Goal: Information Seeking & Learning: Learn about a topic

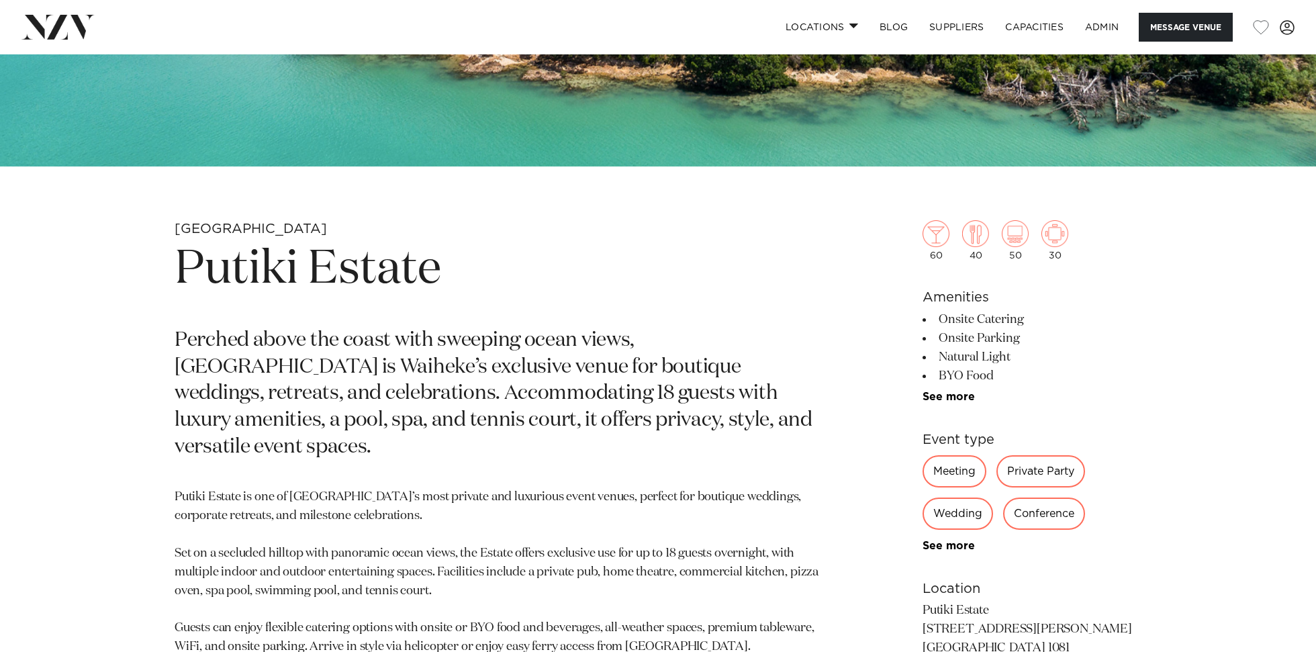
scroll to position [635, 0]
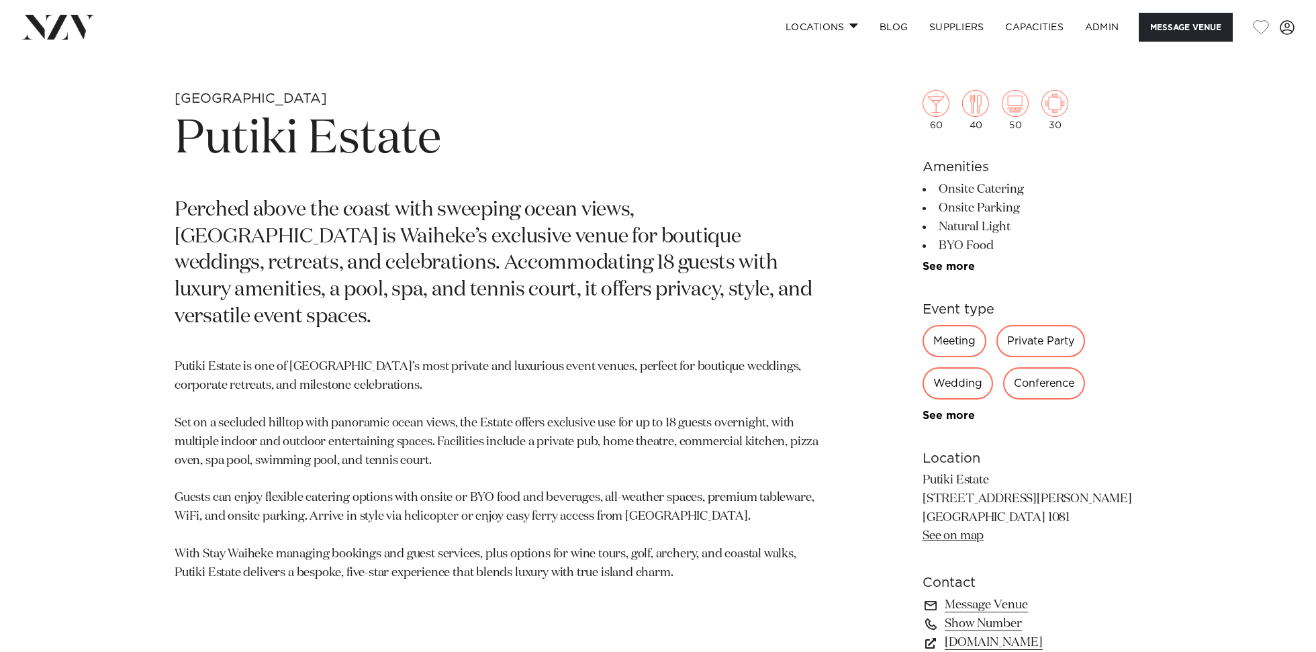
click at [325, 149] on h1 "Putiki Estate" at bounding box center [501, 140] width 653 height 62
click at [324, 148] on h1 "Putiki Estate" at bounding box center [501, 140] width 653 height 62
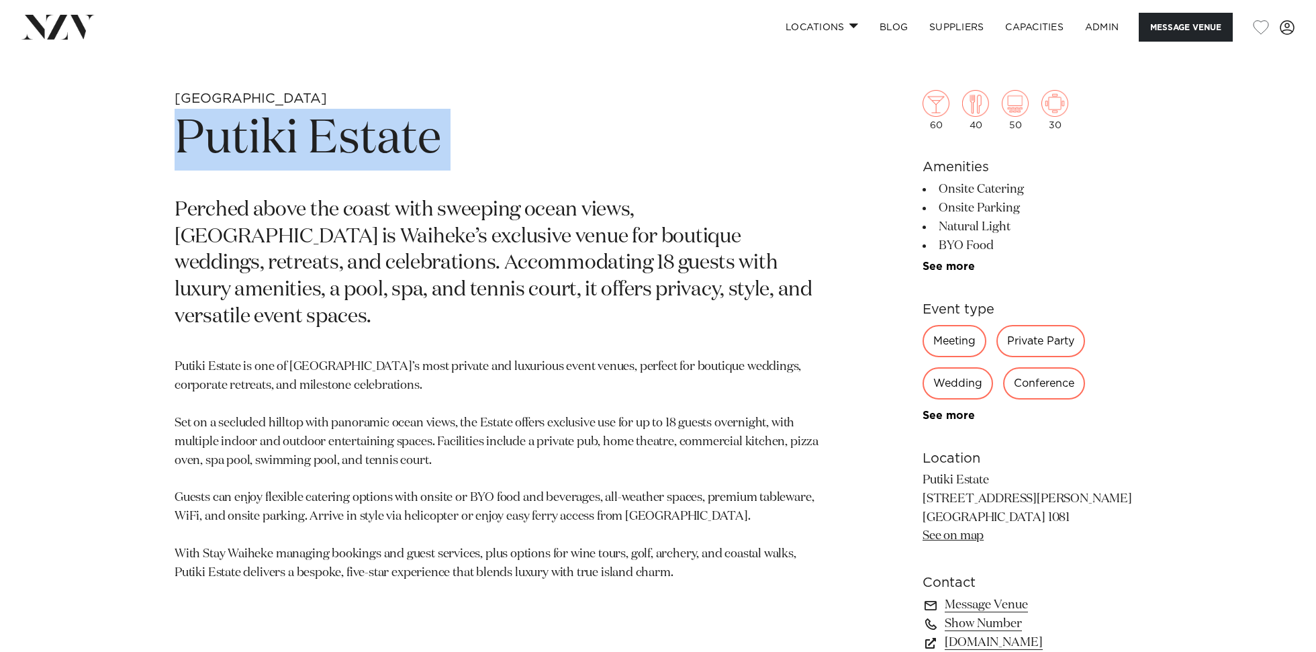
click at [324, 148] on h1 "Putiki Estate" at bounding box center [501, 140] width 653 height 62
copy section "Putiki Estate"
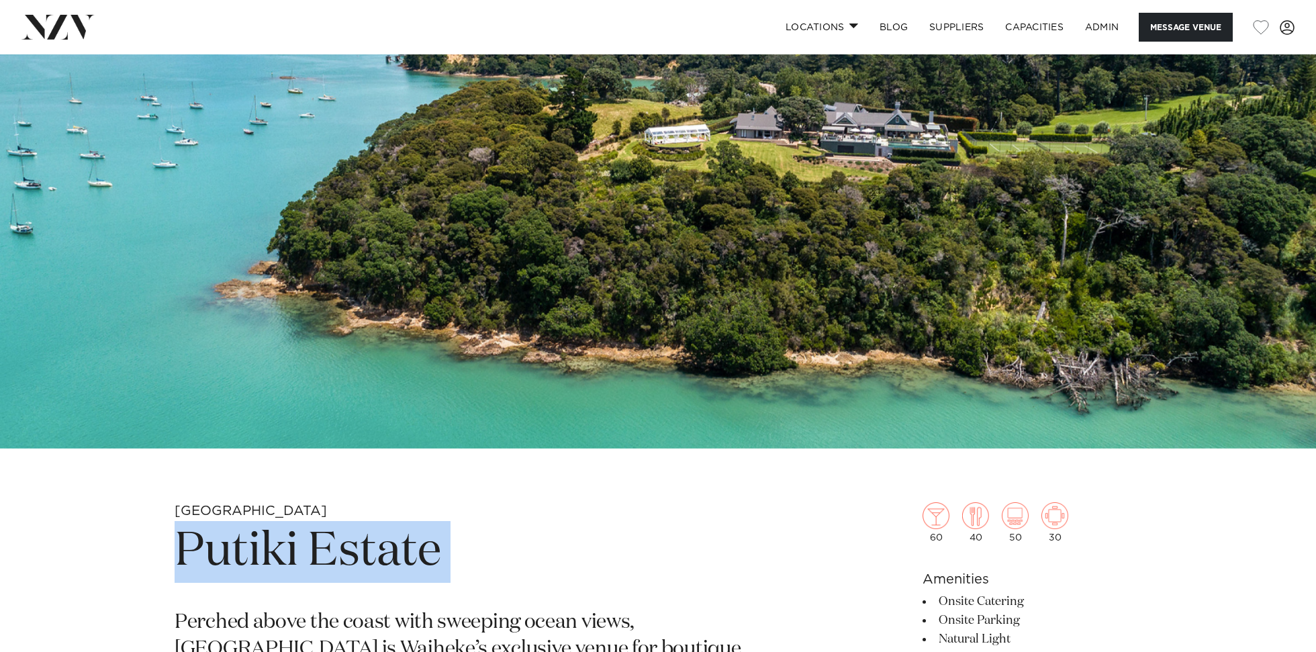
scroll to position [0, 0]
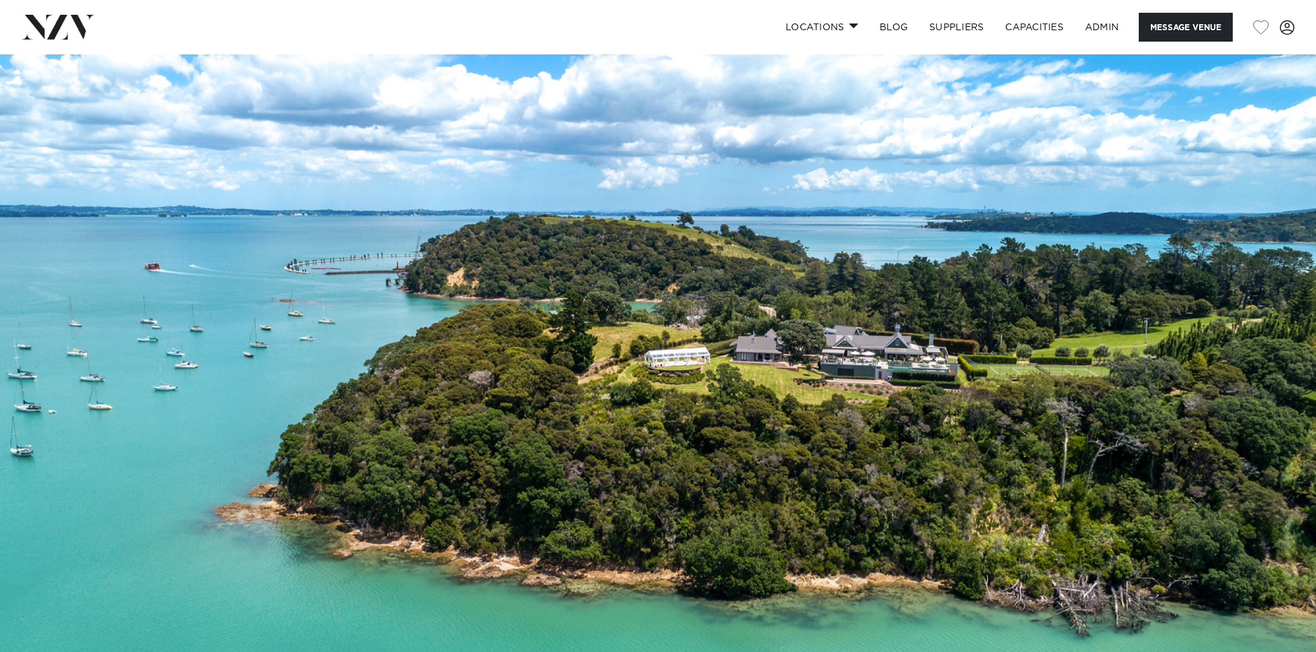
click at [732, 262] on img at bounding box center [658, 362] width 1316 height 617
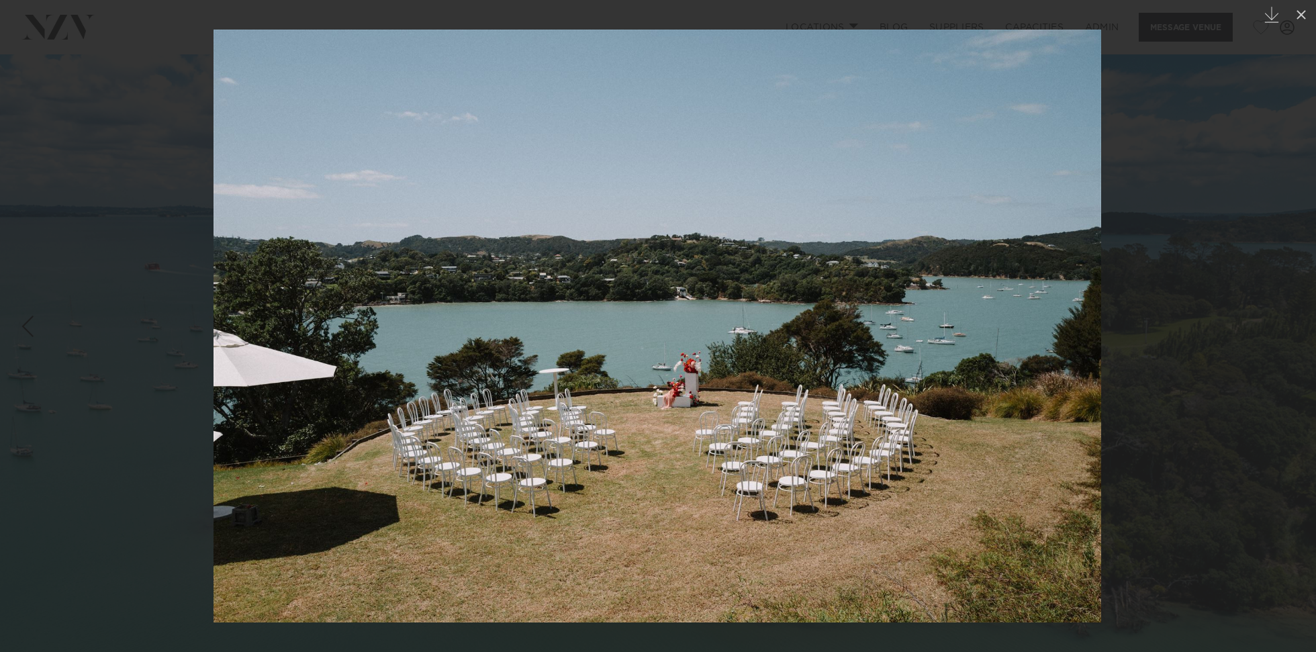
click at [806, 430] on img at bounding box center [658, 326] width 888 height 593
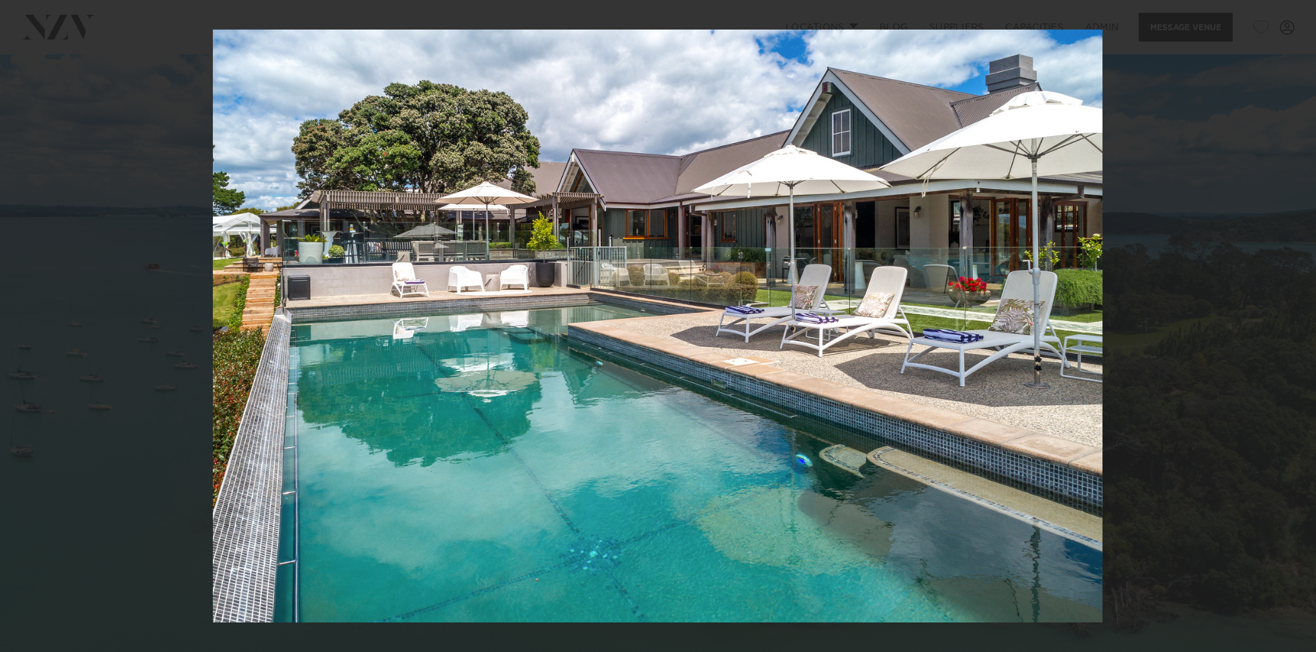
click at [97, 250] on div at bounding box center [658, 326] width 1316 height 652
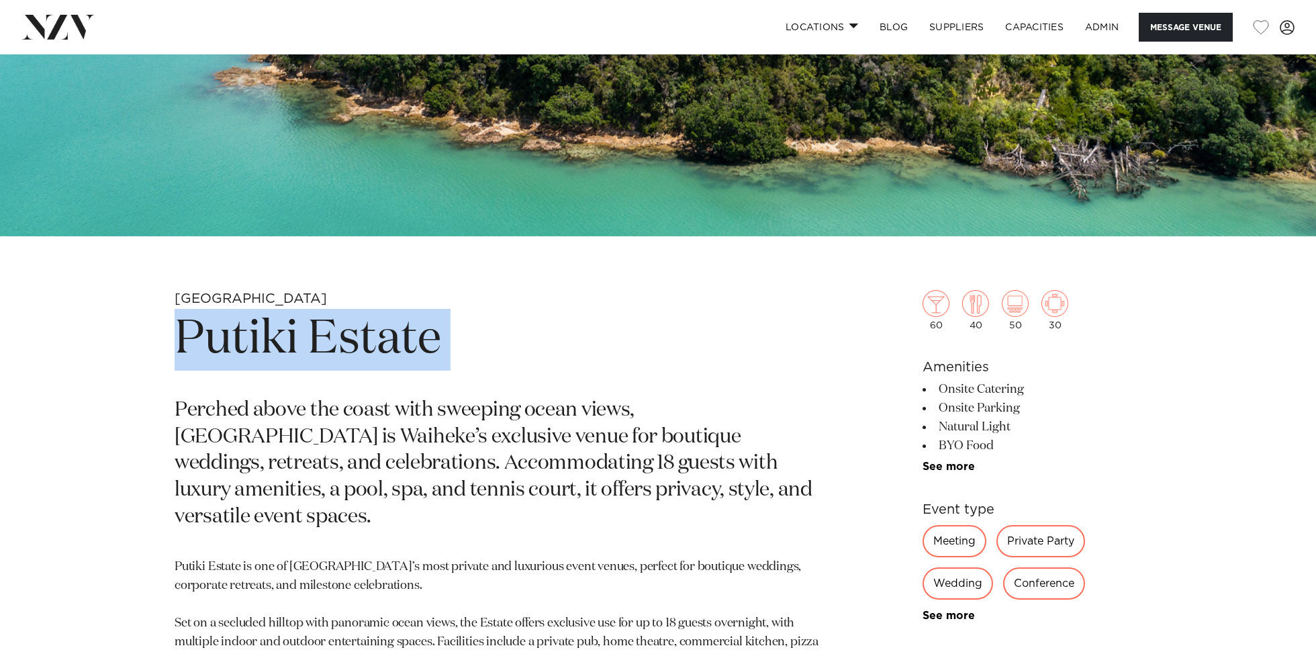
scroll to position [540, 0]
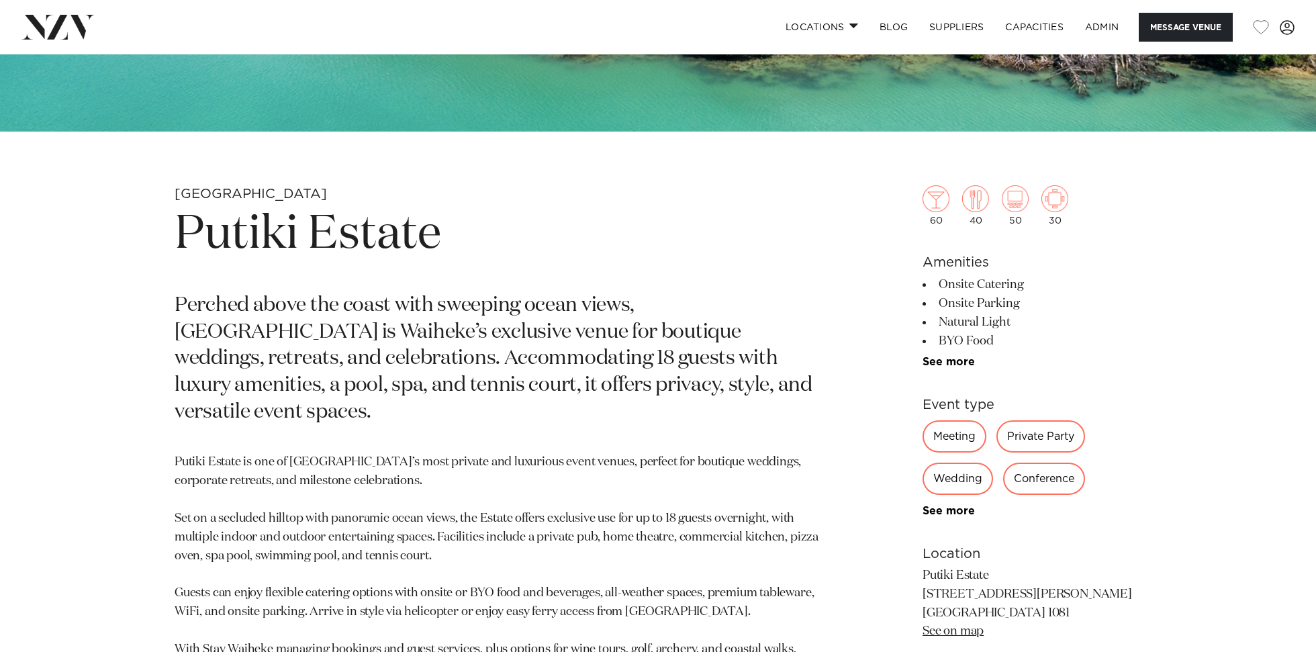
click at [592, 296] on p "Perched above the coast with sweeping ocean views, Putiki Estate is Waiheke’s e…" at bounding box center [501, 360] width 653 height 134
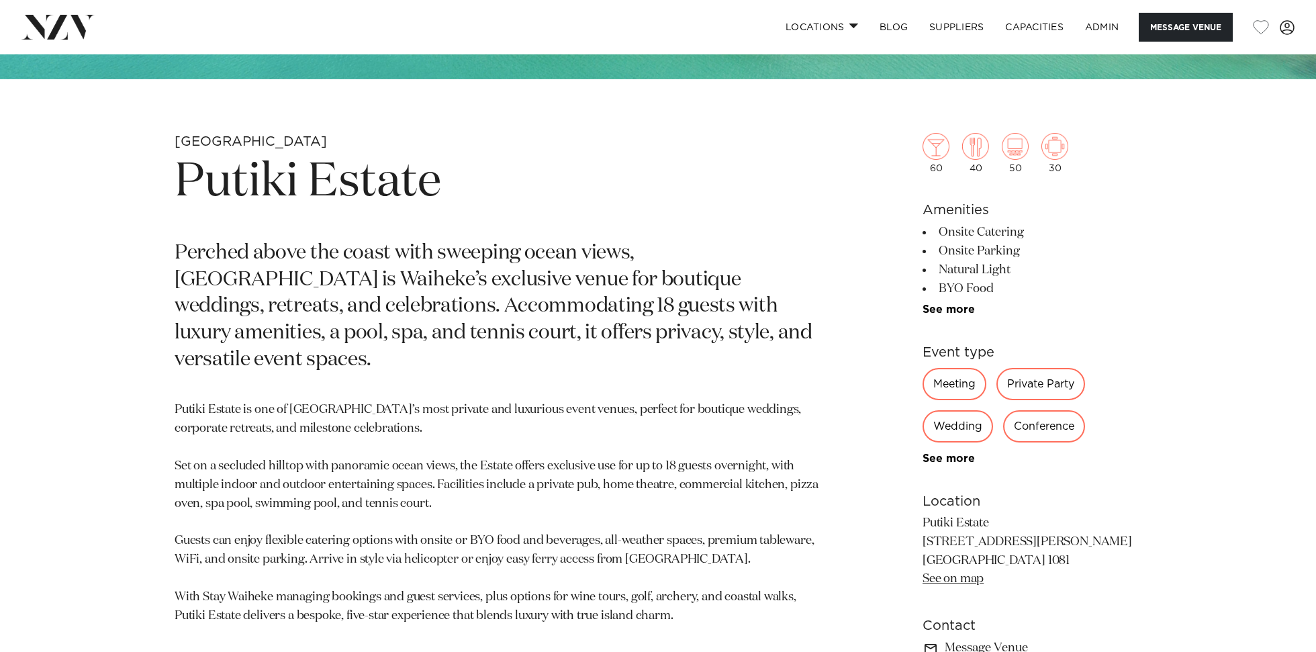
scroll to position [602, 0]
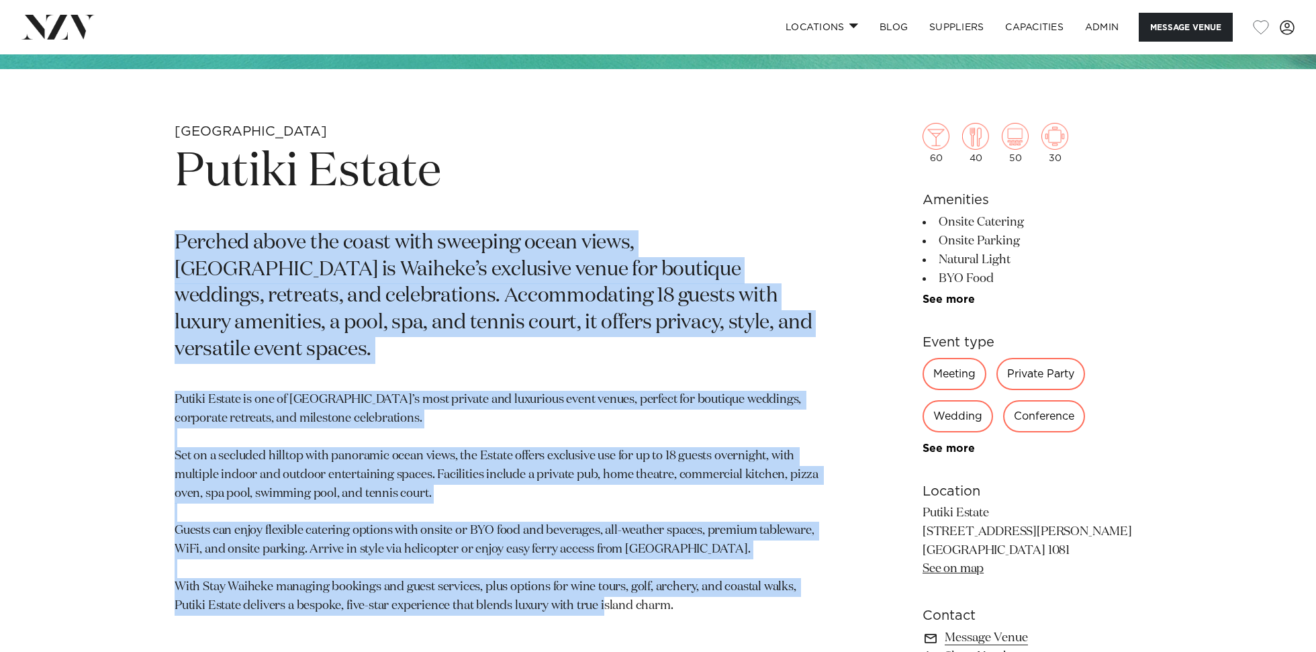
drag, startPoint x: 177, startPoint y: 241, endPoint x: 701, endPoint y: 580, distance: 623.9
click at [698, 580] on section "Auckland Putiki Estate Perched above the coast with sweeping ocean views, Putik…" at bounding box center [501, 454] width 653 height 662
copy section "Perched above the coast with sweeping ocean views, Putiki Estate is Waiheke’s e…"
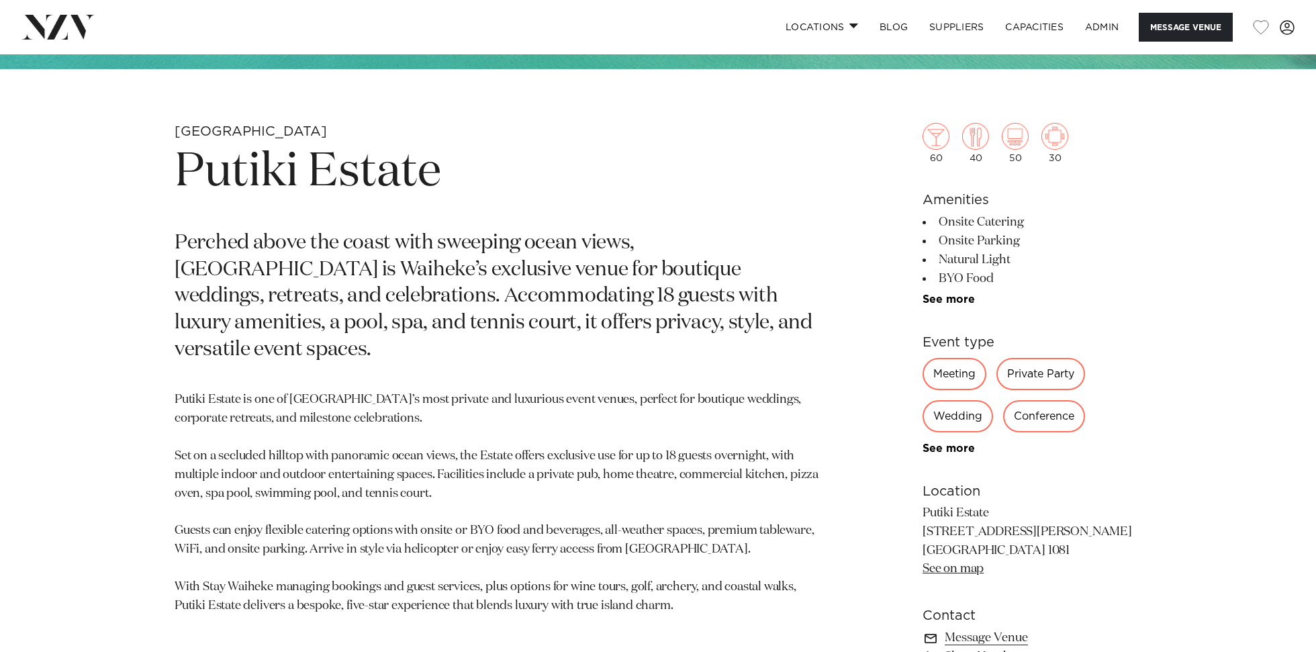
click at [528, 257] on p "Perched above the coast with sweeping ocean views, Putiki Estate is Waiheke’s e…" at bounding box center [501, 297] width 653 height 134
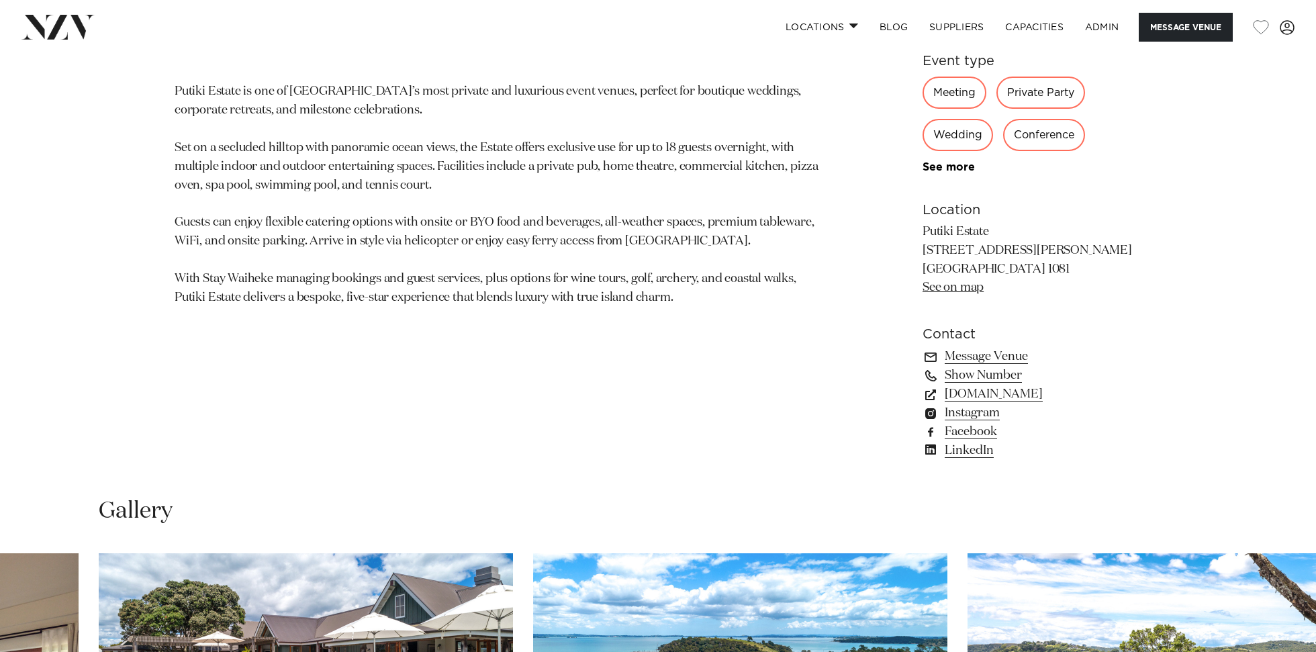
scroll to position [906, 0]
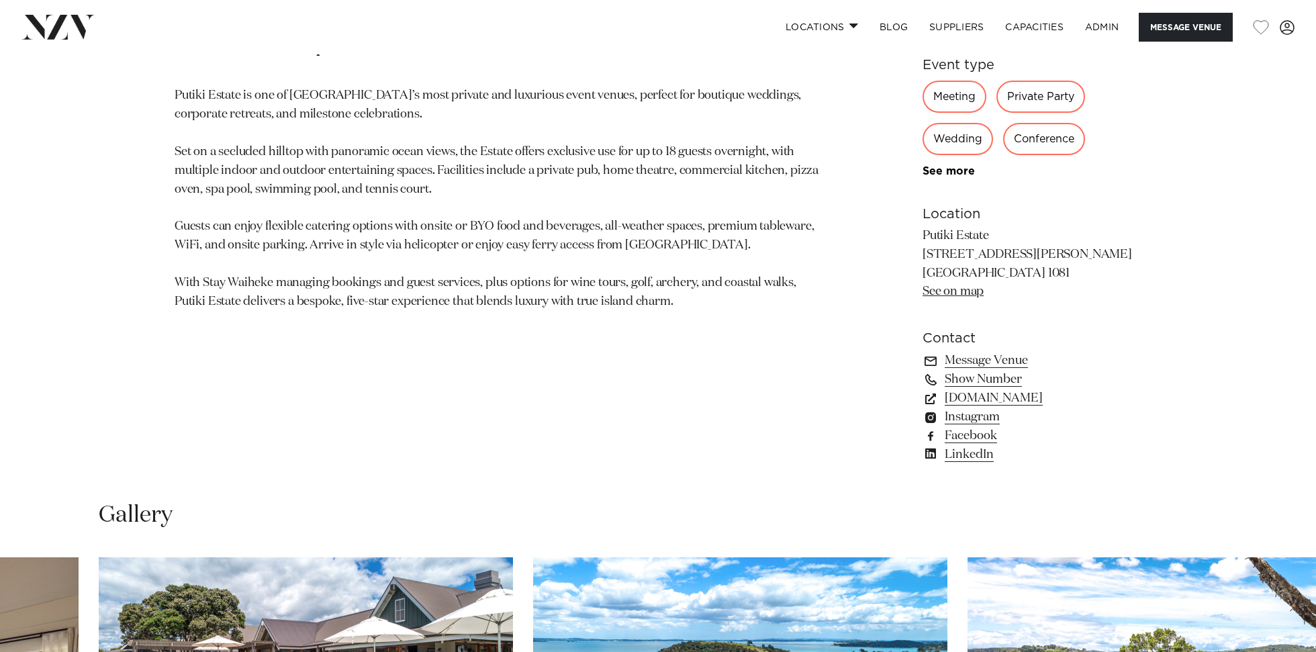
click at [582, 145] on p "Putiki Estate is one of Waiheke Island’s most private and luxurious event venue…" at bounding box center [501, 199] width 653 height 225
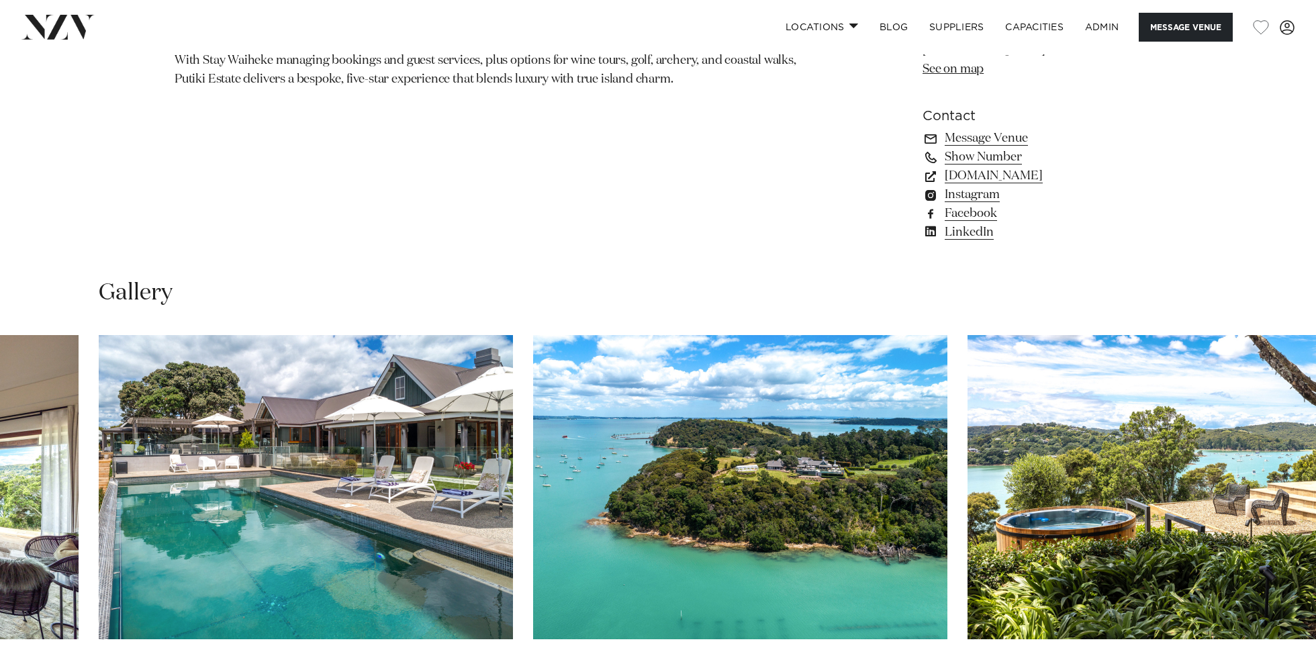
scroll to position [1362, 0]
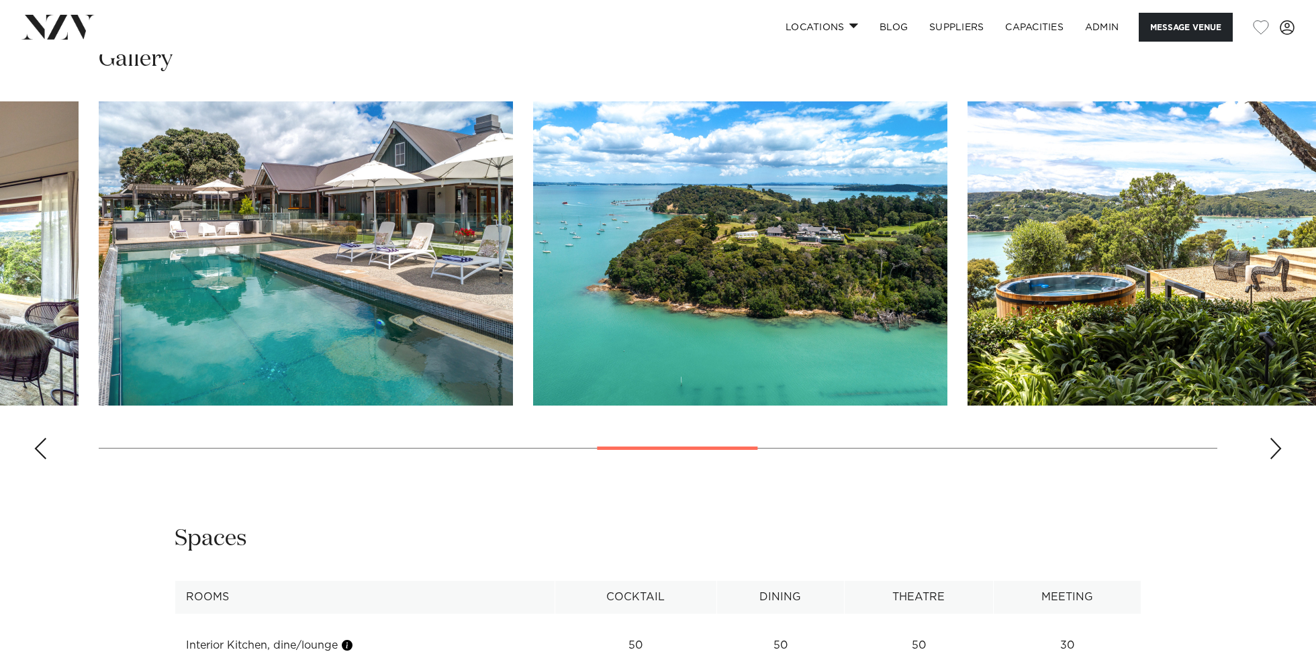
click at [1276, 462] on swiper-container at bounding box center [658, 285] width 1316 height 369
click at [1274, 459] on div "Next slide" at bounding box center [1275, 448] width 13 height 21
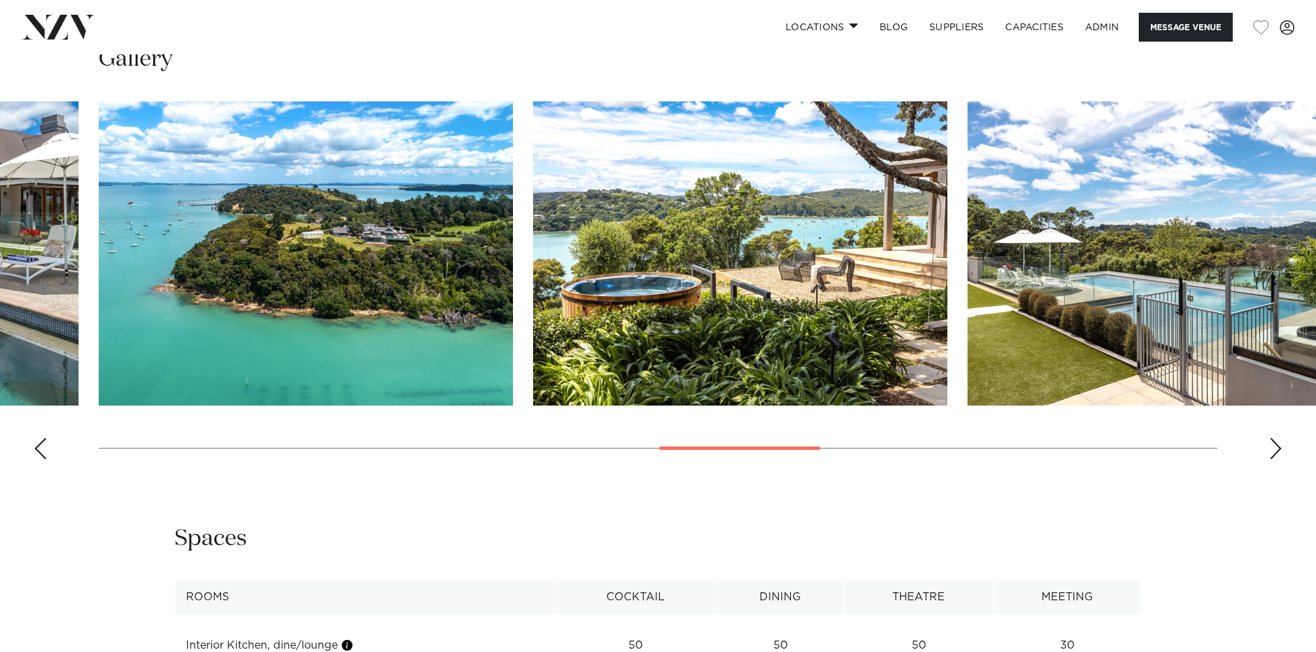
click at [1278, 453] on div "Next slide" at bounding box center [1275, 448] width 13 height 21
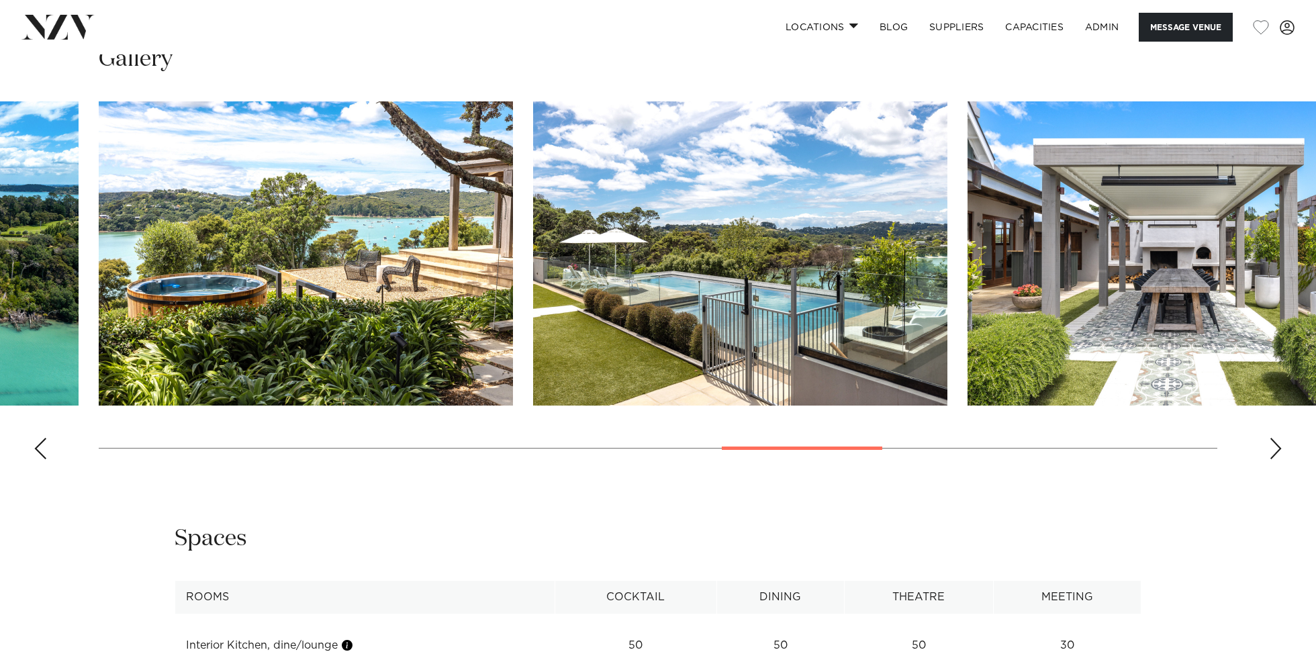
click at [1277, 453] on div "Next slide" at bounding box center [1275, 448] width 13 height 21
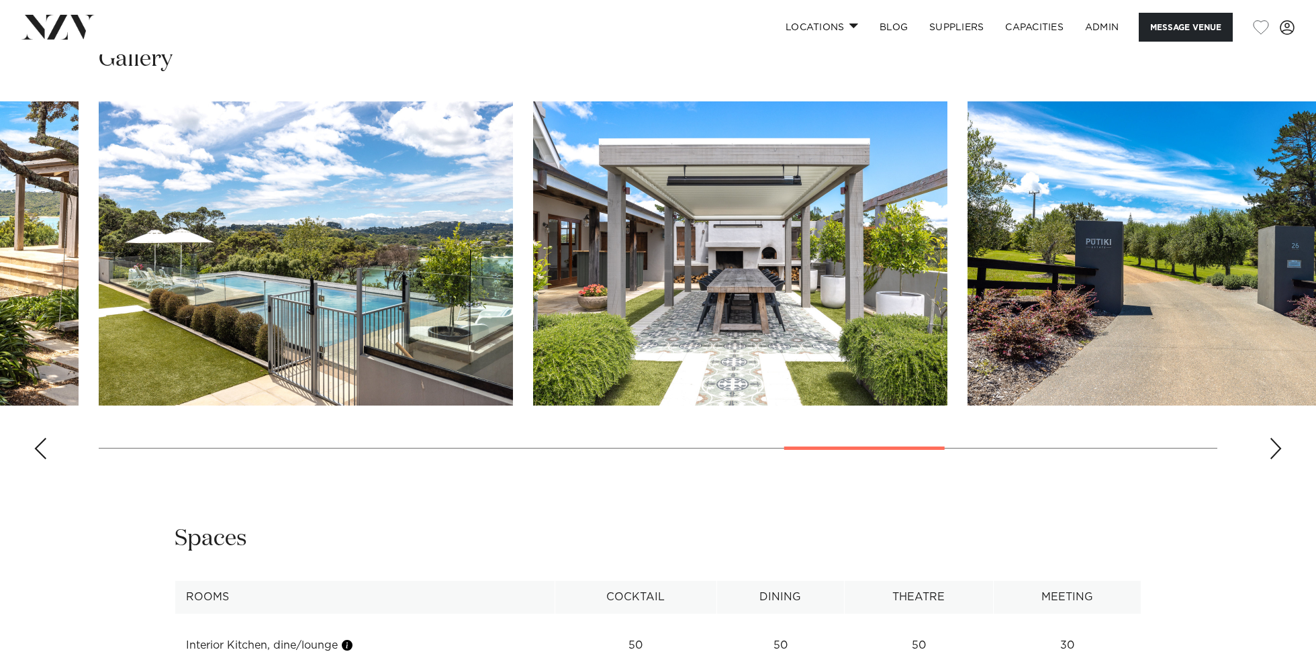
click at [1277, 453] on div "Next slide" at bounding box center [1275, 448] width 13 height 21
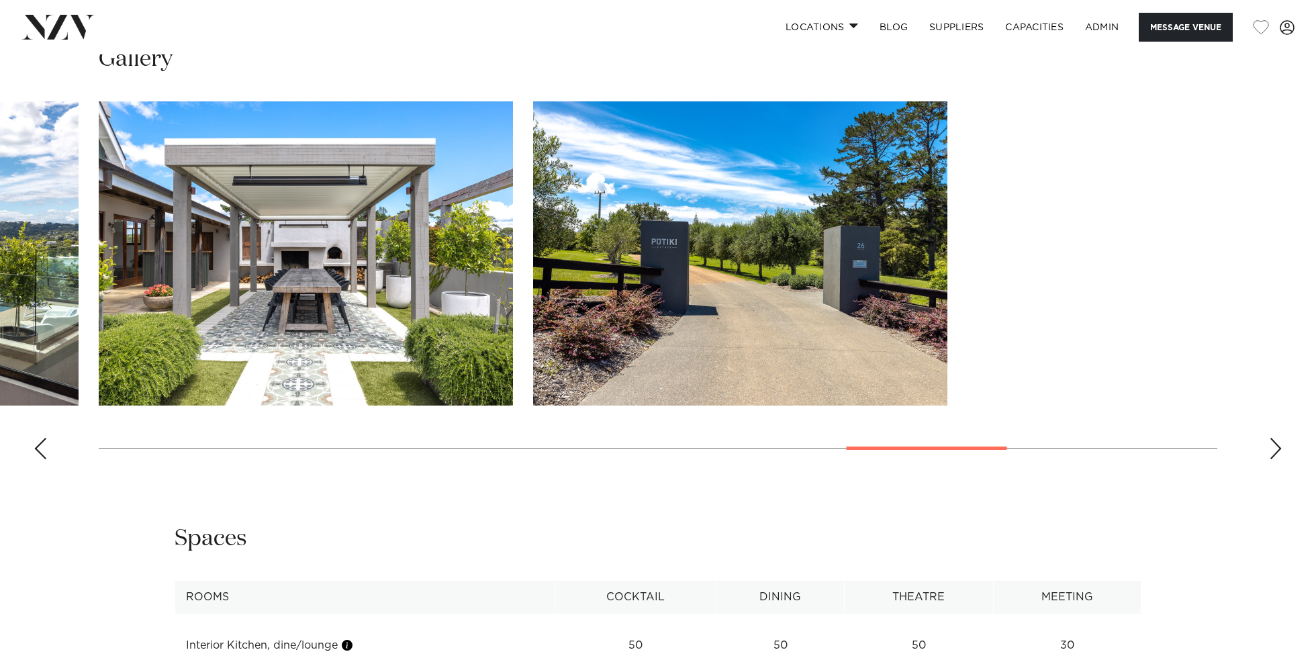
click at [1277, 453] on div "Next slide" at bounding box center [1275, 448] width 13 height 21
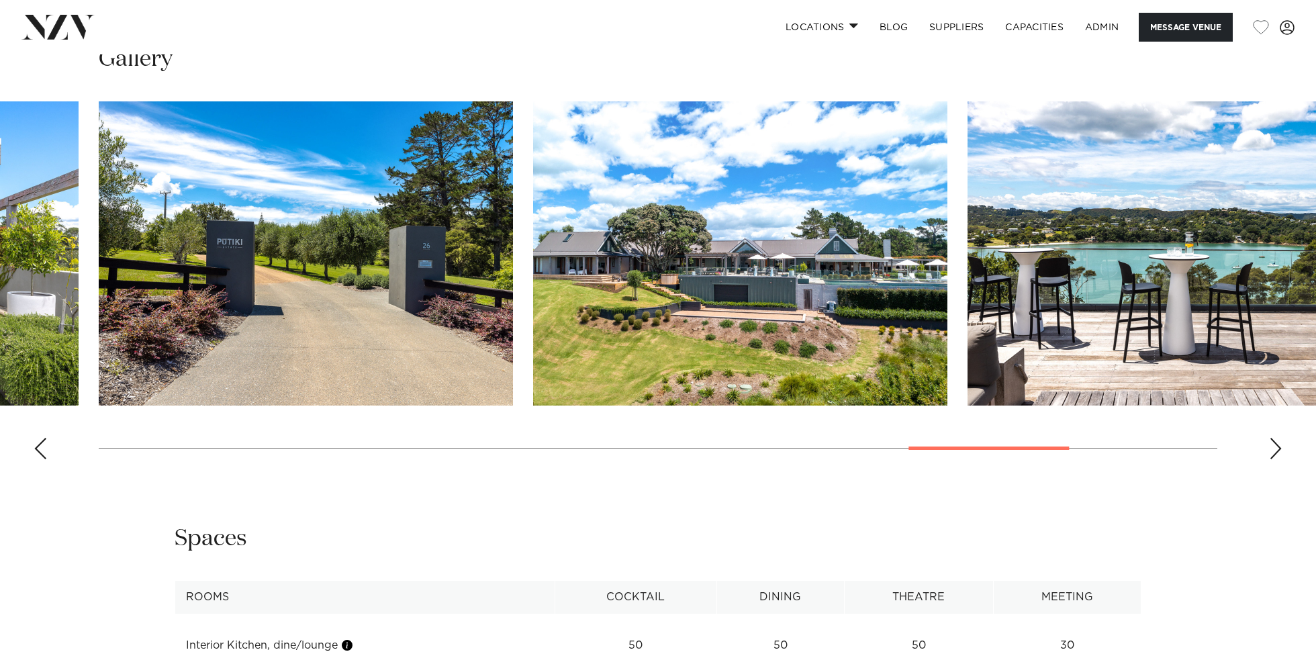
click at [1268, 447] on swiper-container at bounding box center [658, 285] width 1316 height 369
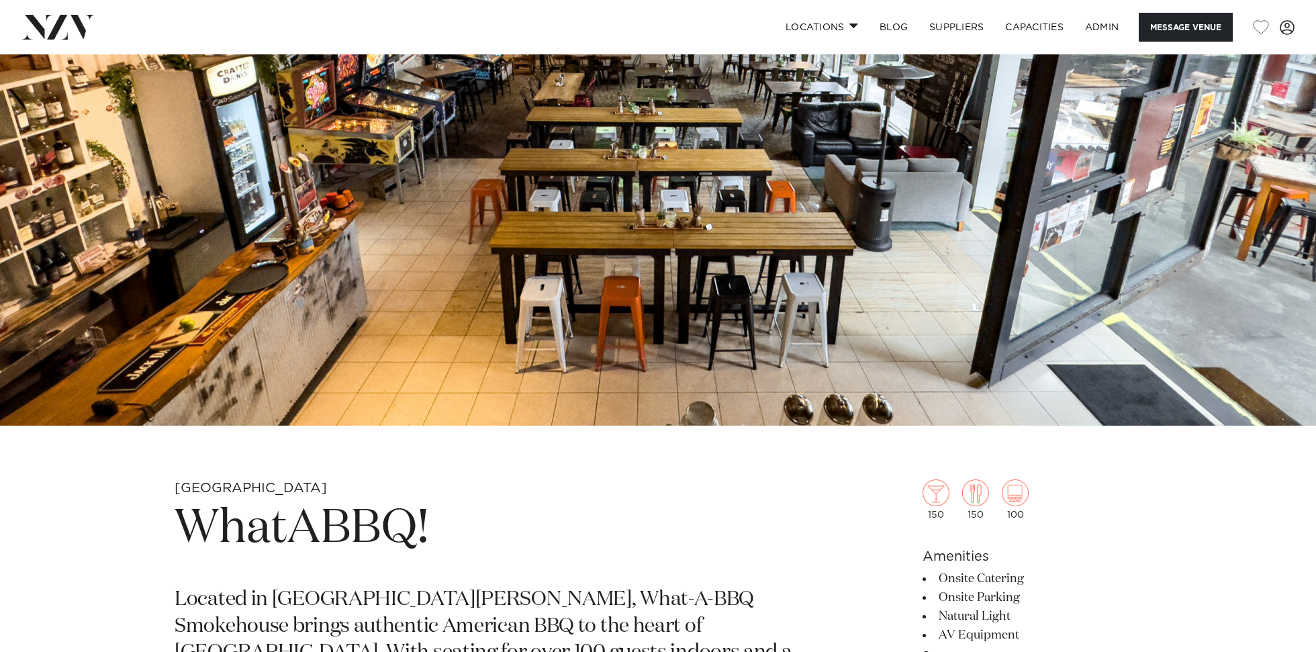
scroll to position [377, 0]
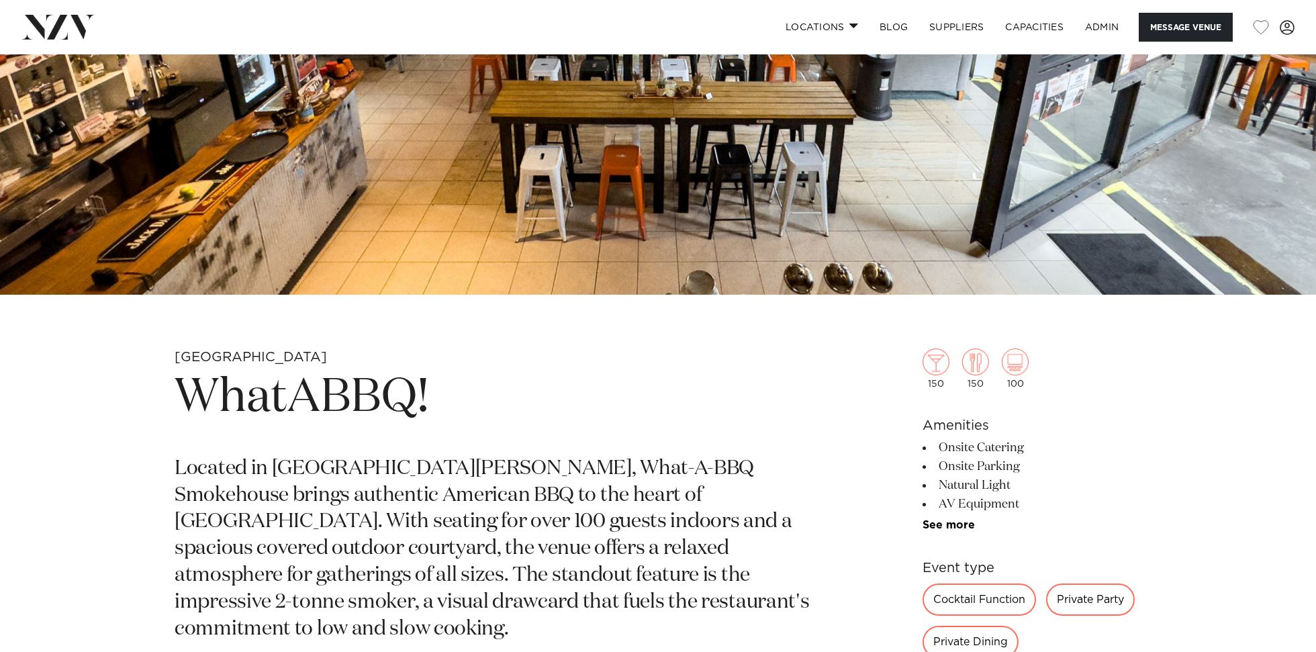
click at [359, 401] on h1 "WhatABBQ!" at bounding box center [501, 398] width 653 height 62
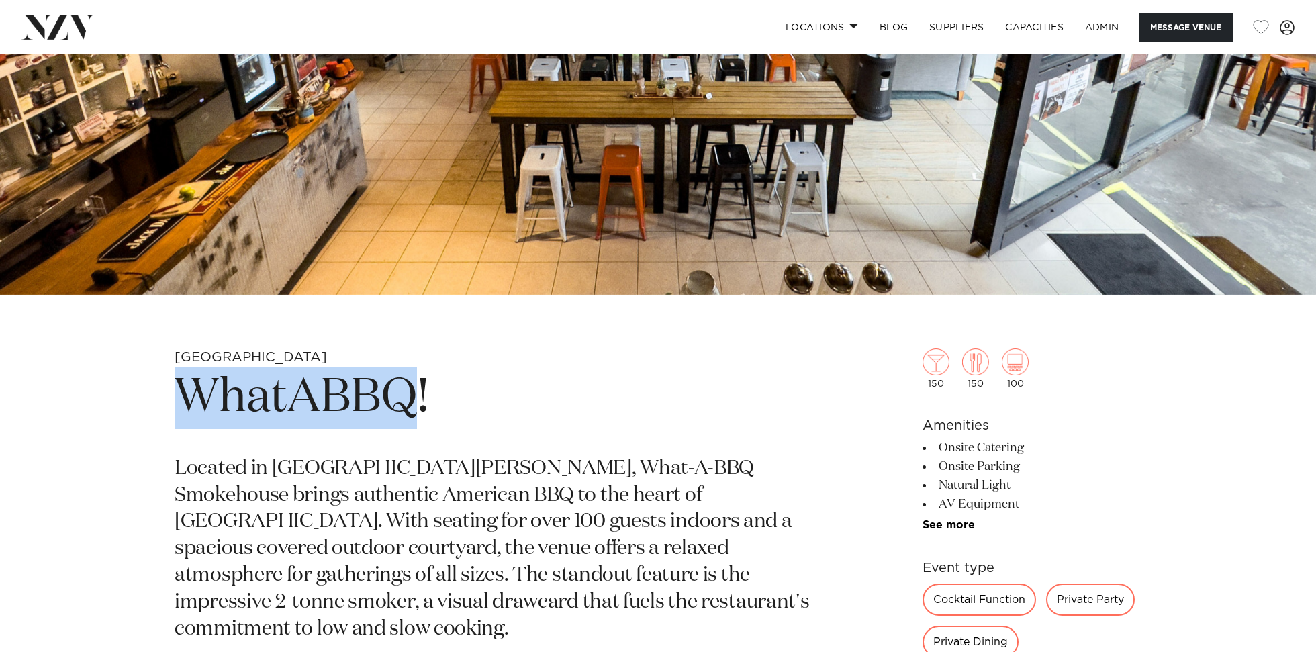
click at [359, 400] on h1 "WhatABBQ!" at bounding box center [501, 398] width 653 height 62
copy section "WhatABBQ!"
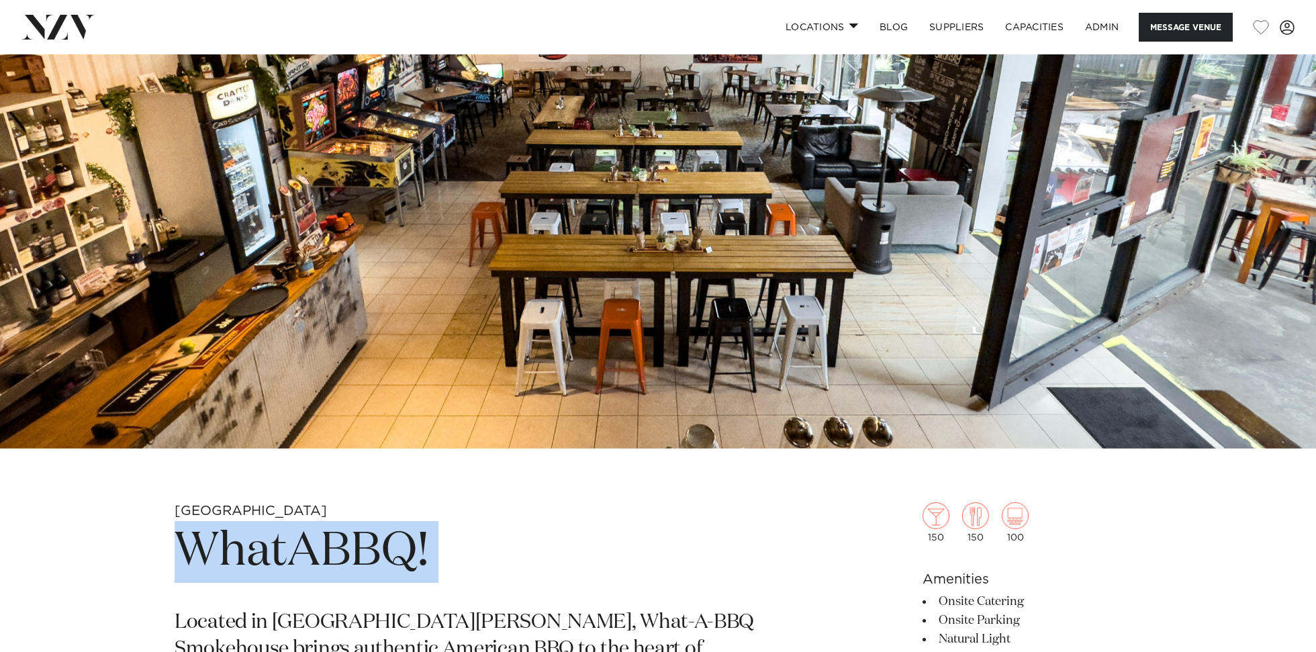
scroll to position [114, 0]
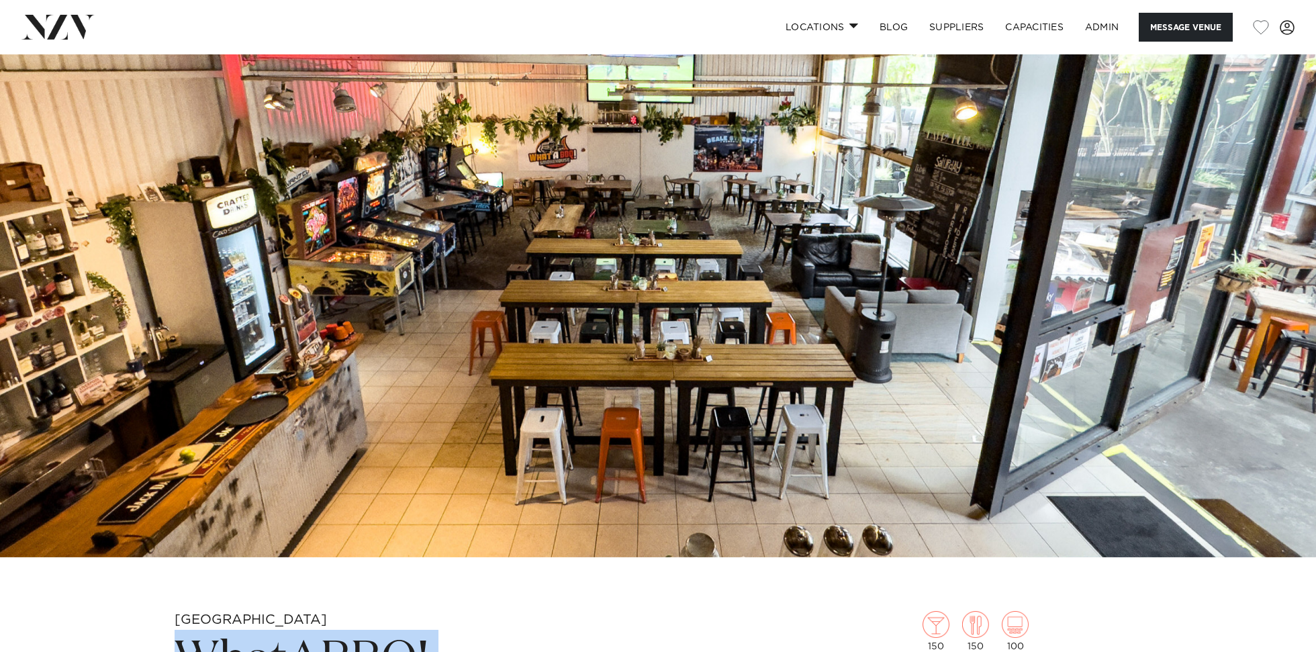
click at [526, 298] on img at bounding box center [658, 248] width 1316 height 617
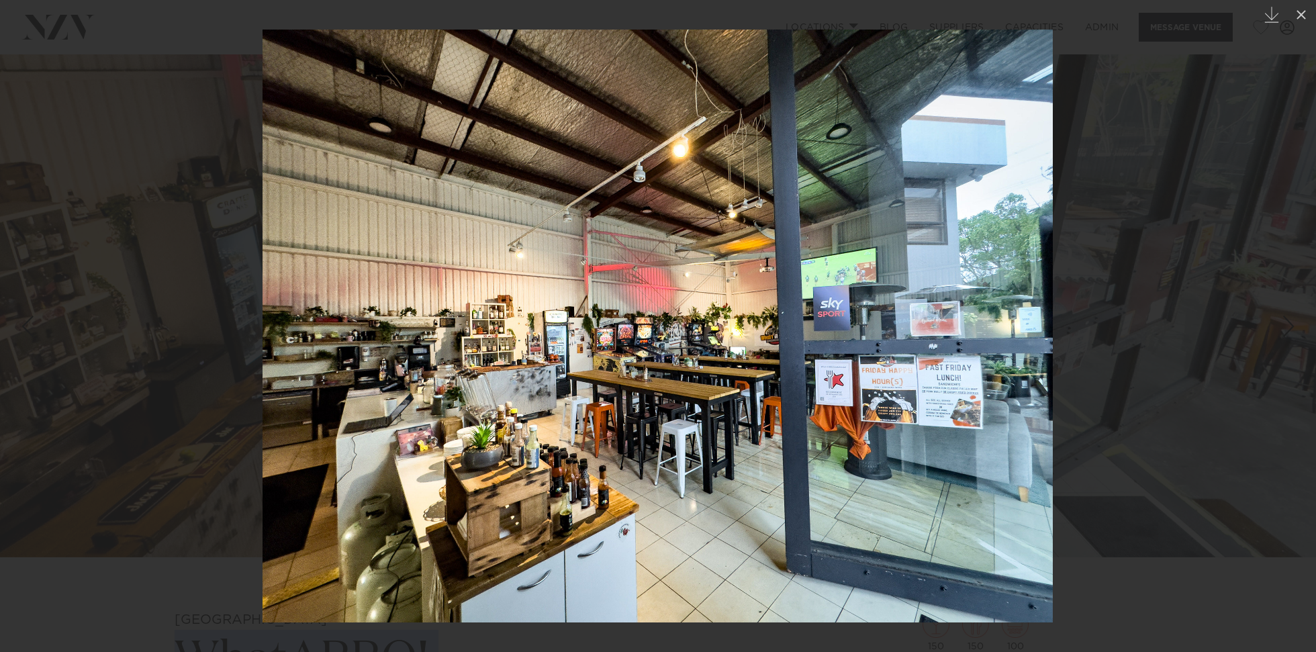
click at [739, 334] on img at bounding box center [658, 326] width 790 height 593
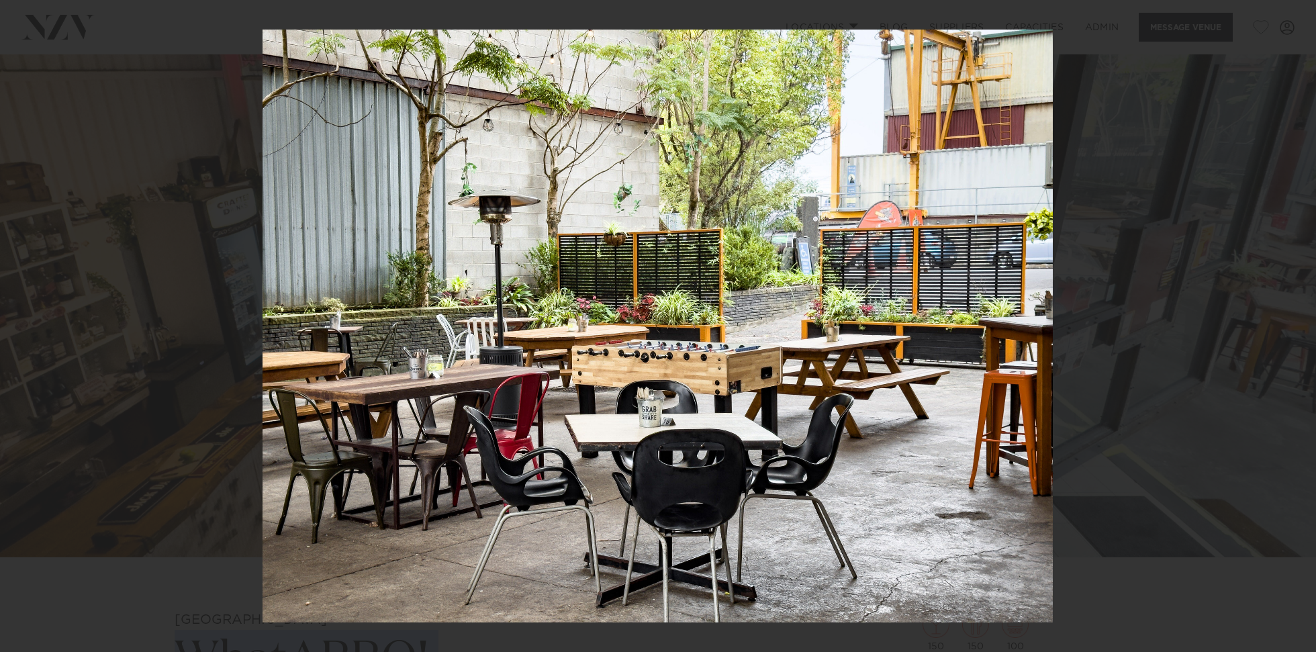
drag, startPoint x: 1152, startPoint y: 326, endPoint x: 1137, endPoint y: 327, distance: 14.2
click at [1152, 326] on div at bounding box center [658, 326] width 1316 height 652
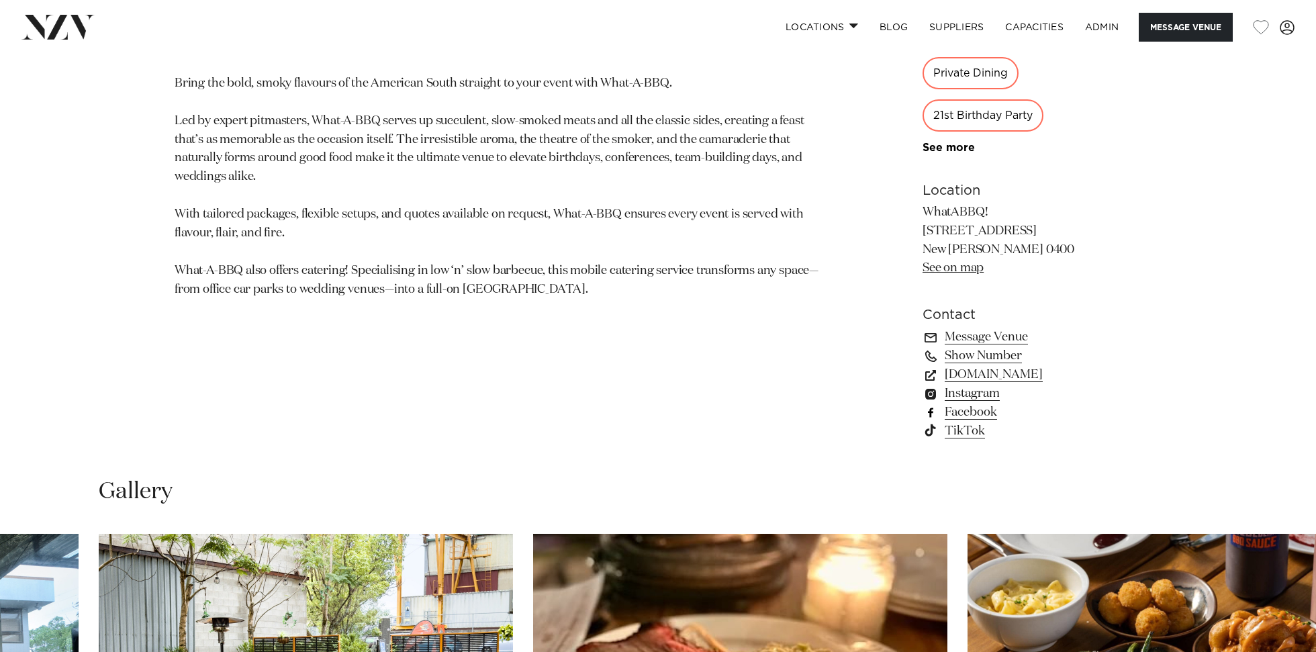
scroll to position [980, 0]
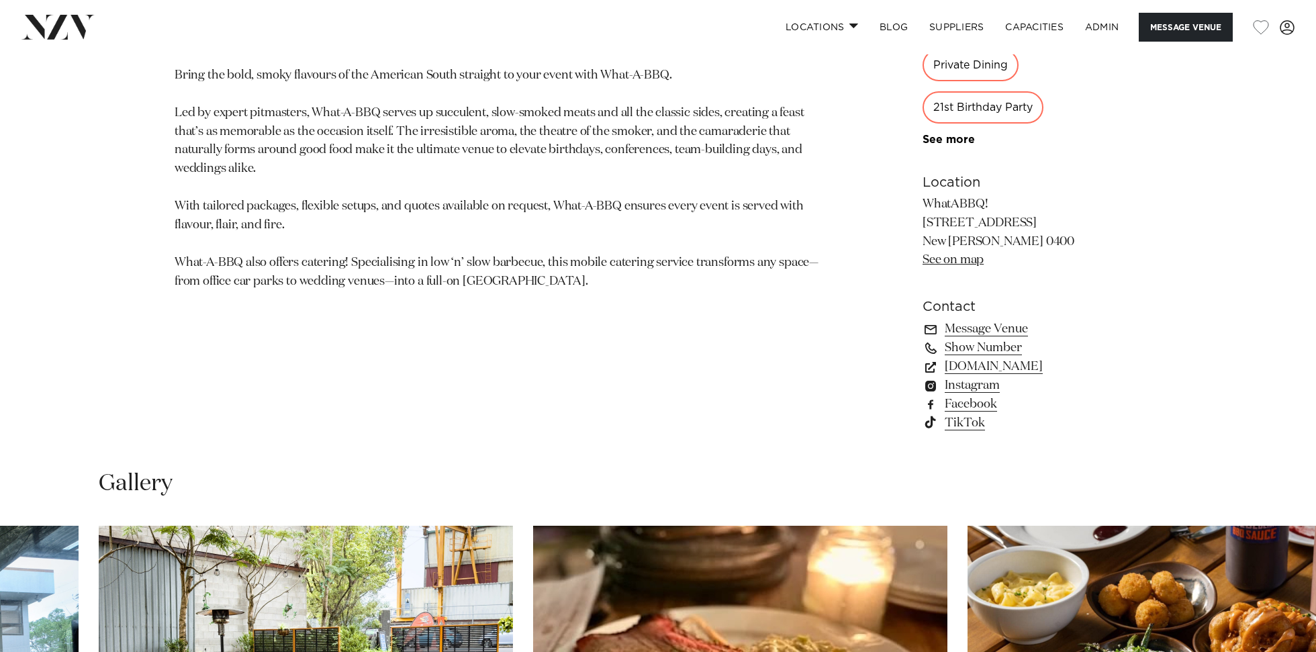
click at [959, 430] on link "TikTok" at bounding box center [1032, 423] width 219 height 19
click at [961, 408] on link "Facebook" at bounding box center [1032, 404] width 219 height 19
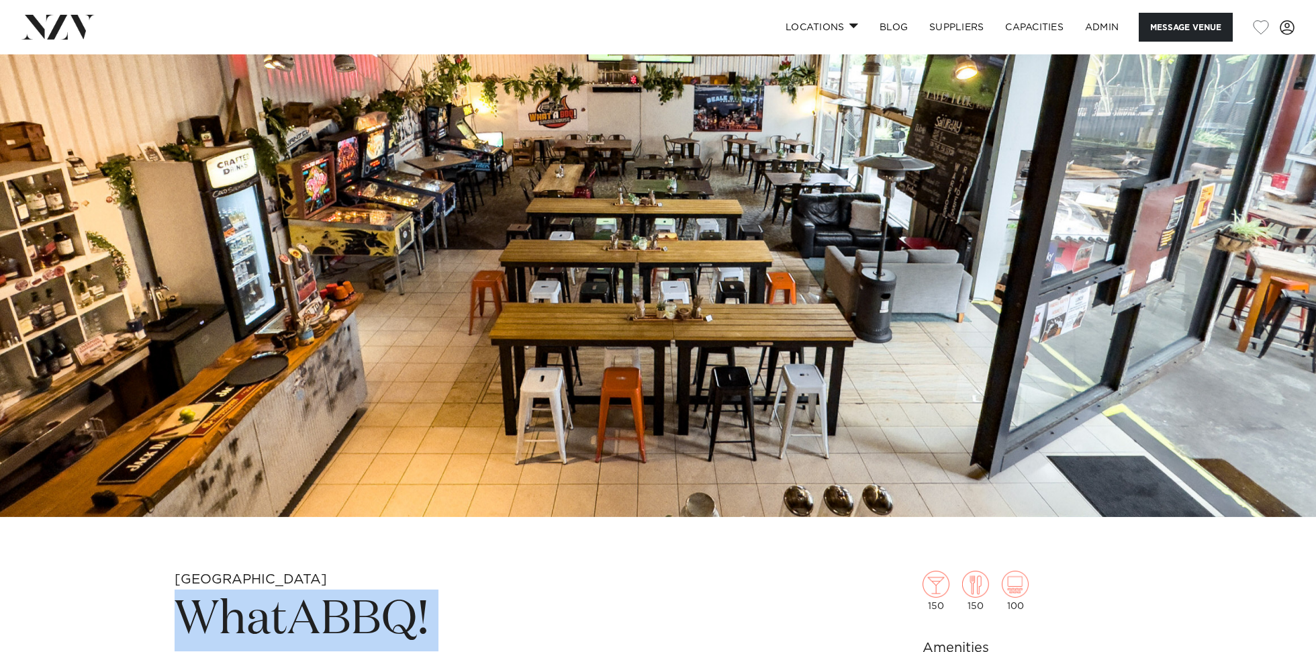
scroll to position [424, 0]
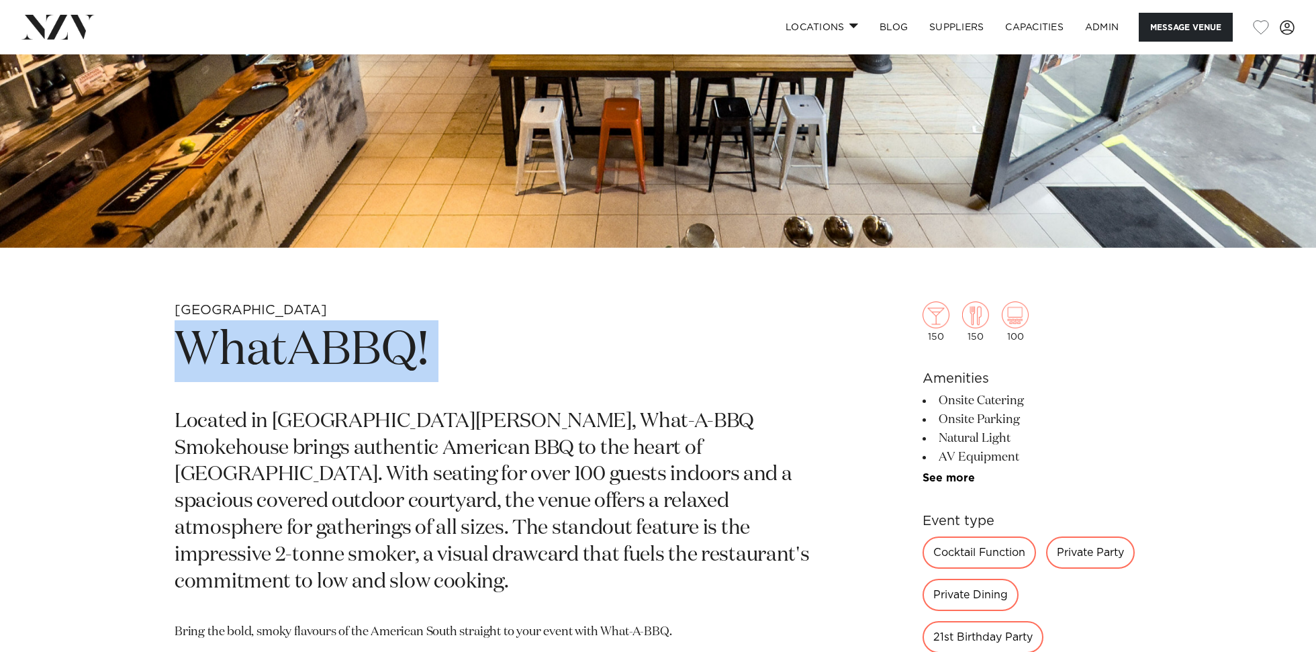
click at [389, 353] on h1 "WhatABBQ!" at bounding box center [501, 351] width 653 height 62
click at [388, 353] on h1 "WhatABBQ!" at bounding box center [501, 351] width 653 height 62
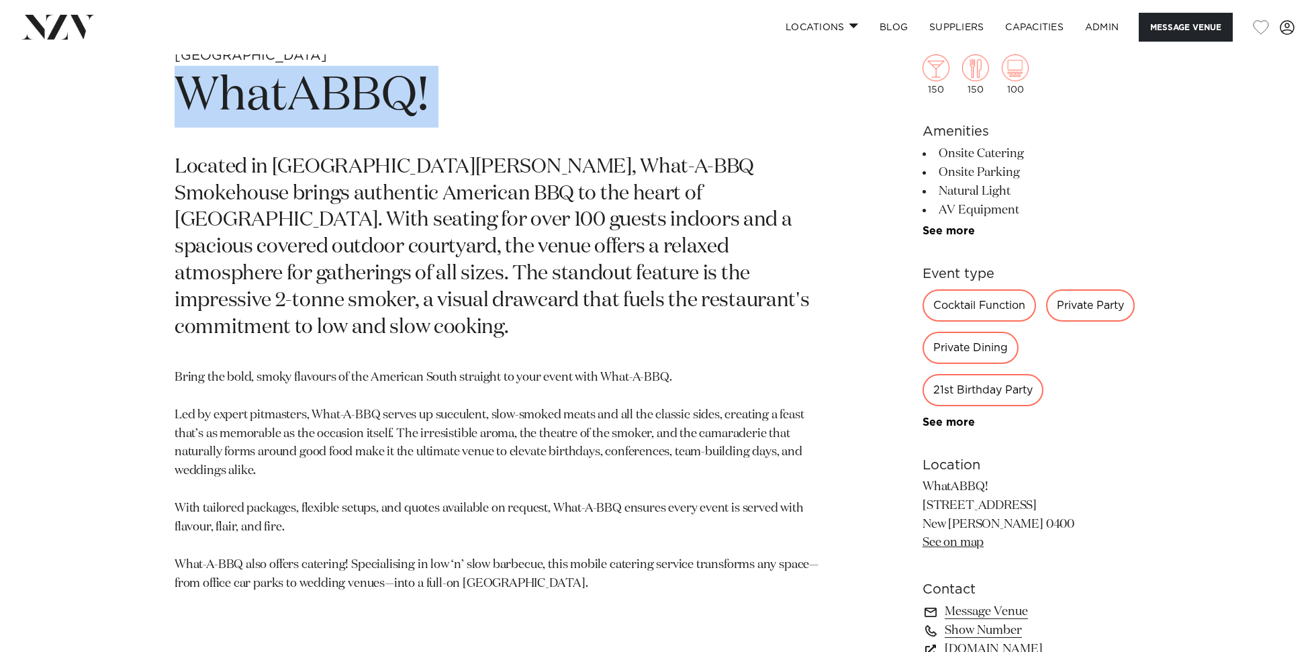
scroll to position [698, 0]
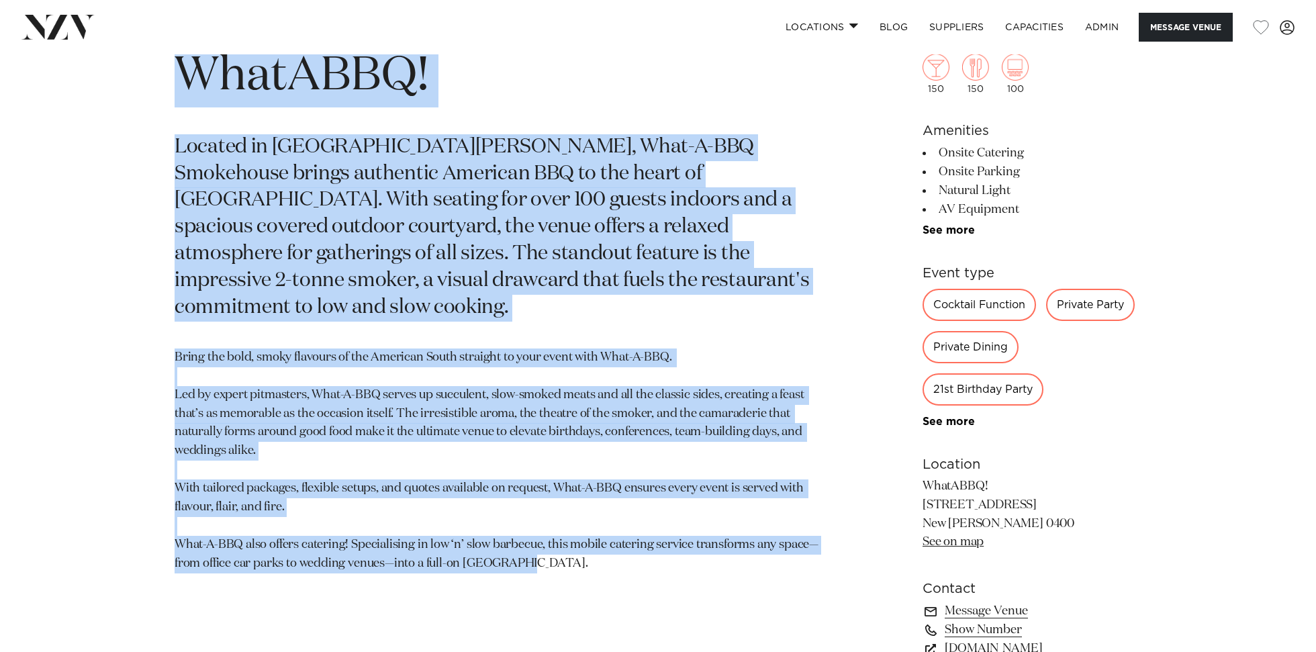
drag, startPoint x: 608, startPoint y: 547, endPoint x: 181, endPoint y: 68, distance: 642.0
click at [181, 68] on section "Auckland WhatABBQ! Located in New Lynn, What-A-BBQ Smokehouse brings authentic …" at bounding box center [501, 379] width 653 height 704
copy section "WhatABBQ! Located in New Lynn, What-A-BBQ Smokehouse brings authentic American …"
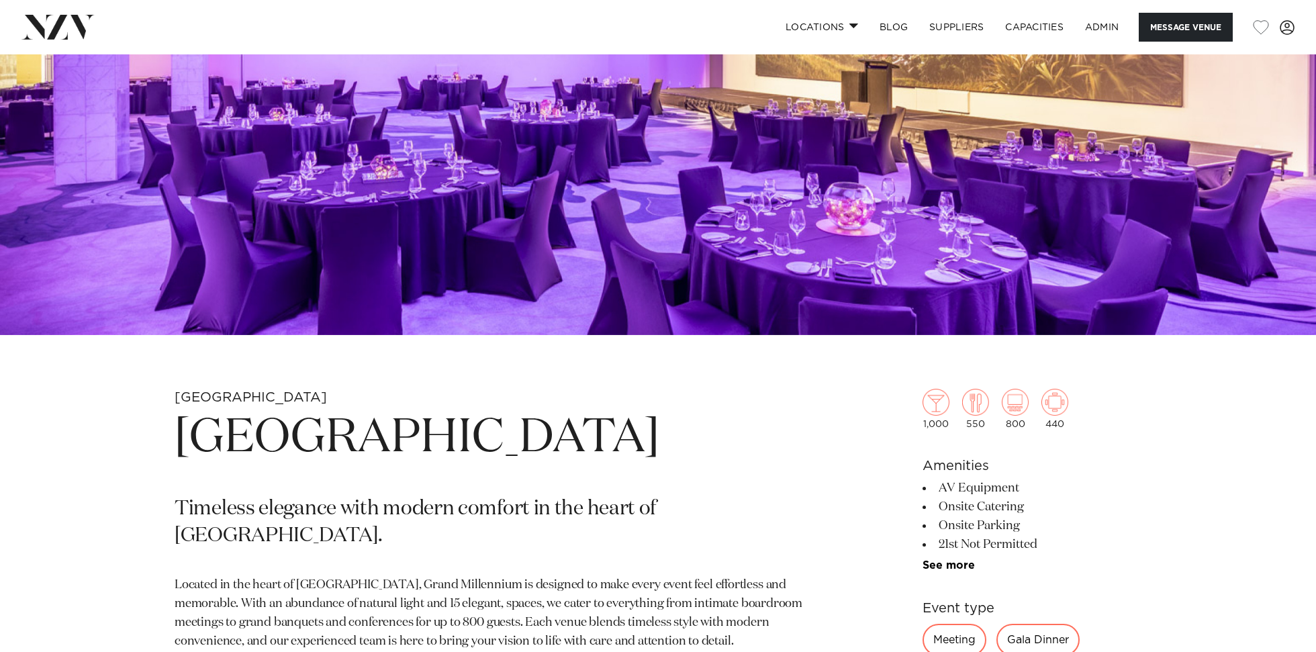
scroll to position [398, 0]
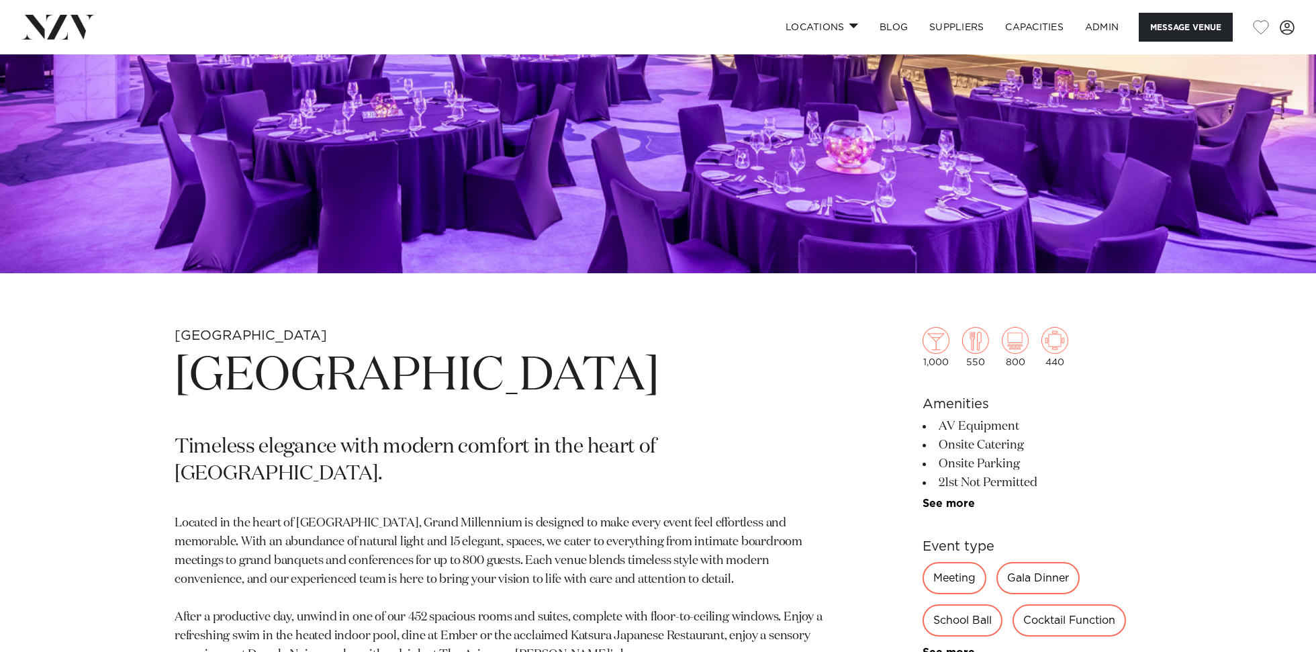
click at [569, 382] on h1 "Grand Millennium Auckland" at bounding box center [501, 377] width 653 height 62
click at [568, 382] on h1 "Grand Millennium Auckland" at bounding box center [501, 377] width 653 height 62
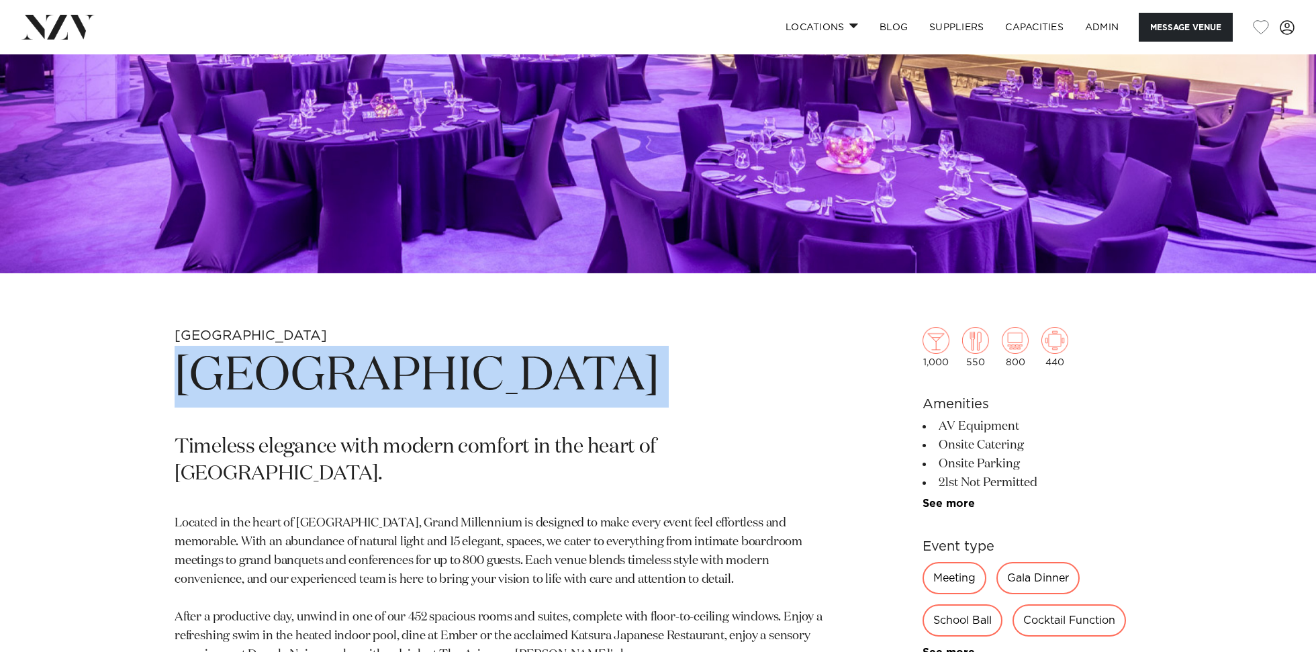
click at [568, 382] on h1 "Grand Millennium Auckland" at bounding box center [501, 377] width 653 height 62
copy section "Grand Millennium Auckland"
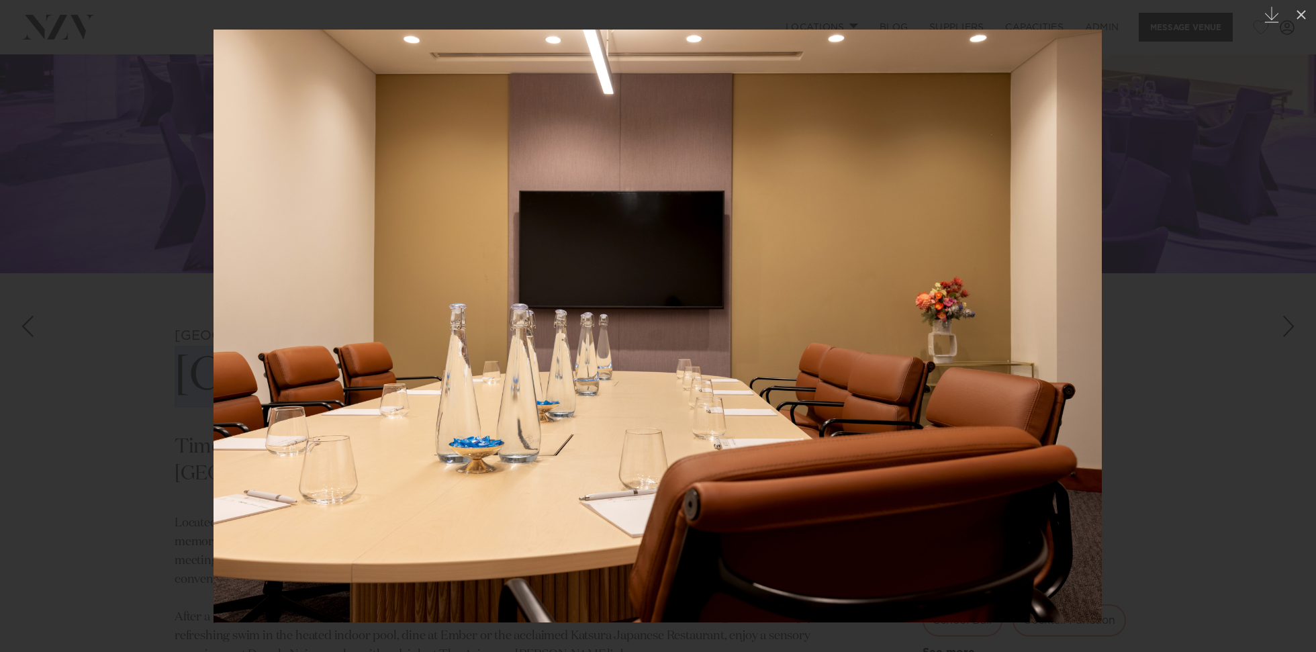
click at [767, 360] on img at bounding box center [658, 326] width 888 height 593
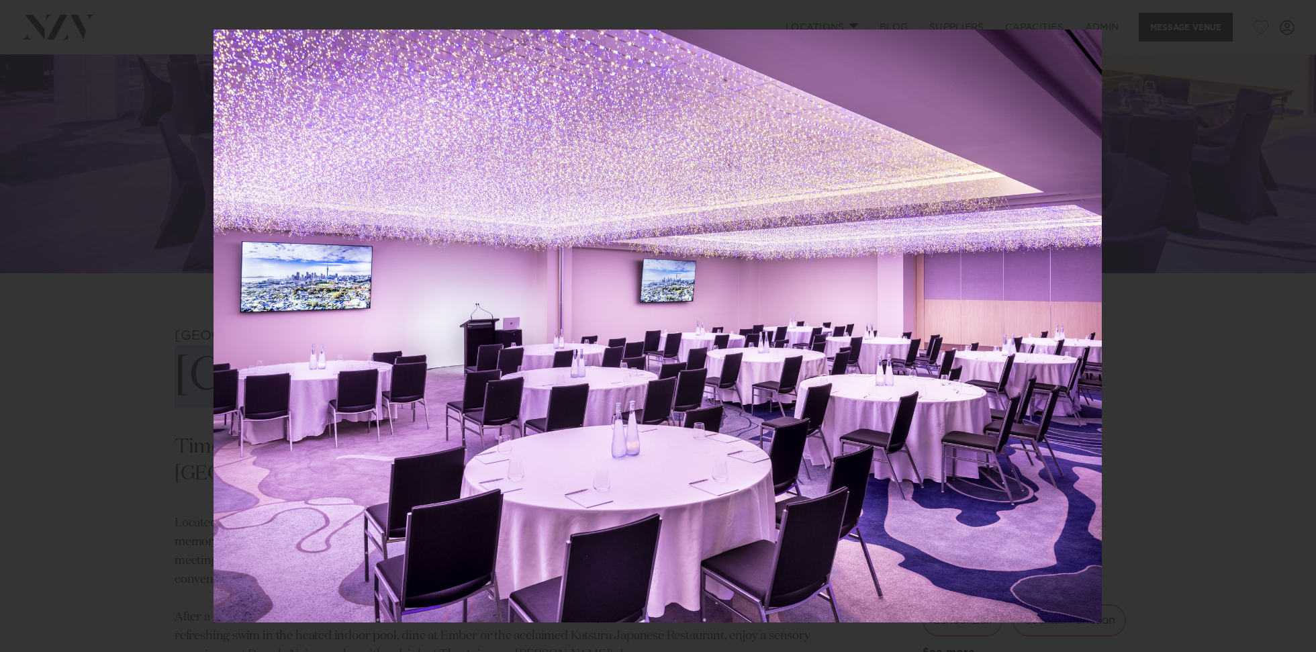
click at [1174, 256] on div at bounding box center [658, 326] width 1316 height 652
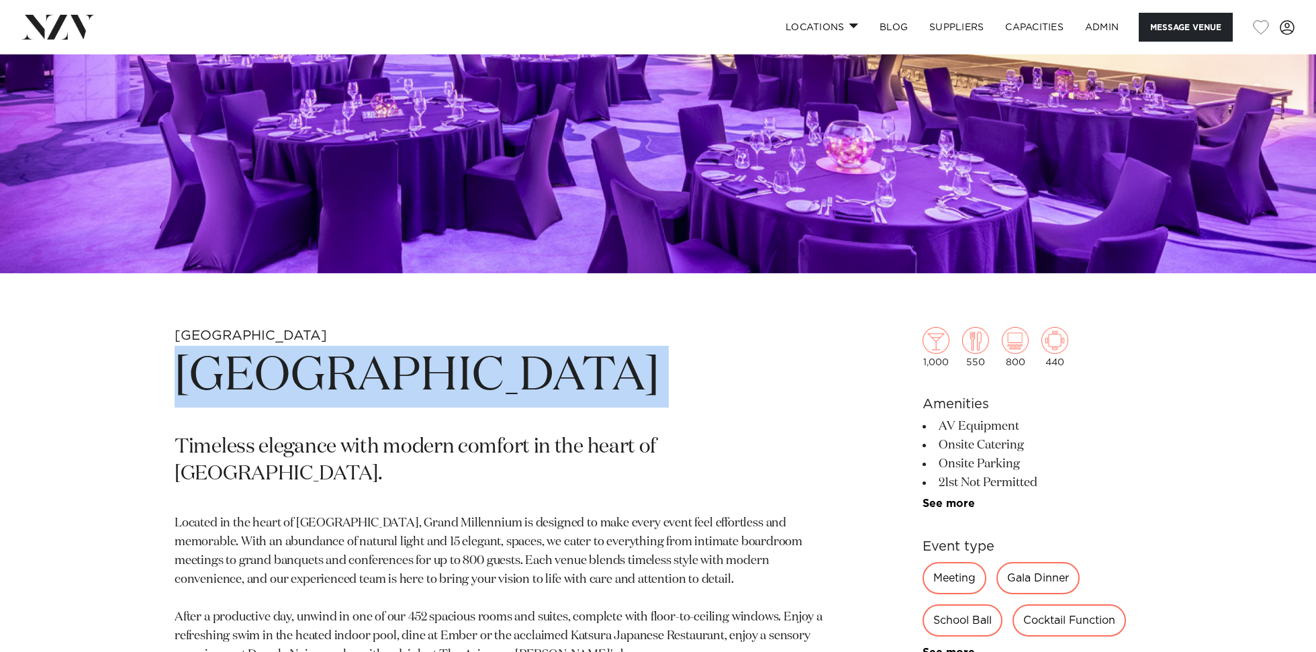
click at [532, 393] on h1 "Grand Millennium Auckland" at bounding box center [501, 377] width 653 height 62
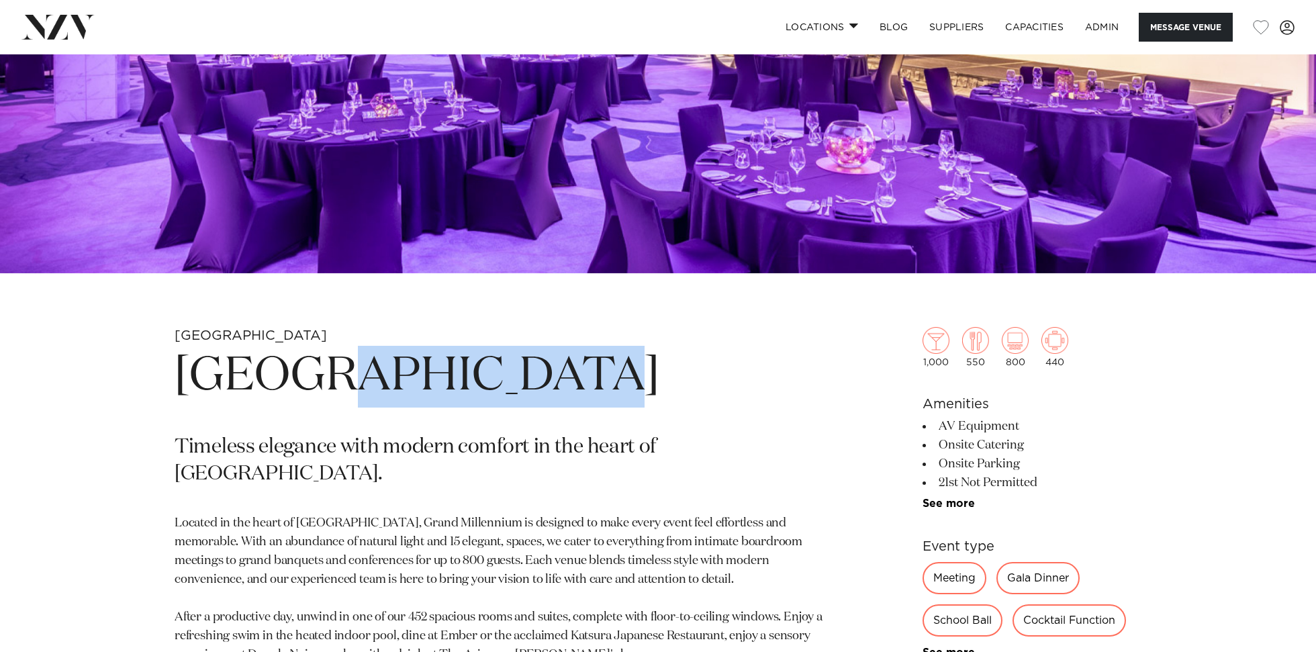
click at [532, 393] on h1 "Grand Millennium Auckland" at bounding box center [501, 377] width 653 height 62
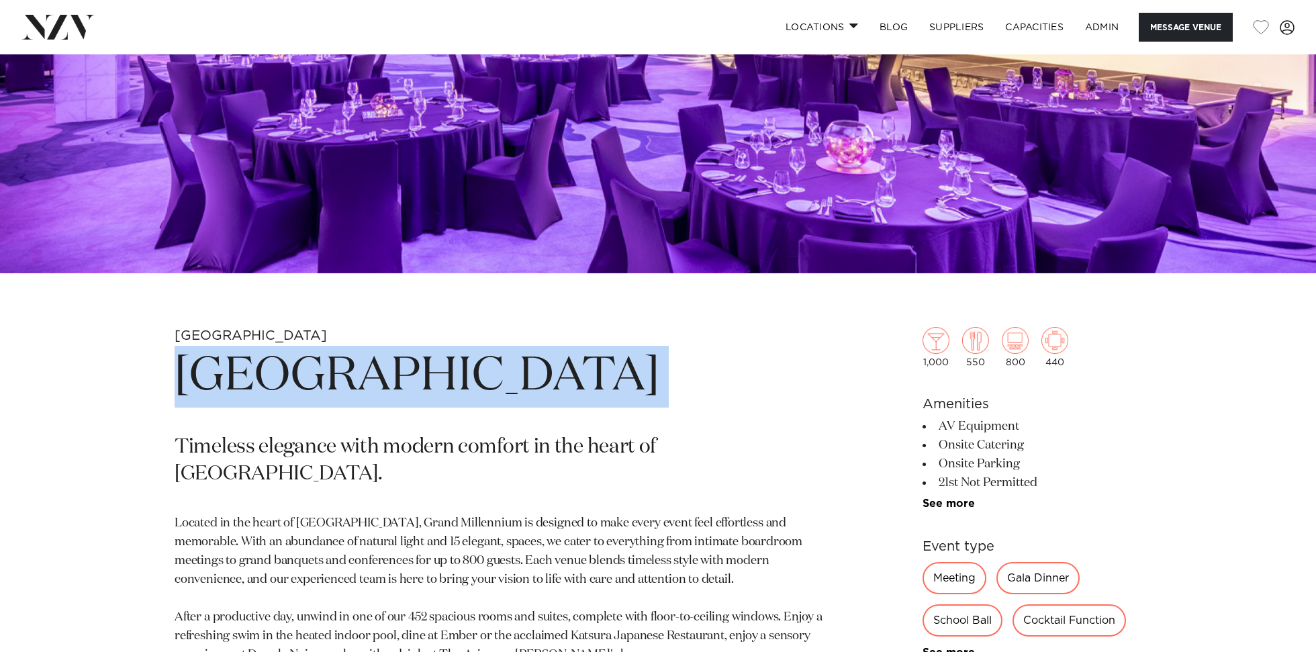
click at [532, 393] on h1 "Grand Millennium Auckland" at bounding box center [501, 377] width 653 height 62
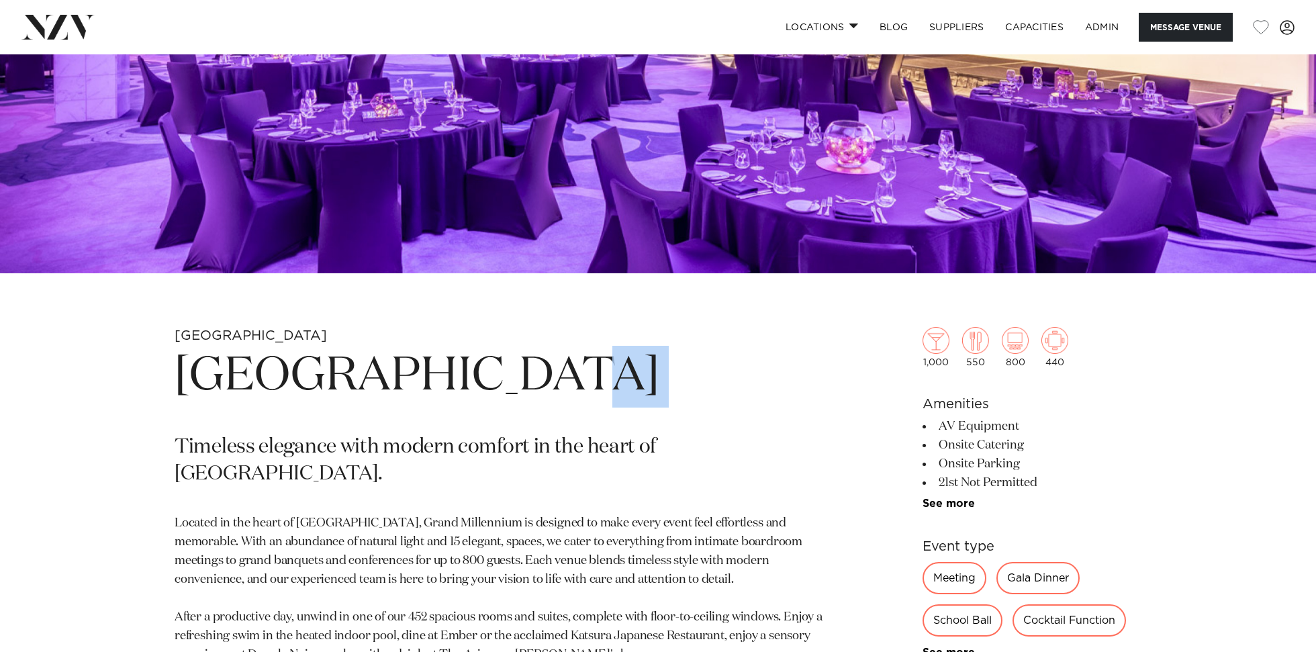
drag, startPoint x: 504, startPoint y: 378, endPoint x: 545, endPoint y: 382, distance: 41.2
click at [508, 378] on h1 "Grand Millennium Auckland" at bounding box center [501, 377] width 653 height 62
click at [554, 386] on h1 "Grand Millennium Auckland" at bounding box center [501, 377] width 653 height 62
click at [547, 383] on h1 "Grand Millennium Auckland" at bounding box center [501, 377] width 653 height 62
drag, startPoint x: 500, startPoint y: 383, endPoint x: 516, endPoint y: 382, distance: 16.8
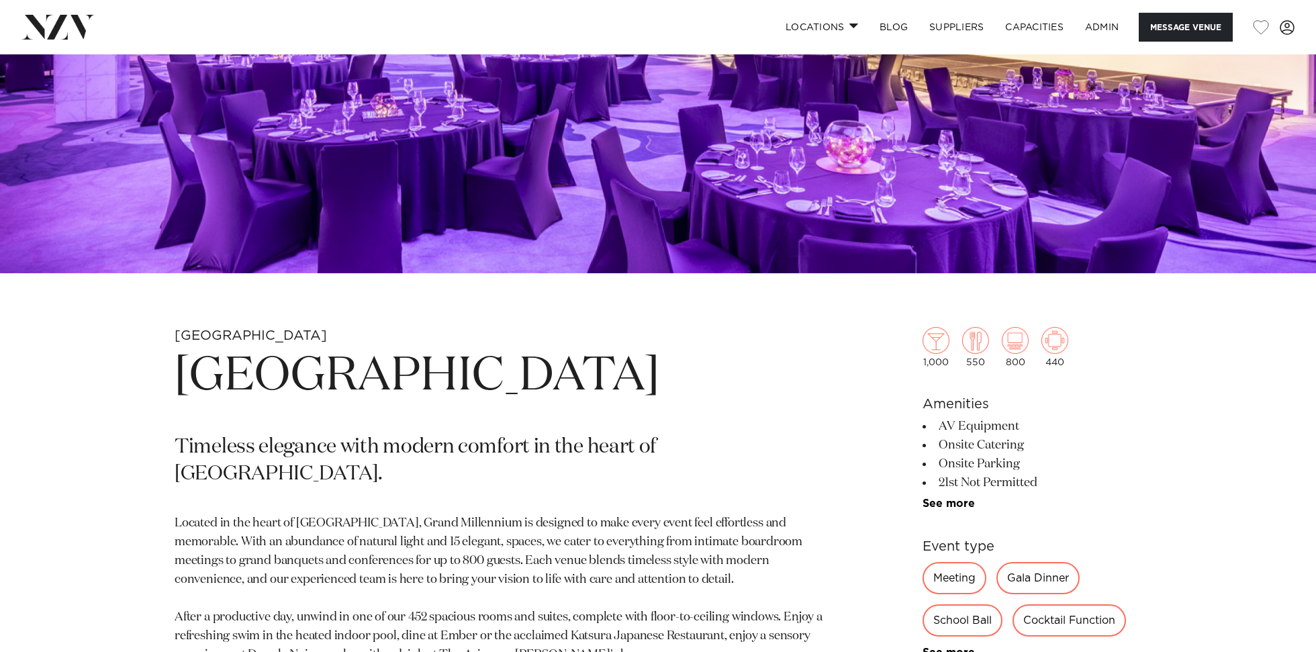
click at [504, 383] on h1 "Grand Millennium Auckland" at bounding box center [501, 377] width 653 height 62
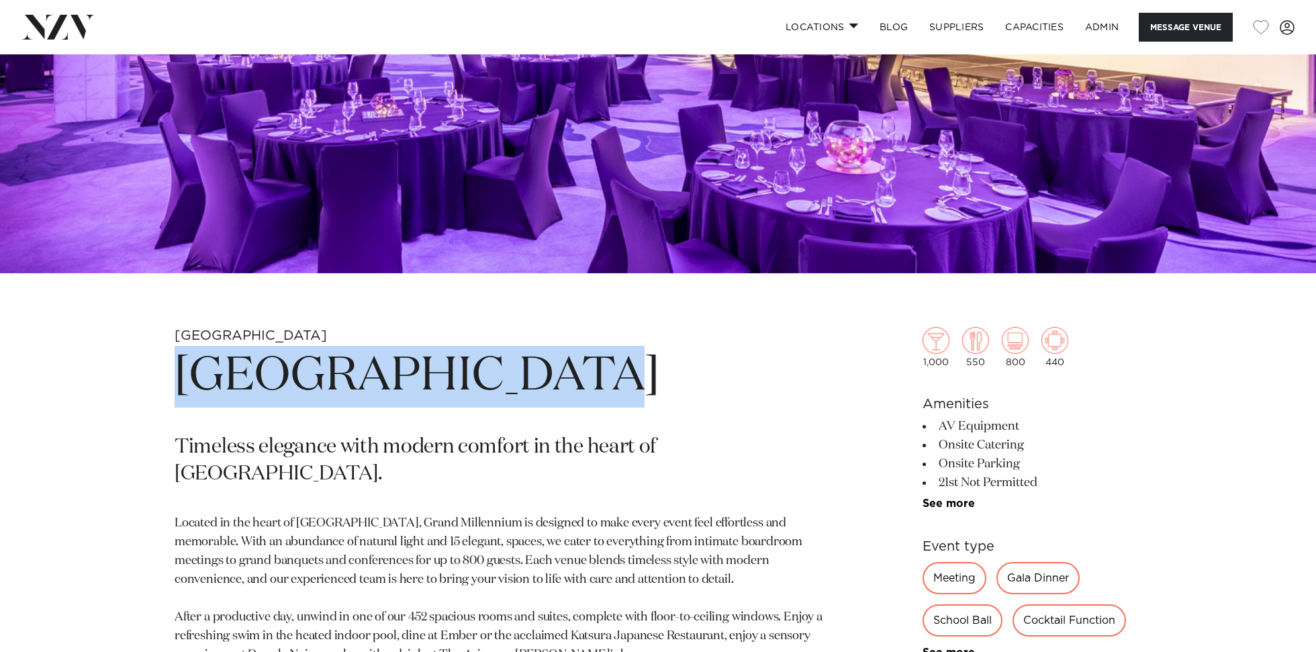
drag, startPoint x: 545, startPoint y: 386, endPoint x: 160, endPoint y: 367, distance: 385.2
copy h1 "Grand Millennium"
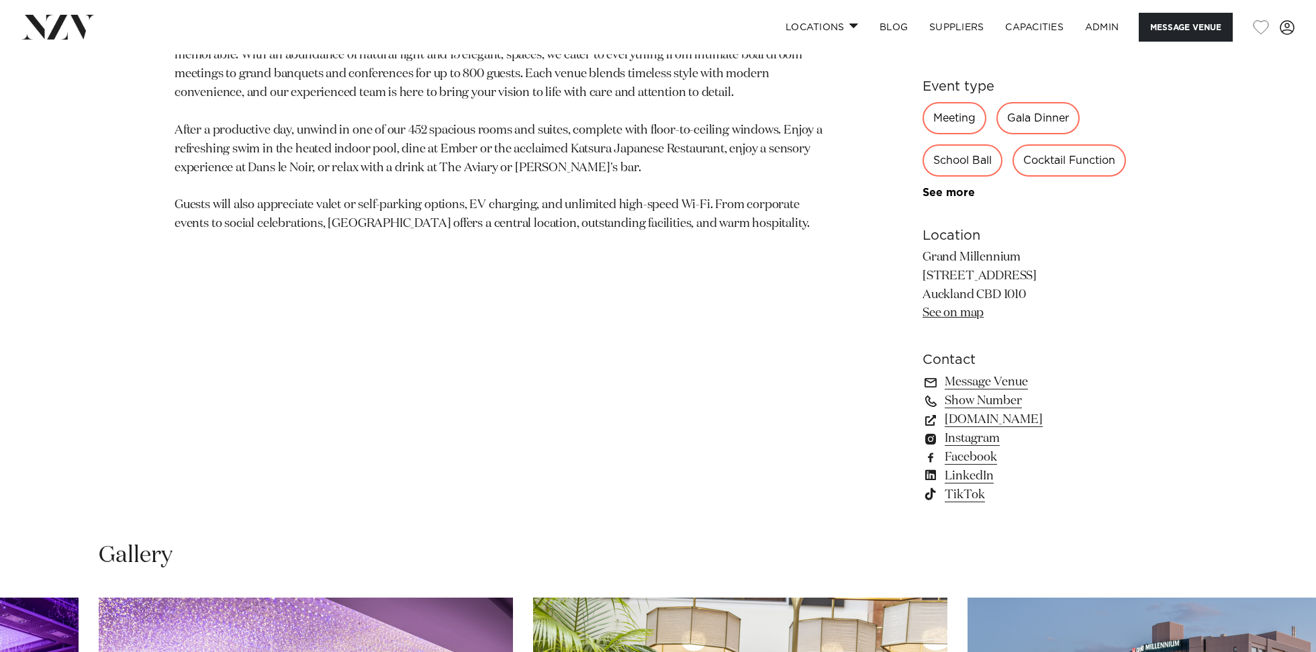
scroll to position [910, 0]
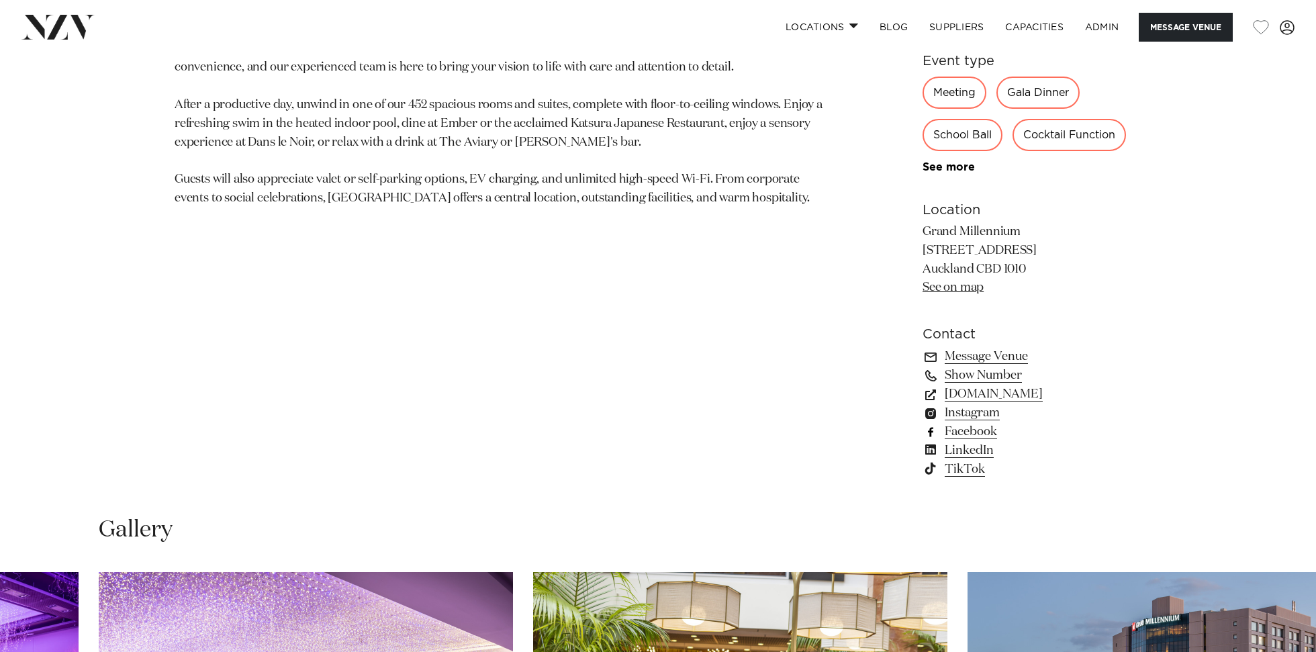
click at [976, 435] on link "Facebook" at bounding box center [1032, 431] width 219 height 19
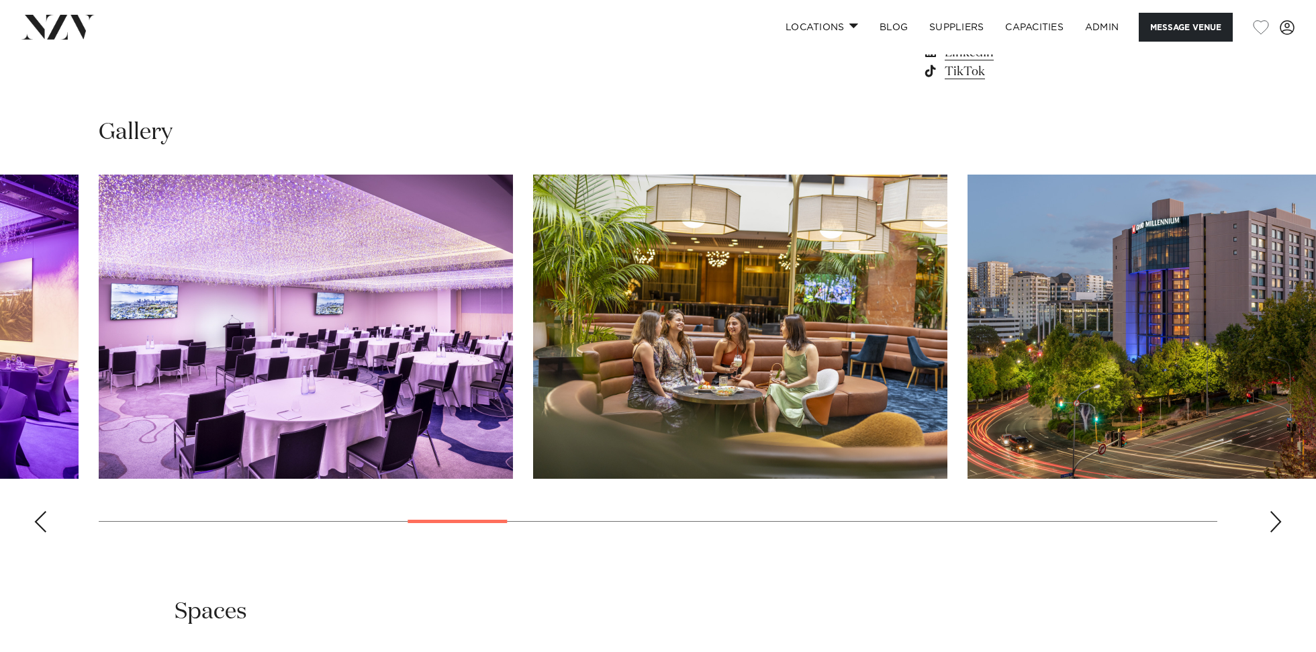
scroll to position [1421, 0]
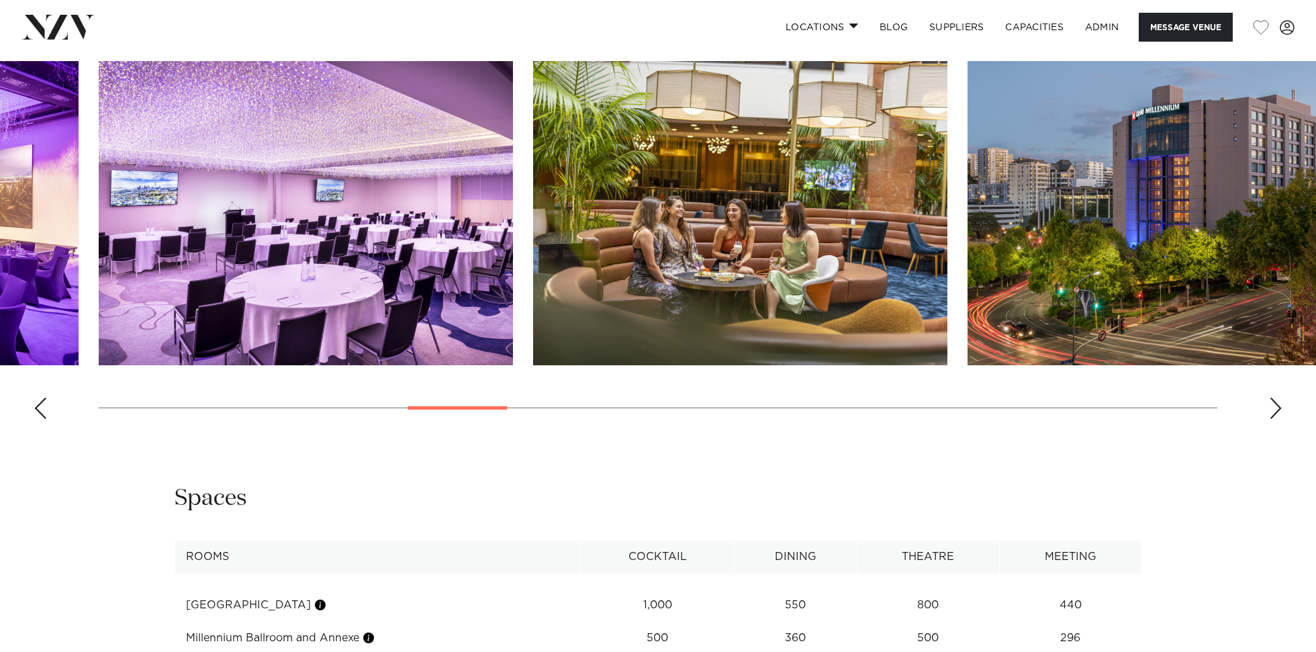
click at [773, 281] on img "10 / 29" at bounding box center [740, 213] width 414 height 304
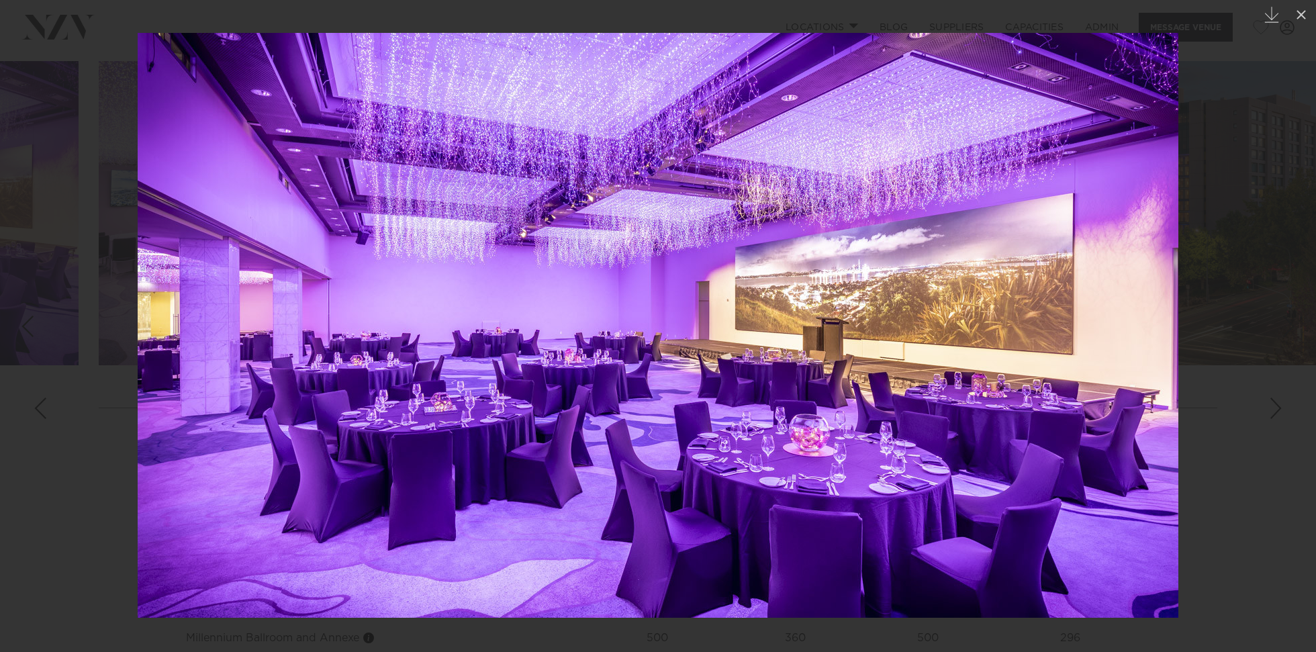
click at [527, 402] on img at bounding box center [658, 325] width 1041 height 585
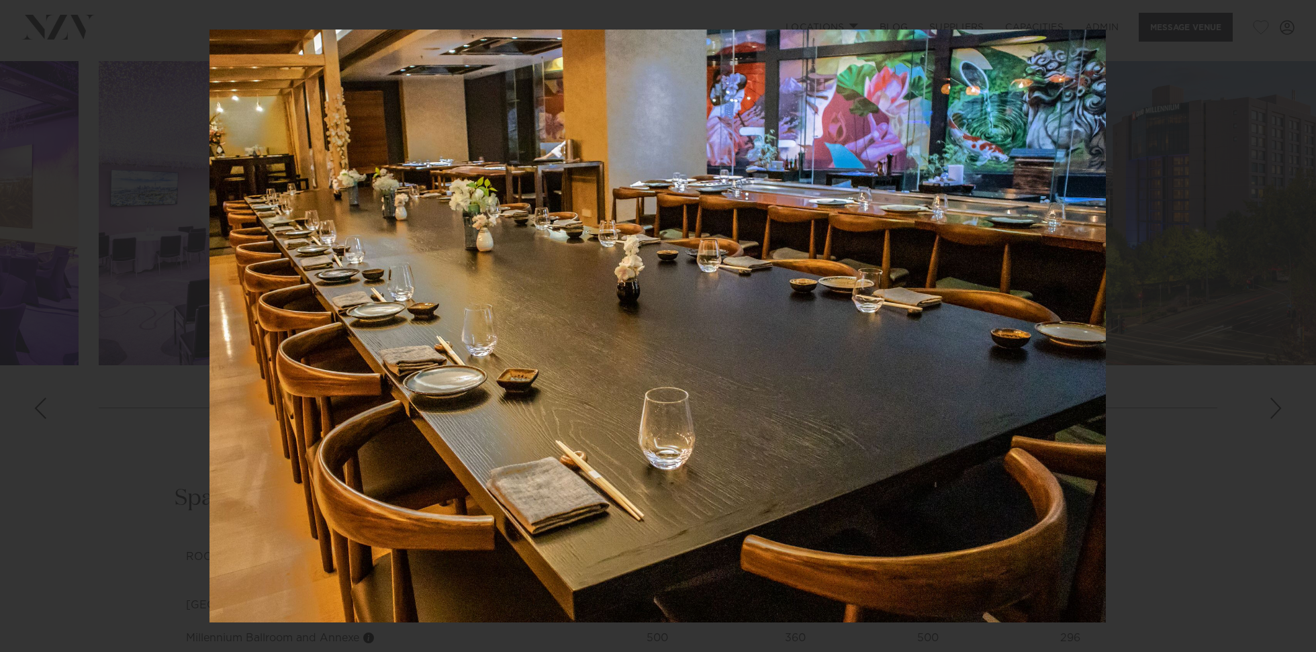
click at [567, 414] on img at bounding box center [657, 326] width 896 height 593
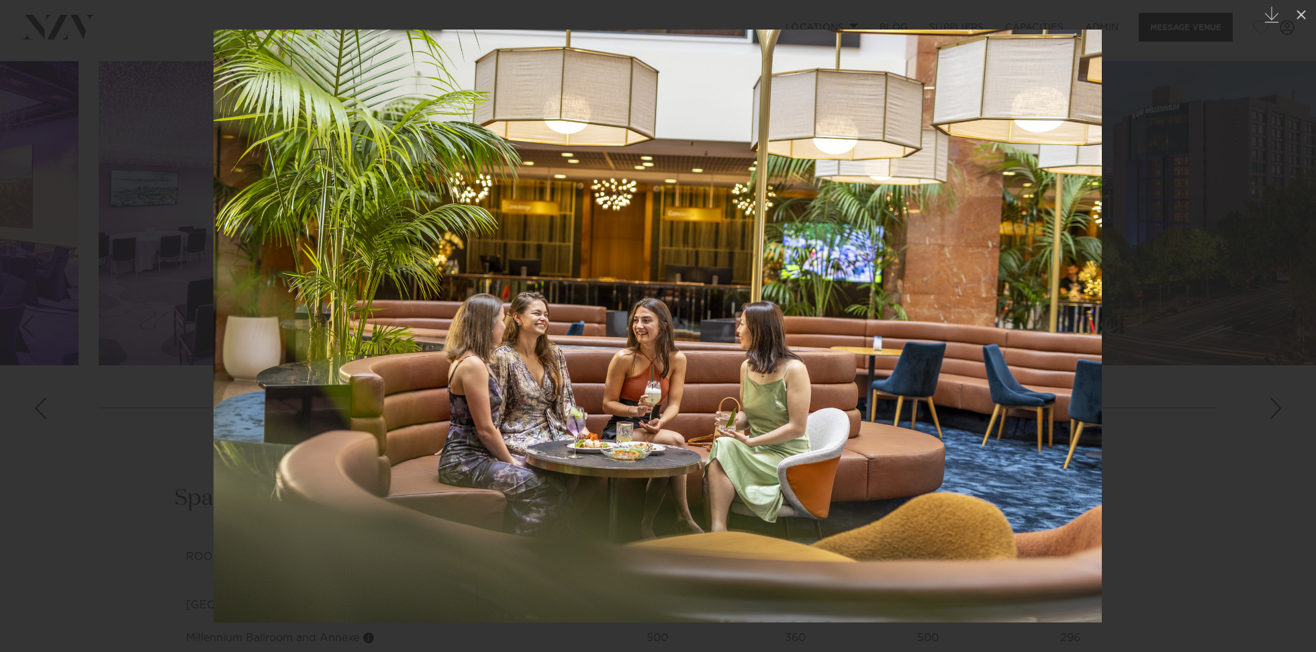
click at [218, 354] on img at bounding box center [658, 326] width 888 height 593
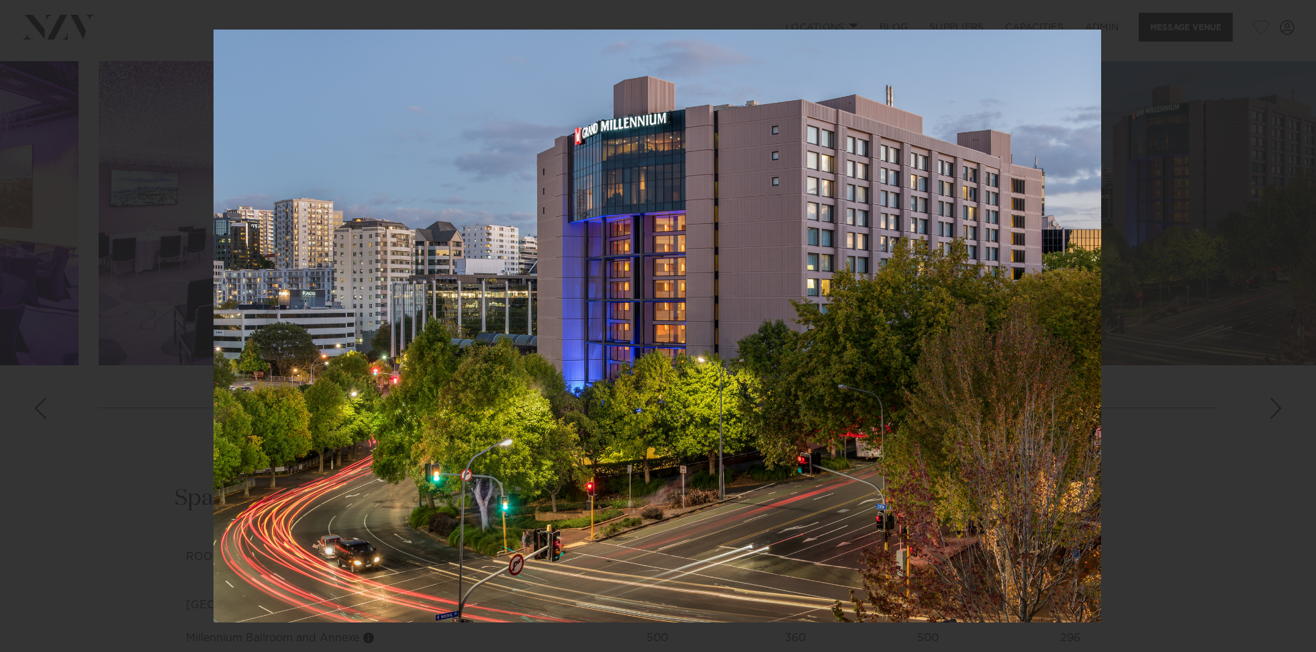
click at [87, 359] on div at bounding box center [658, 326] width 1316 height 652
drag, startPoint x: 169, startPoint y: 382, endPoint x: 185, endPoint y: 433, distance: 53.5
click at [170, 383] on div at bounding box center [658, 326] width 1316 height 652
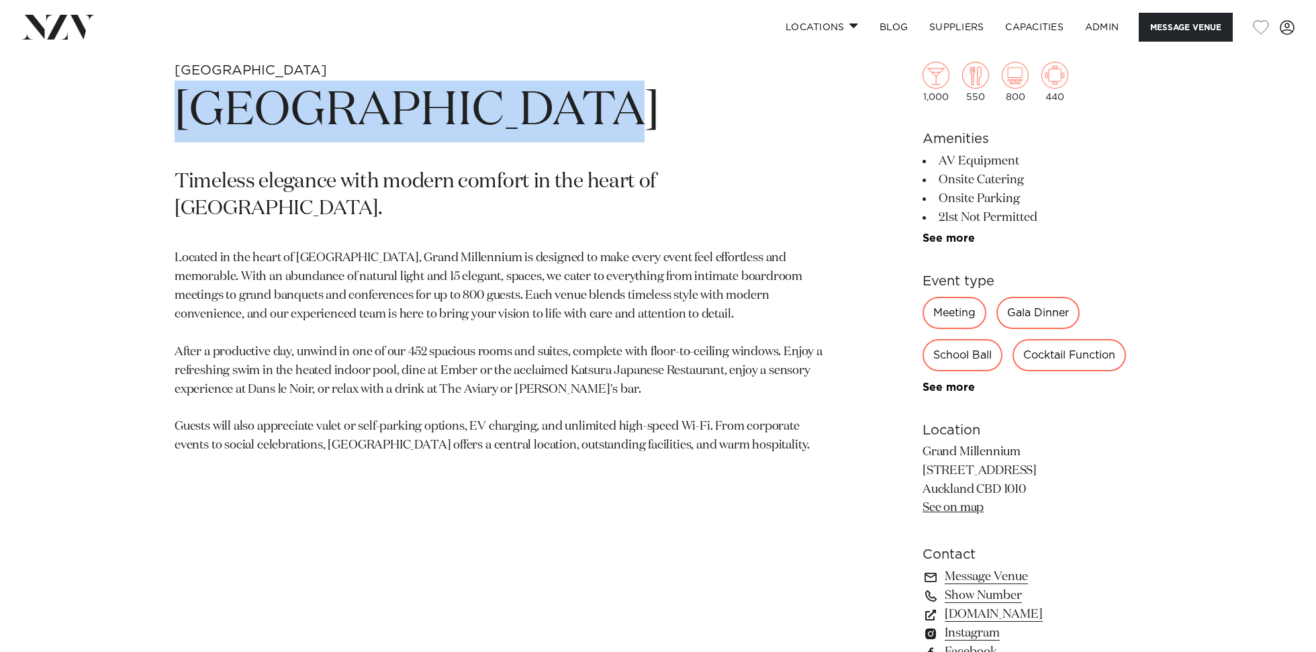
scroll to position [655, 0]
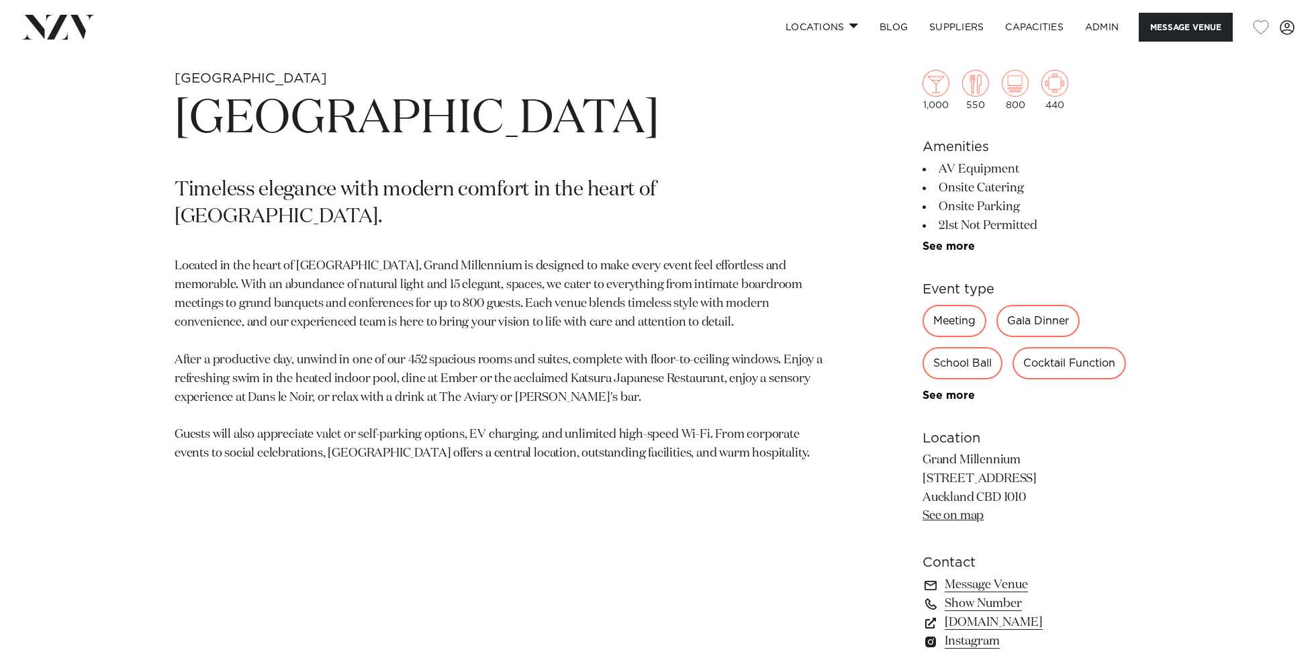
click at [246, 454] on p "Located in the heart of Auckland, Grand Millennium is designed to make every ev…" at bounding box center [501, 360] width 653 height 206
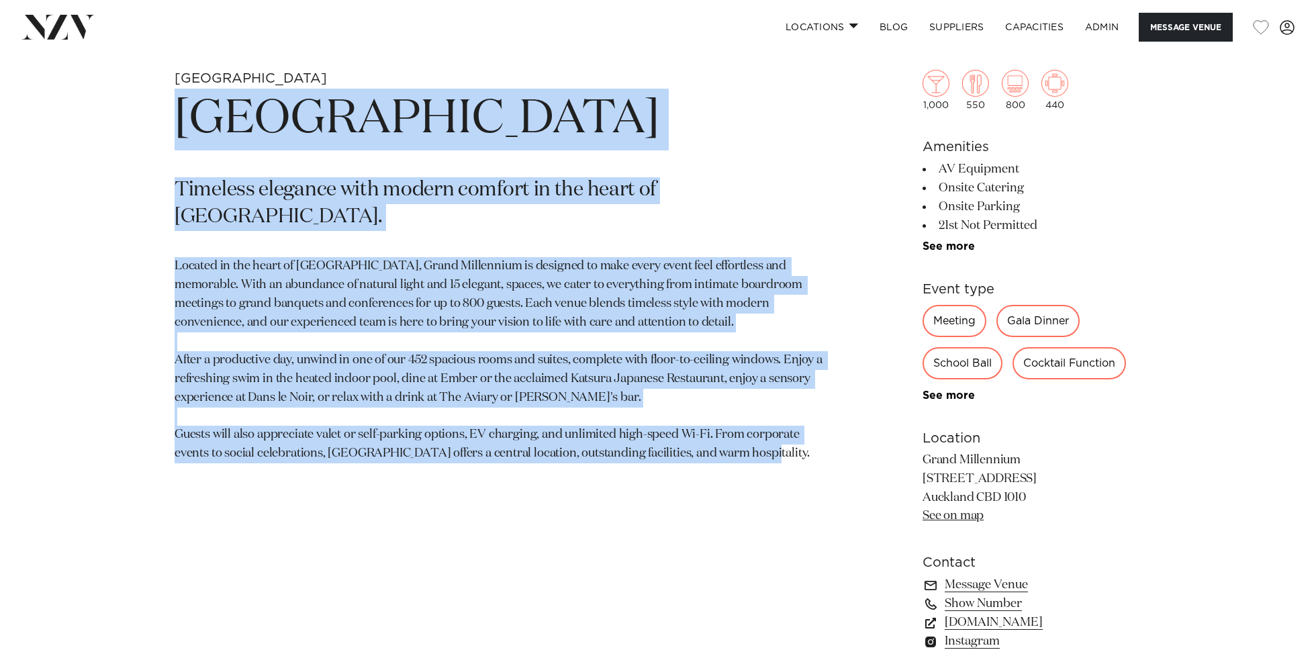
drag, startPoint x: 240, startPoint y: 451, endPoint x: 166, endPoint y: 128, distance: 330.6
click at [165, 128] on div "Auckland Grand Millennium Auckland Timeless elegance with modern comfort in the…" at bounding box center [658, 410] width 1143 height 681
copy section "Grand Millennium Auckland Timeless elegance with modern comfort in the heart of…"
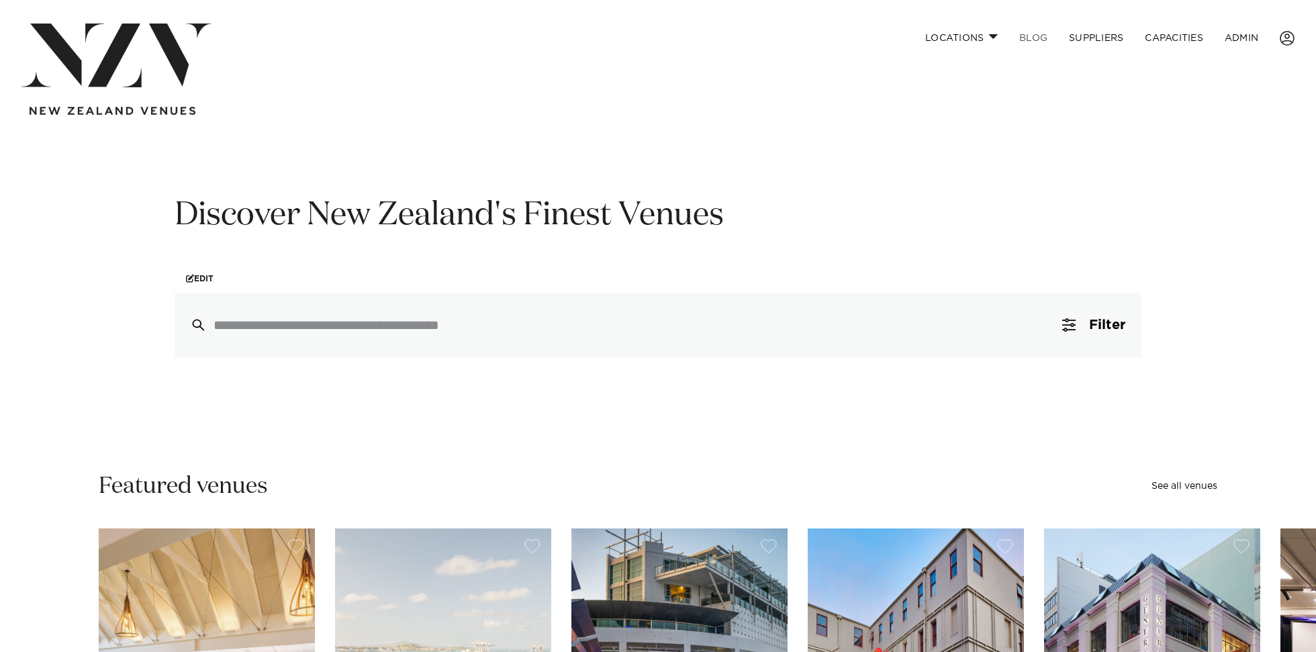
click at [1041, 38] on link "BLOG" at bounding box center [1034, 38] width 50 height 29
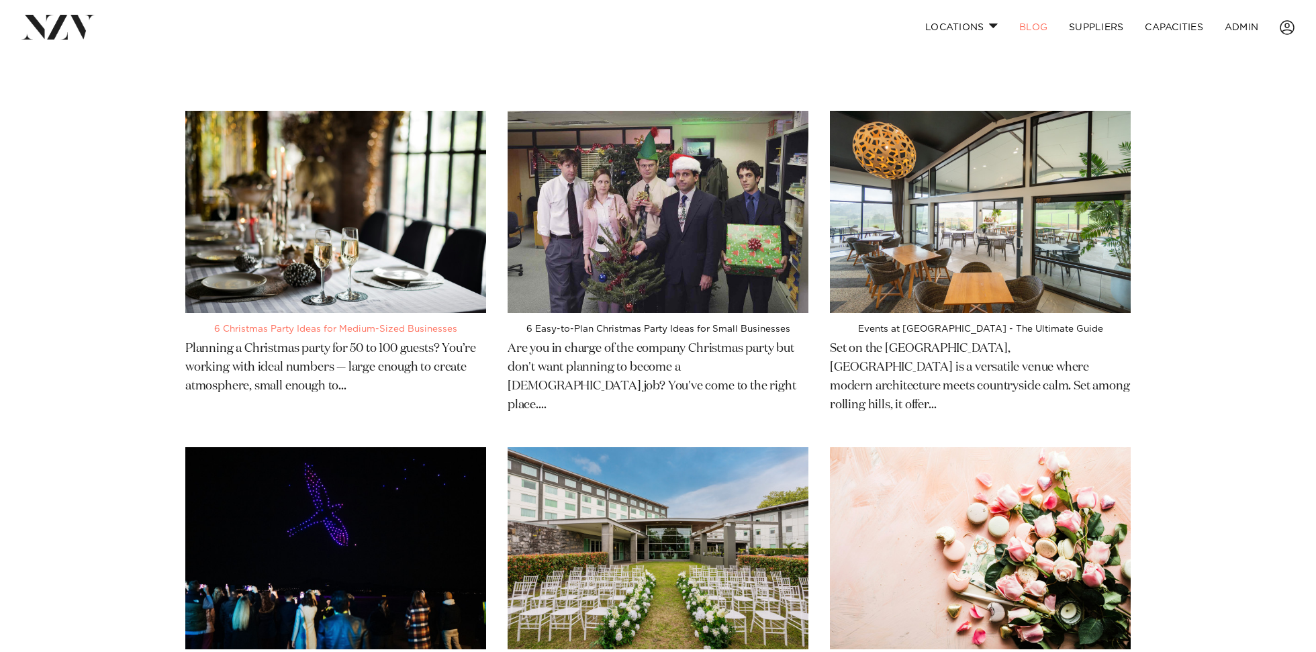
click at [389, 216] on img at bounding box center [335, 212] width 301 height 202
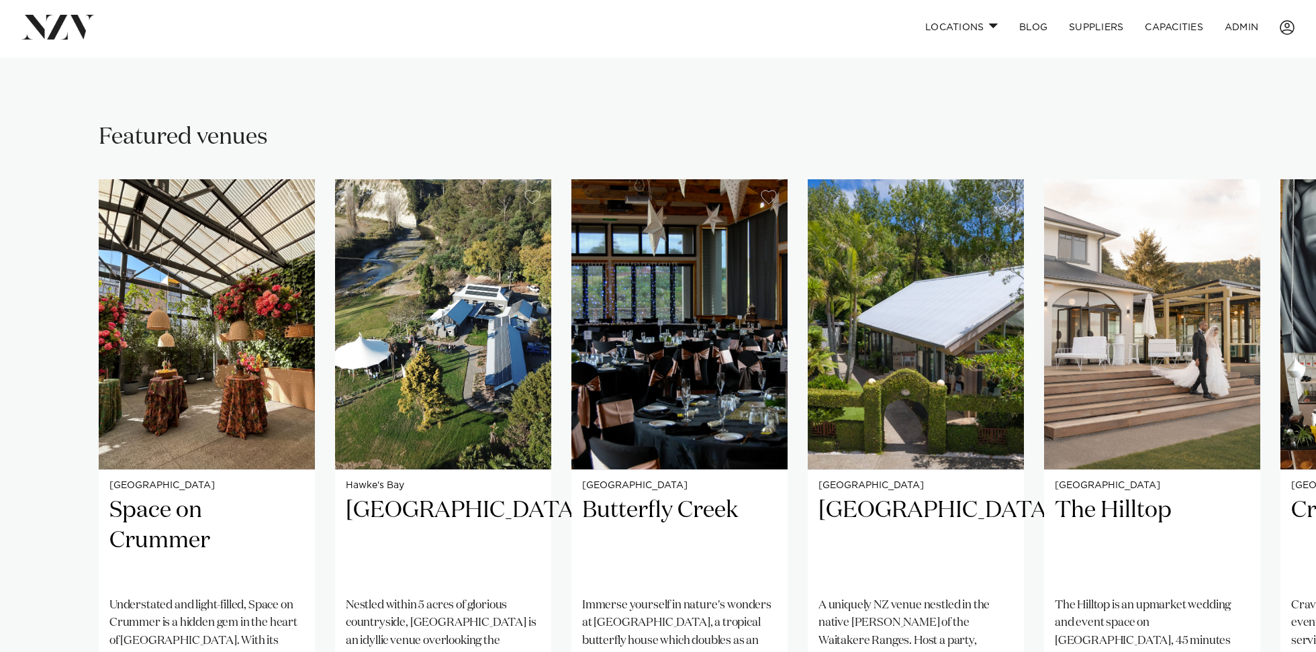
scroll to position [944, 0]
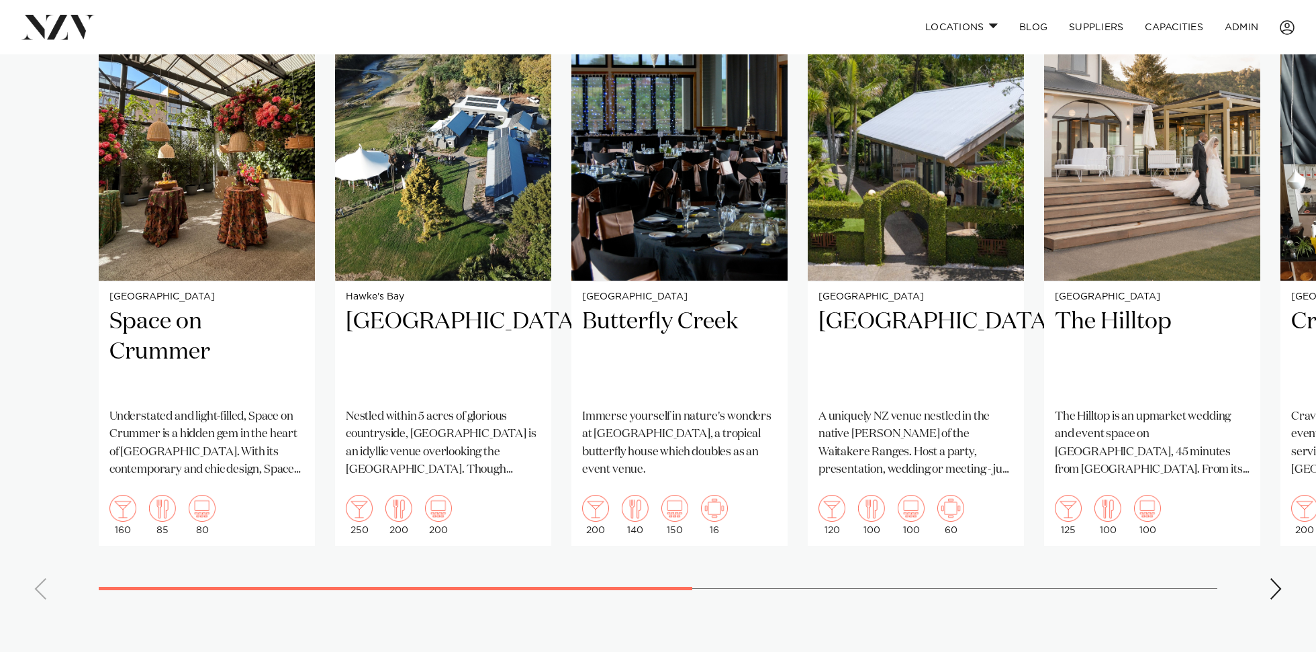
click at [1269, 578] on div "Next slide" at bounding box center [1275, 588] width 13 height 21
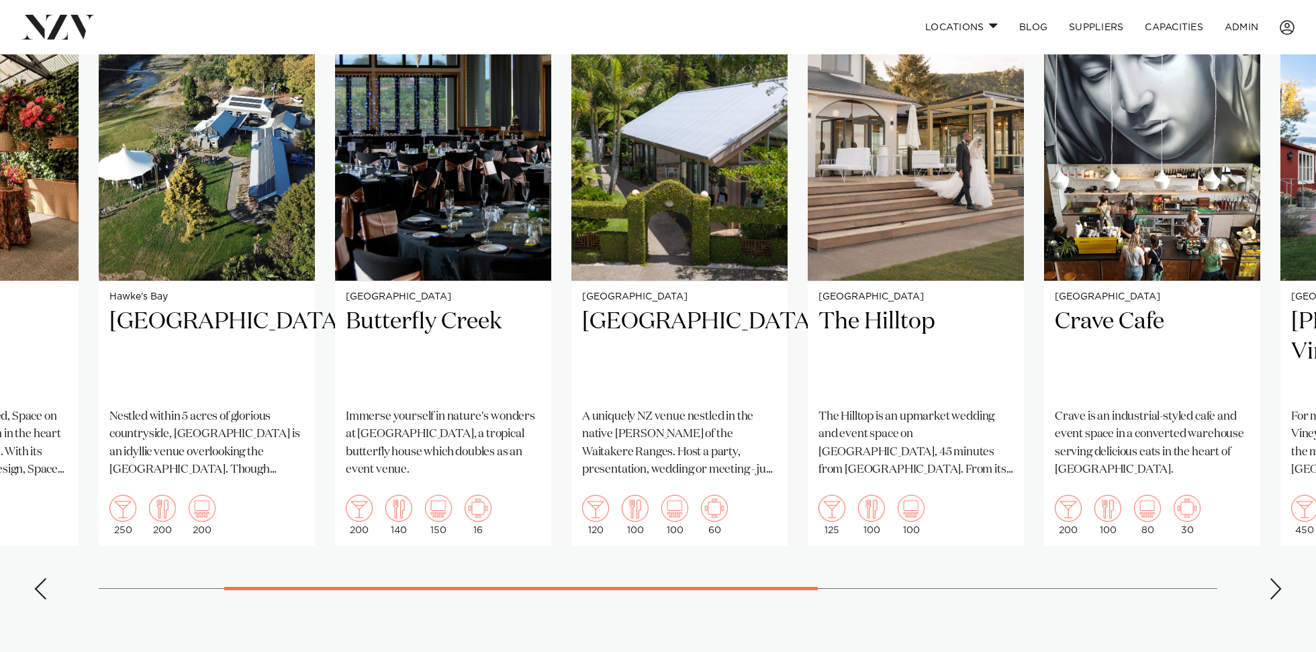
click at [1268, 567] on swiper-container "Auckland Space on Crummer Understated and light-filled, Space on Crummer is a h…" at bounding box center [658, 301] width 1316 height 620
click at [1274, 578] on div "Next slide" at bounding box center [1275, 588] width 13 height 21
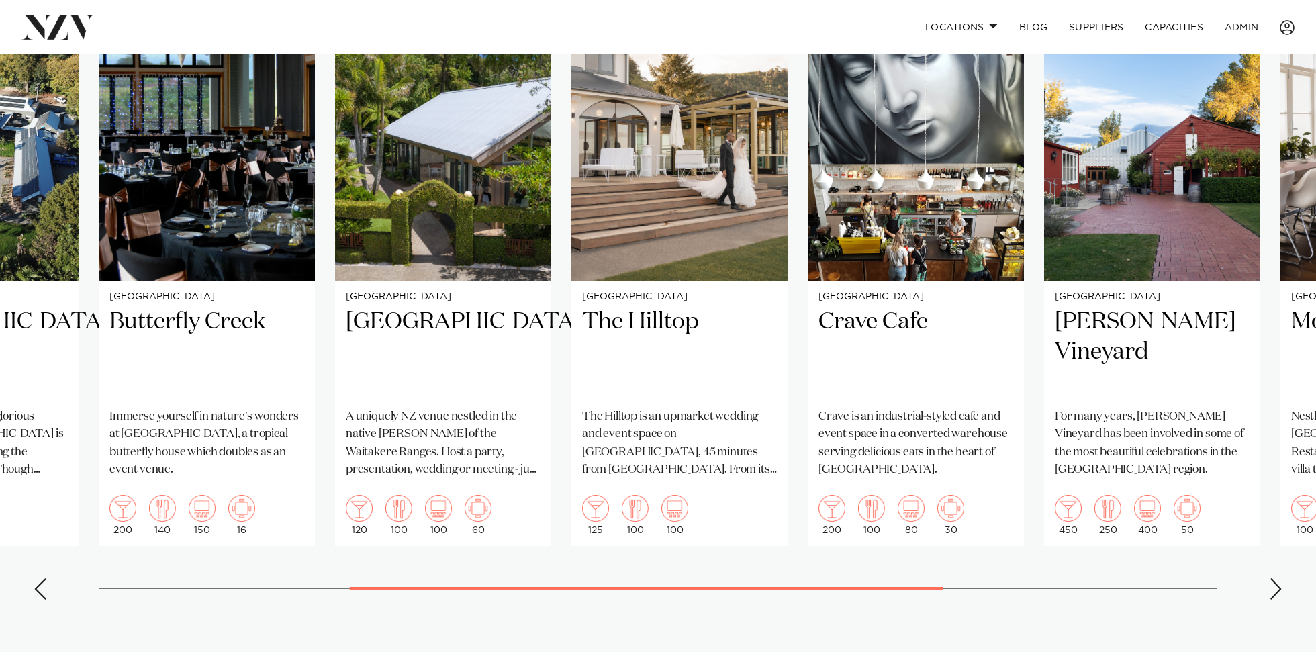
click at [1274, 578] on div "Next slide" at bounding box center [1275, 588] width 13 height 21
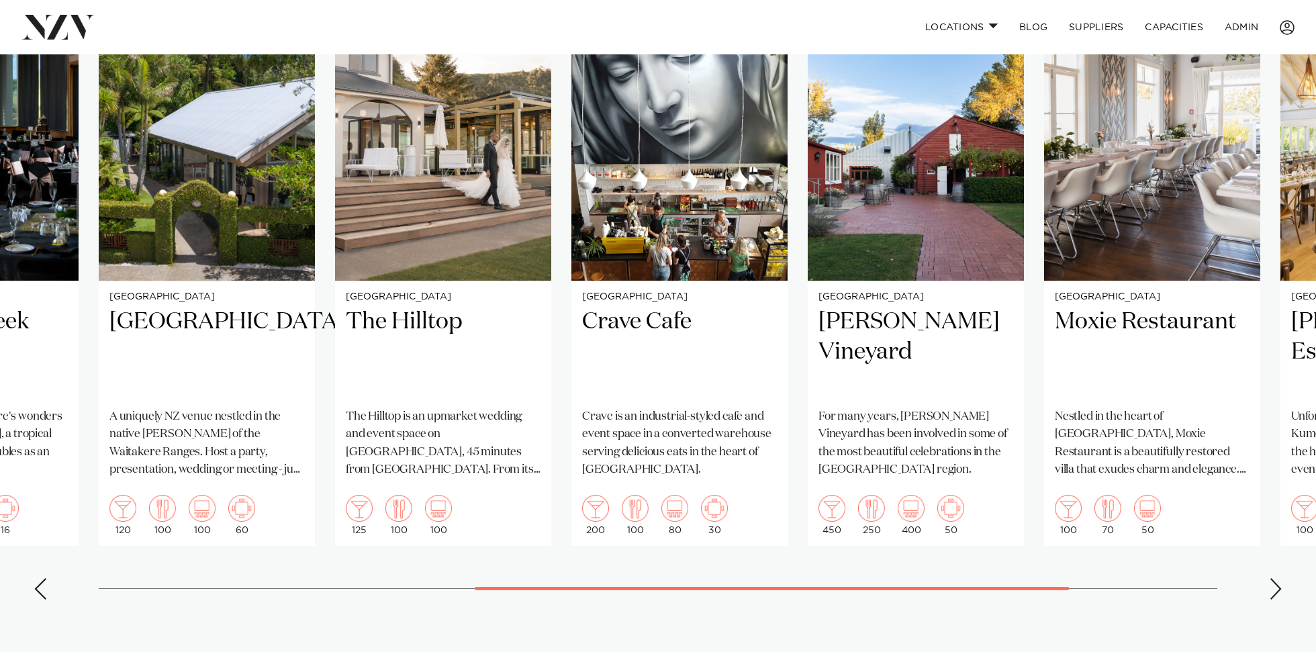
click at [1274, 578] on div "Next slide" at bounding box center [1275, 588] width 13 height 21
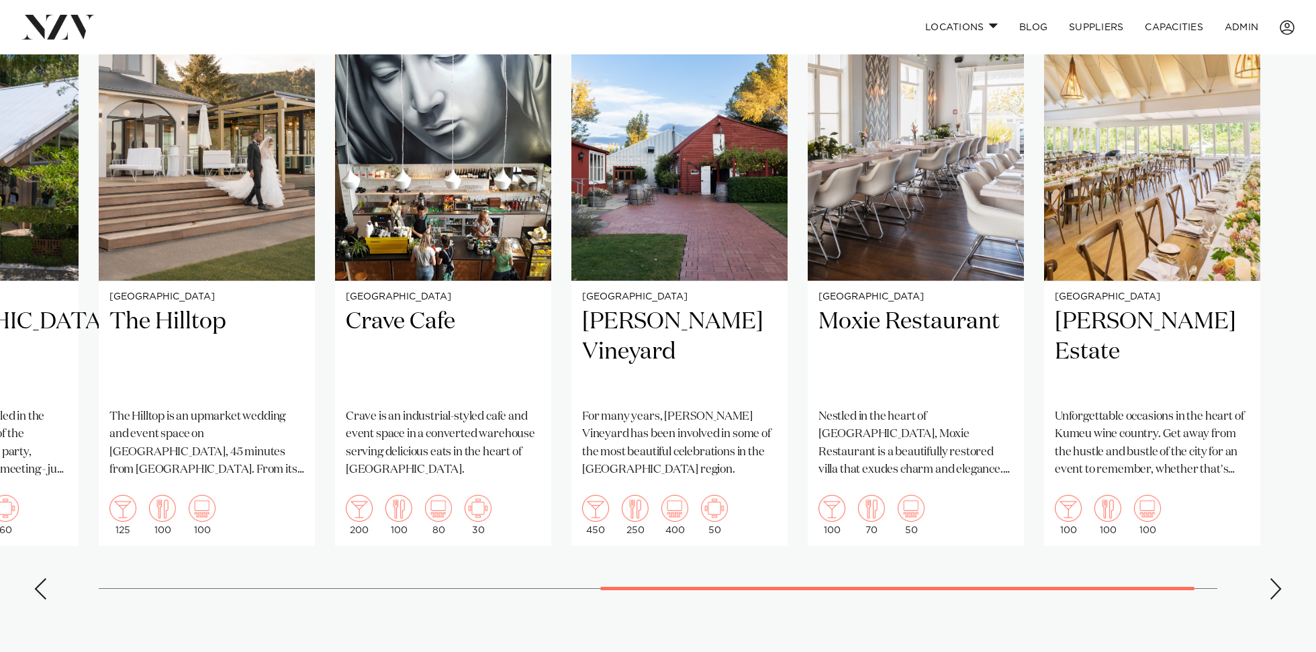
click at [1274, 578] on div "Next slide" at bounding box center [1275, 588] width 13 height 21
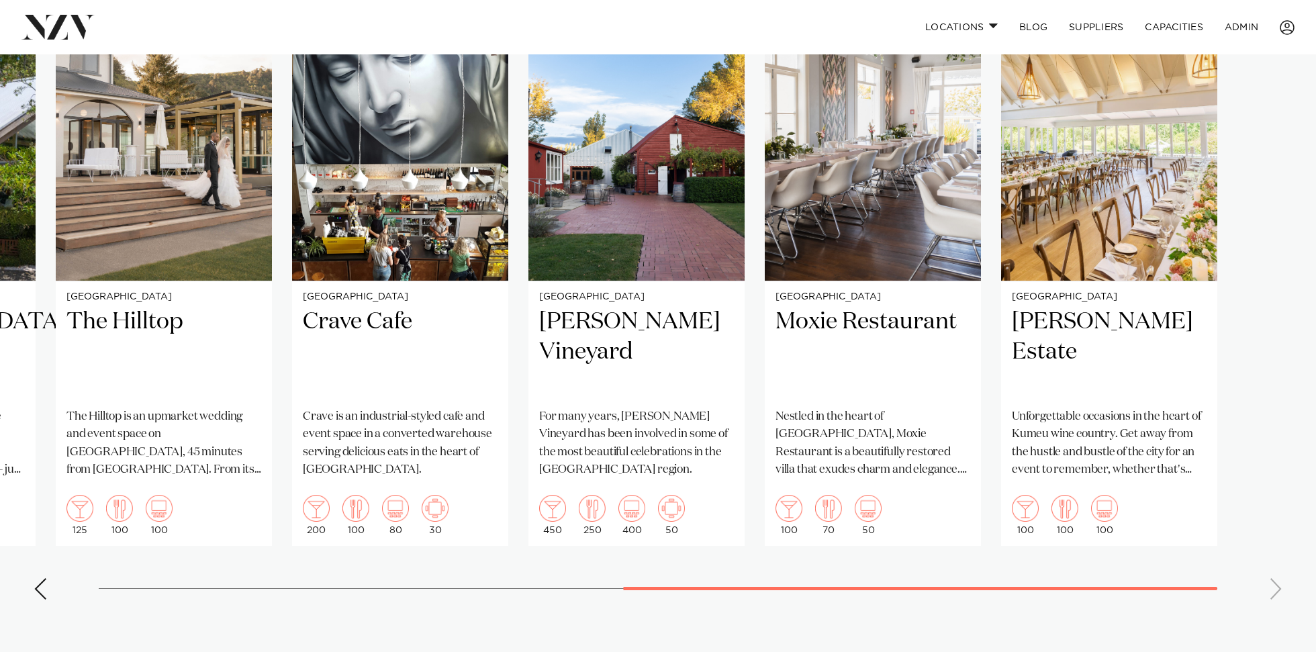
click at [1274, 561] on swiper-container "Auckland Space on Crummer Understated and light-filled, Space on Crummer is a h…" at bounding box center [658, 301] width 1316 height 620
click at [1246, 24] on link "ADMIN" at bounding box center [1241, 27] width 55 height 29
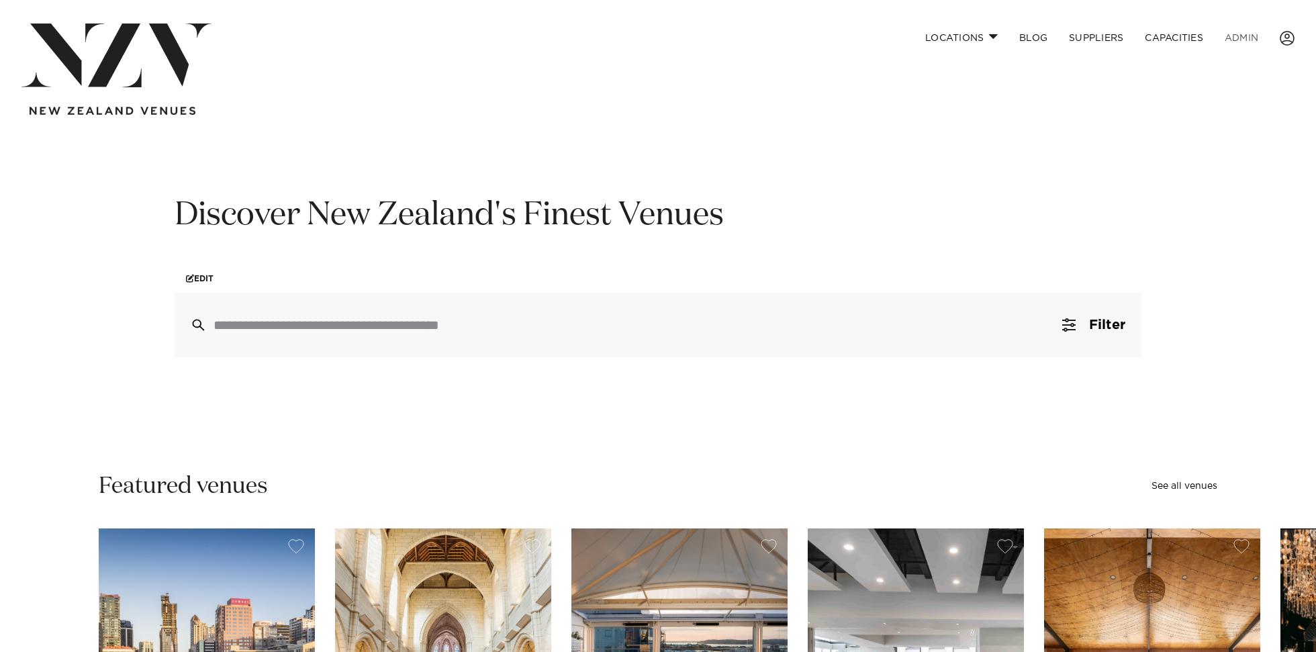
click at [1237, 36] on link "ADMIN" at bounding box center [1241, 38] width 55 height 29
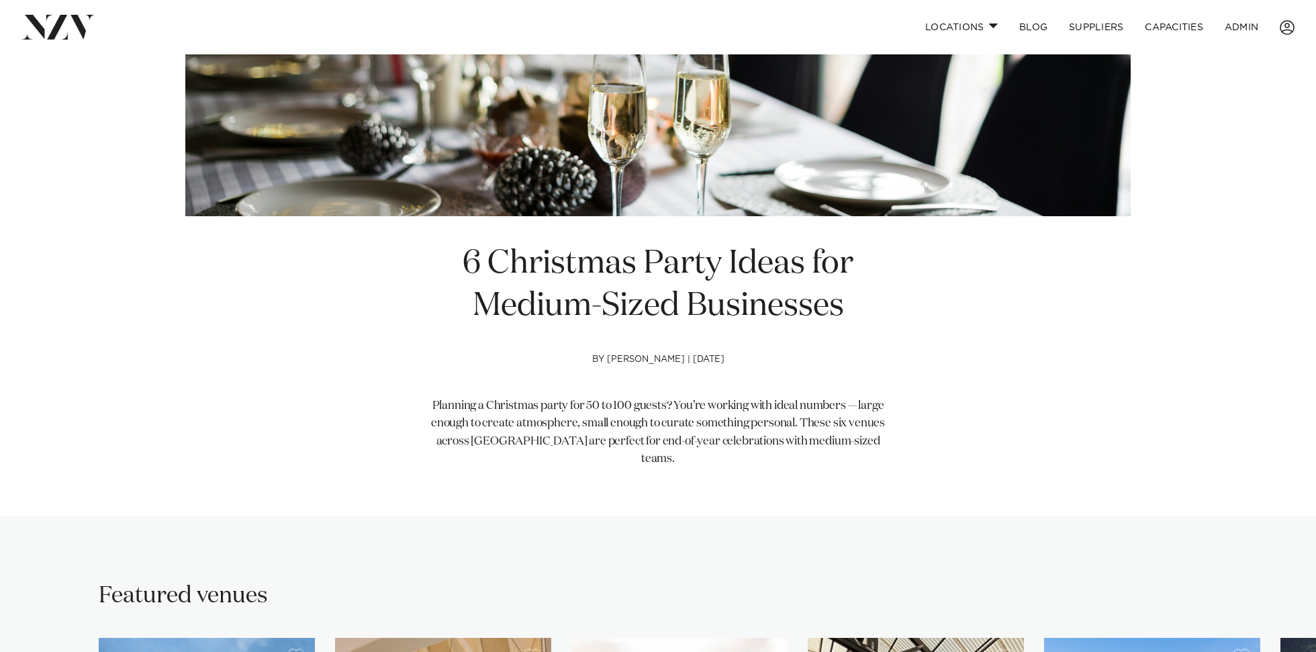
scroll to position [127, 0]
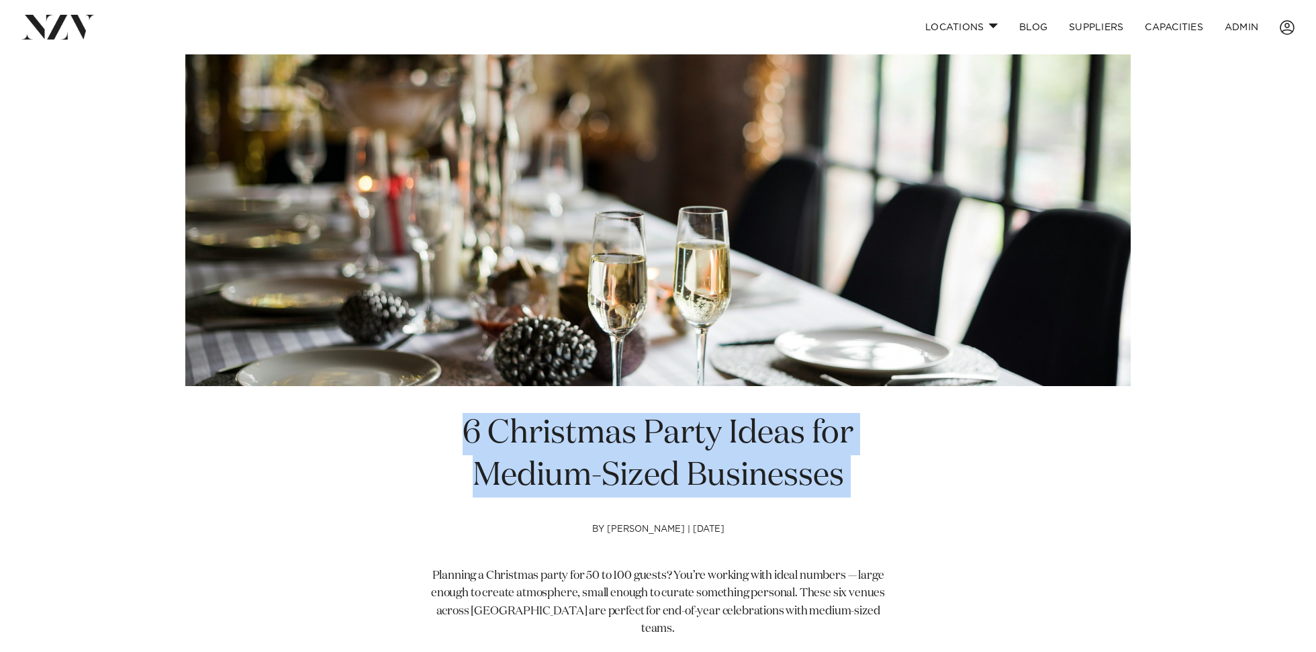
copy section "6 Christmas Party Ideas for Medium-Sized Businesses"
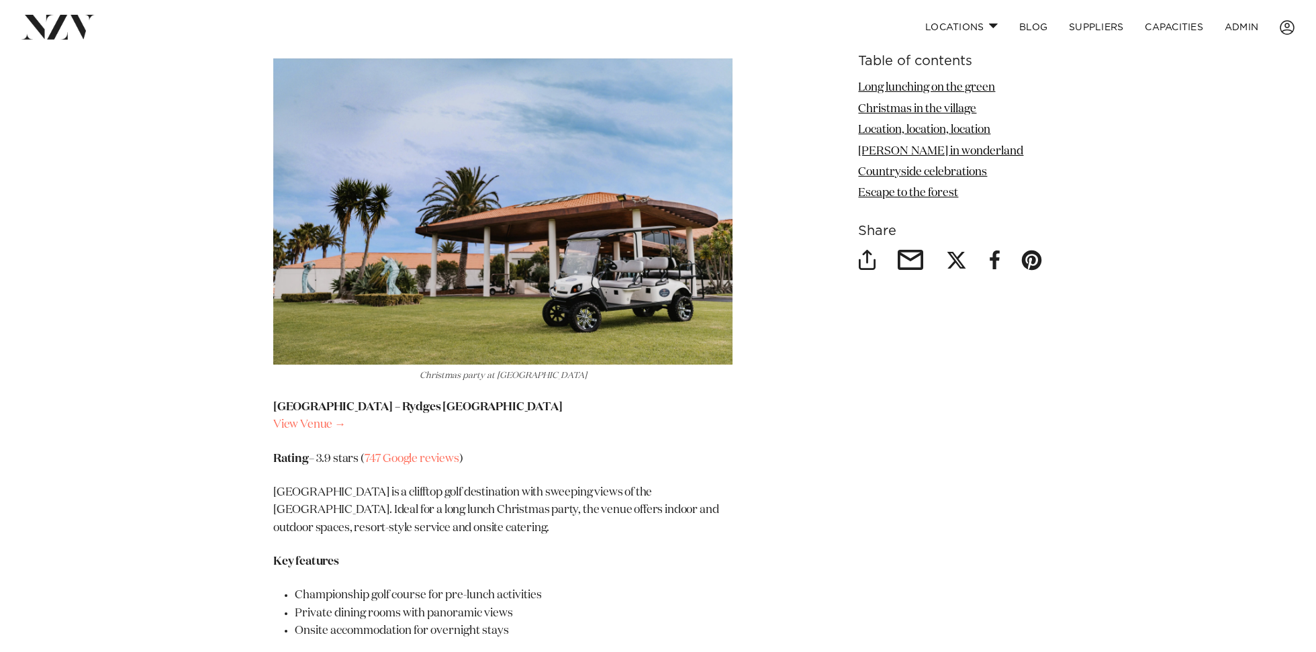
scroll to position [1665, 0]
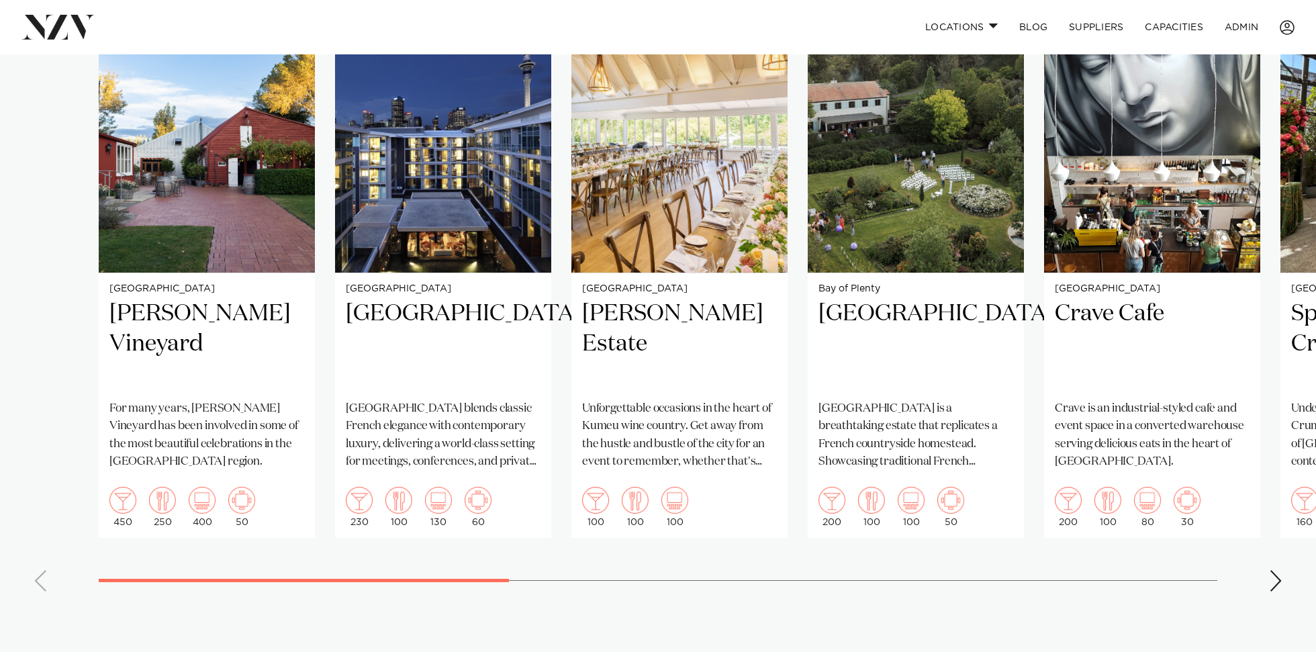
scroll to position [970, 0]
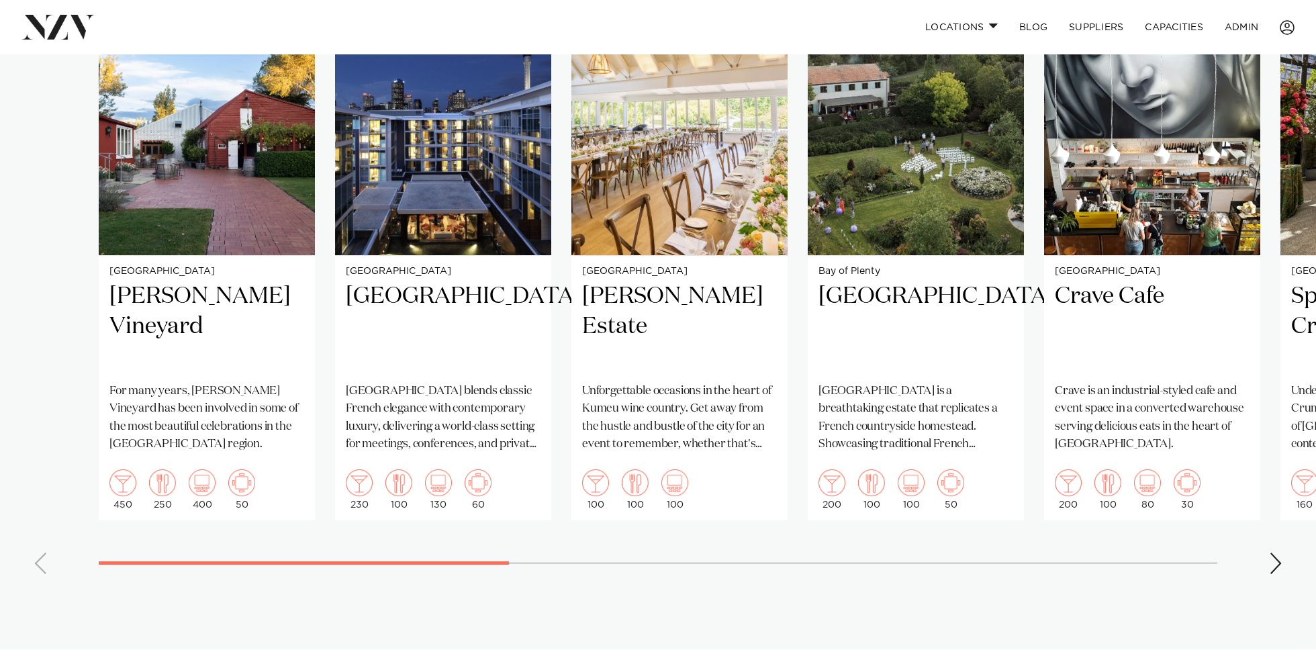
click at [1274, 553] on div "Next slide" at bounding box center [1275, 563] width 13 height 21
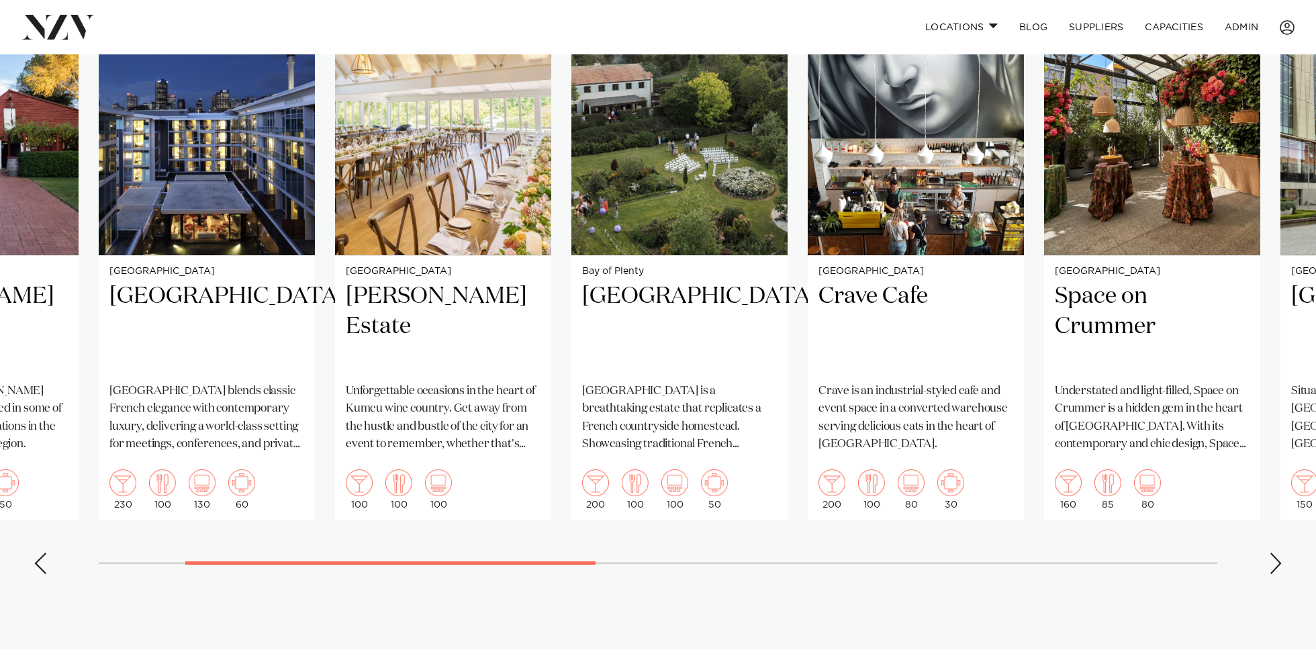
click at [1272, 553] on div "Next slide" at bounding box center [1275, 563] width 13 height 21
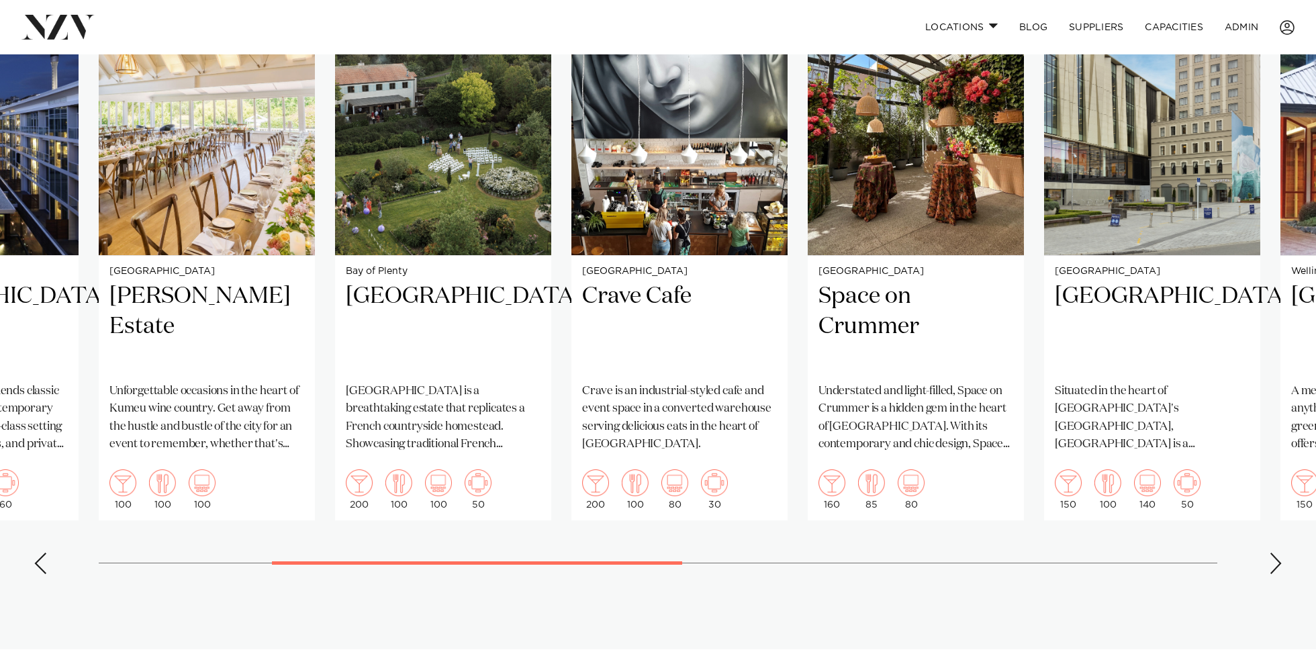
click at [1272, 553] on div "Next slide" at bounding box center [1275, 563] width 13 height 21
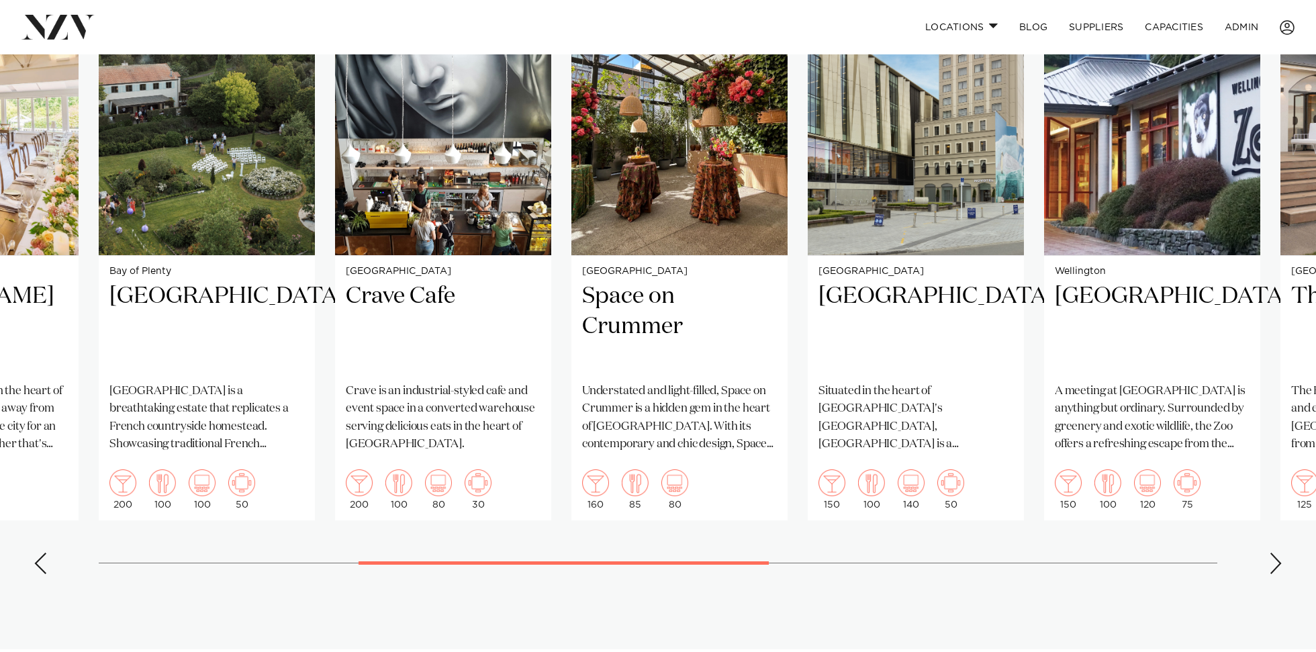
click at [1272, 553] on div "Next slide" at bounding box center [1275, 563] width 13 height 21
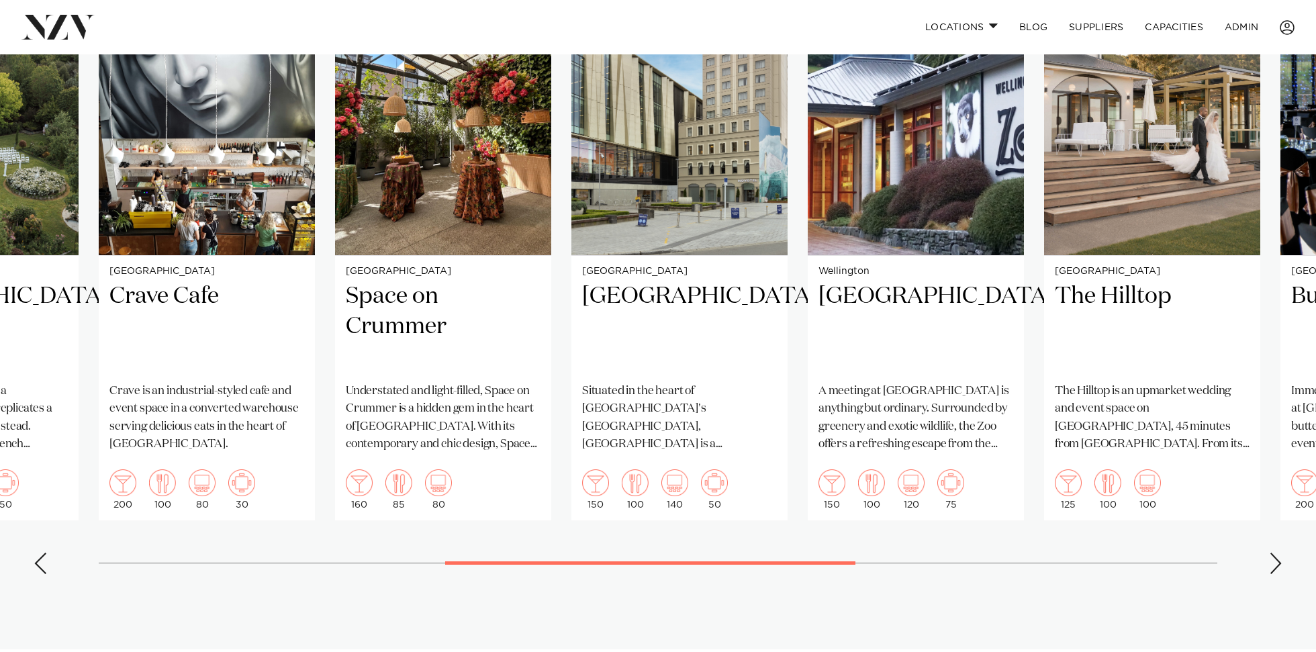
click at [1272, 553] on div "Next slide" at bounding box center [1275, 563] width 13 height 21
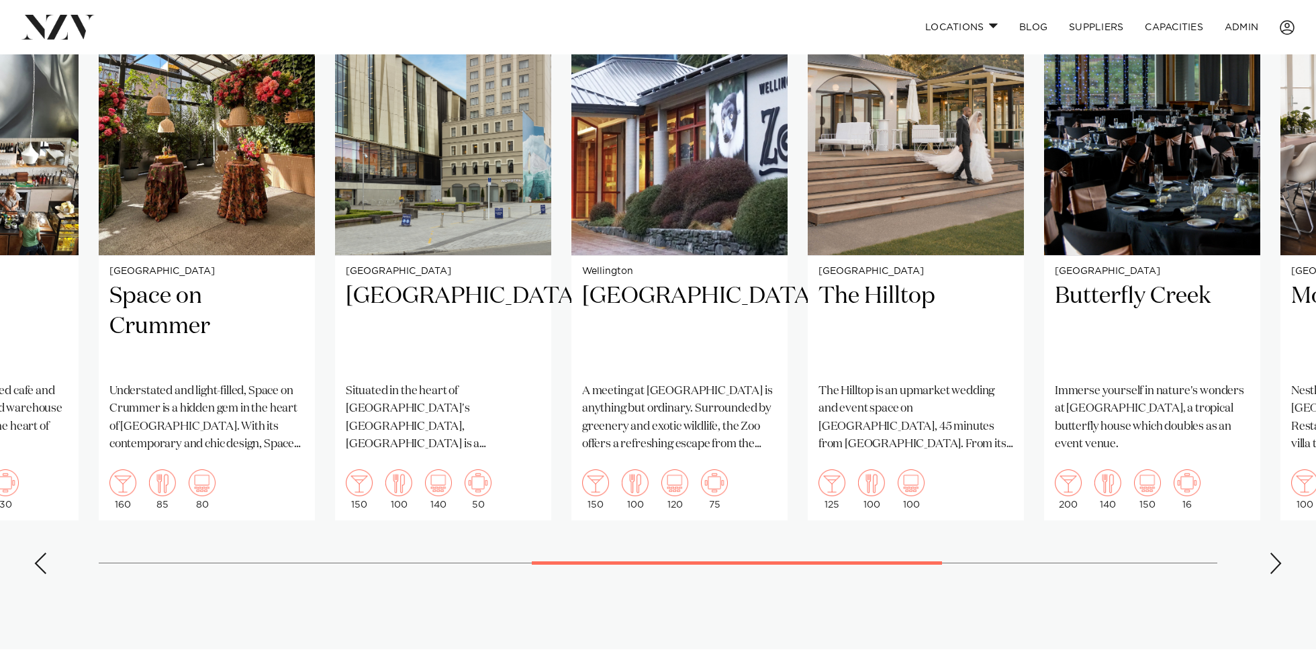
click at [1272, 553] on div "Next slide" at bounding box center [1275, 563] width 13 height 21
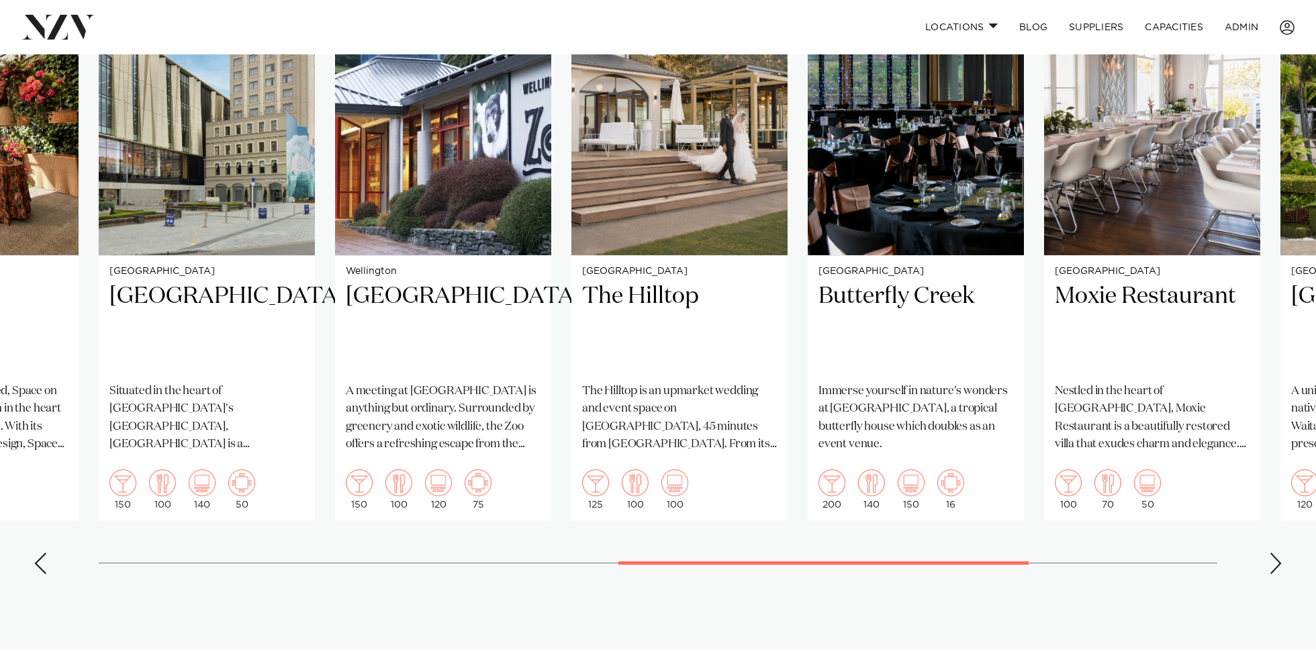
click at [1272, 553] on div "Next slide" at bounding box center [1275, 563] width 13 height 21
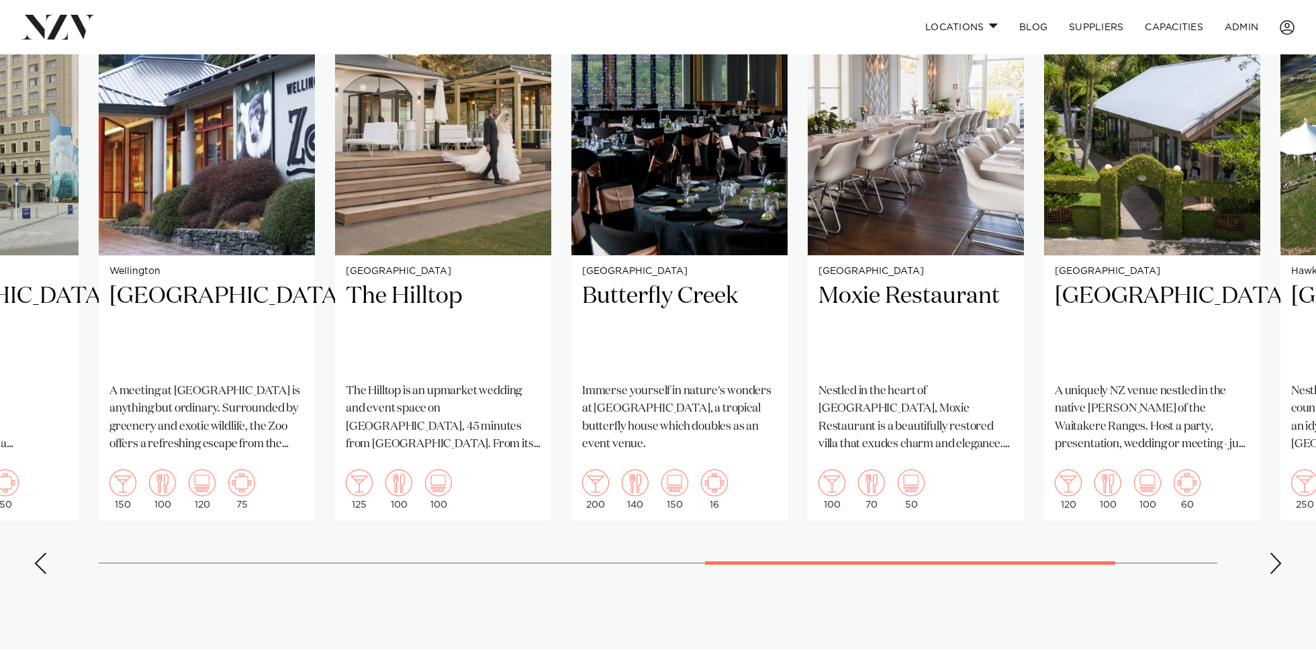
click at [1272, 553] on div "Next slide" at bounding box center [1275, 563] width 13 height 21
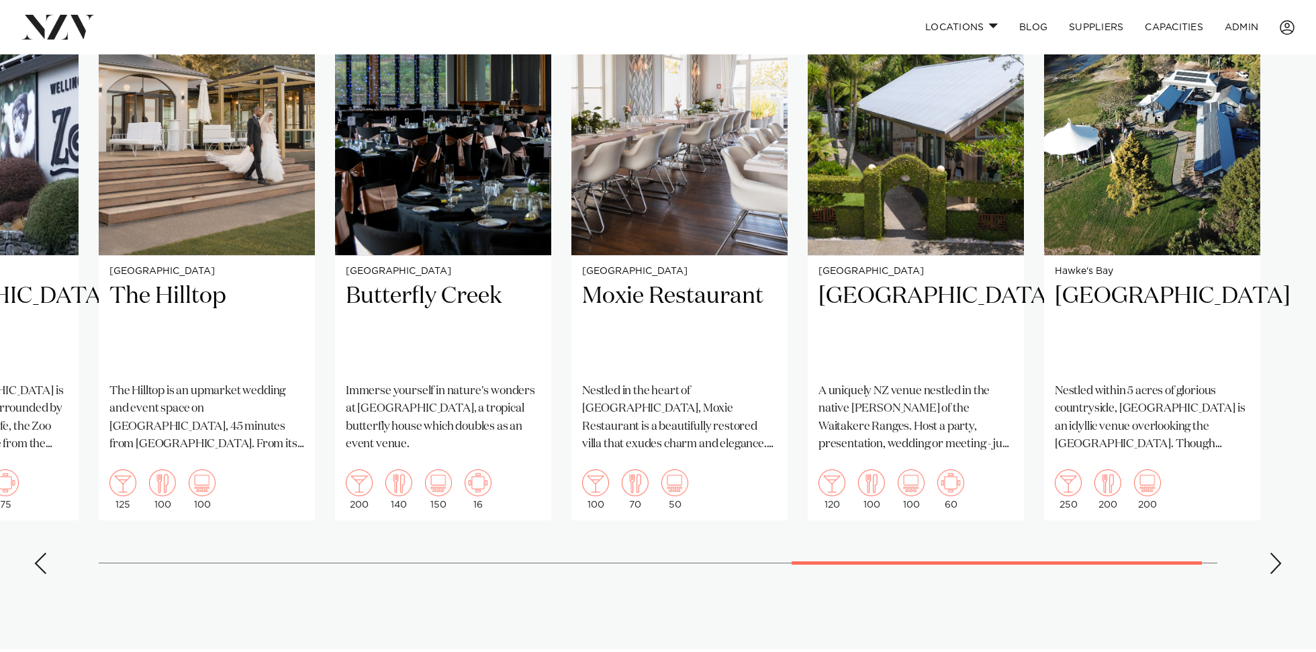
click at [1272, 553] on div "Next slide" at bounding box center [1275, 563] width 13 height 21
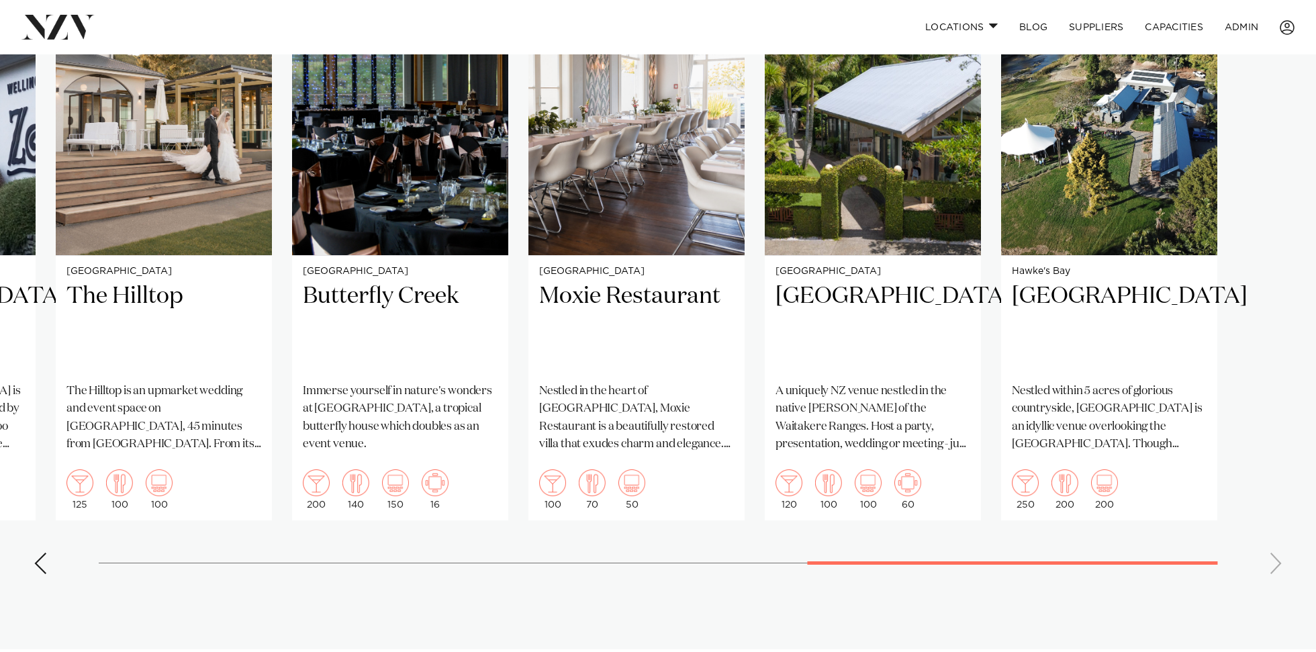
click at [1272, 551] on swiper-container "Christchurch [PERSON_NAME] Vineyard For many years, [PERSON_NAME] Vineyard has …" at bounding box center [658, 275] width 1316 height 620
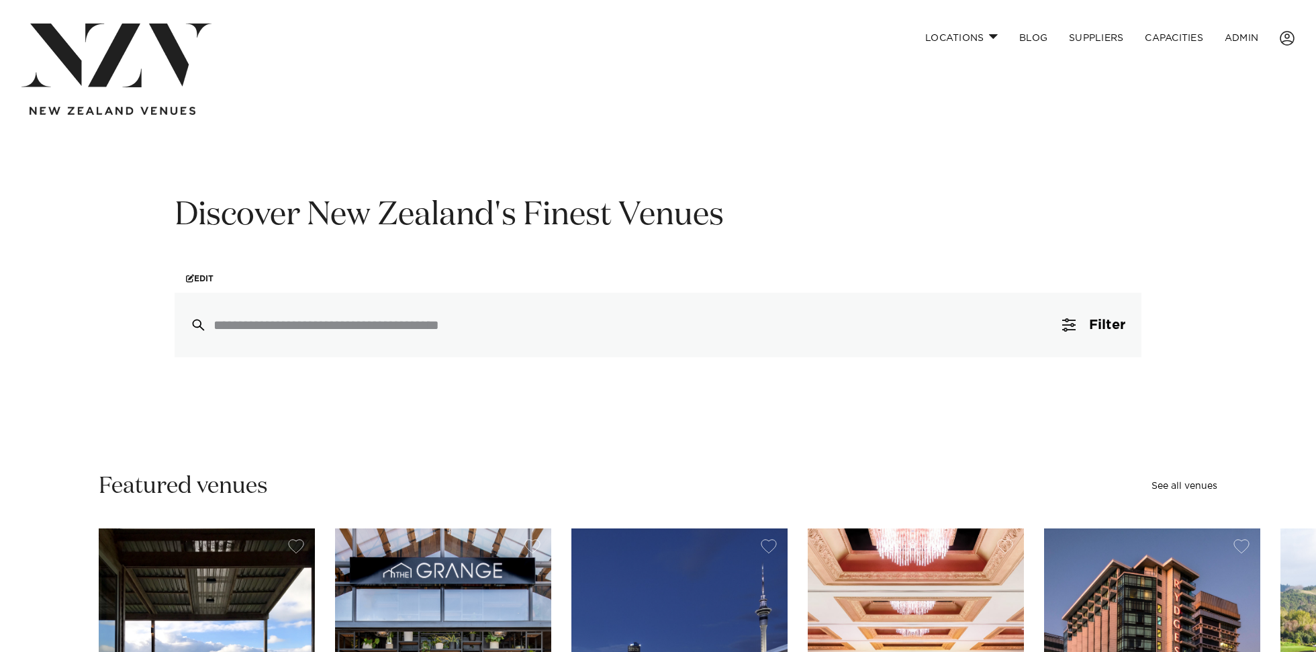
scroll to position [1, 0]
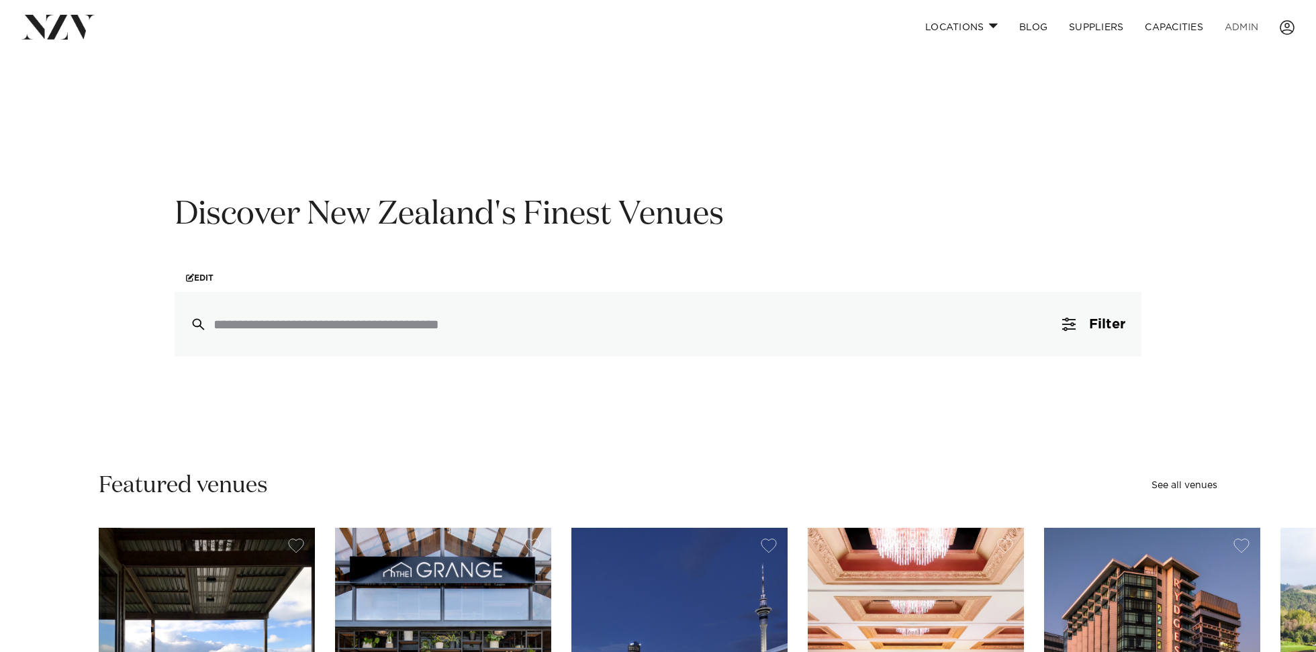
click at [1244, 24] on link "ADMIN" at bounding box center [1241, 27] width 55 height 29
